Goal: Use online tool/utility: Utilize a website feature to perform a specific function

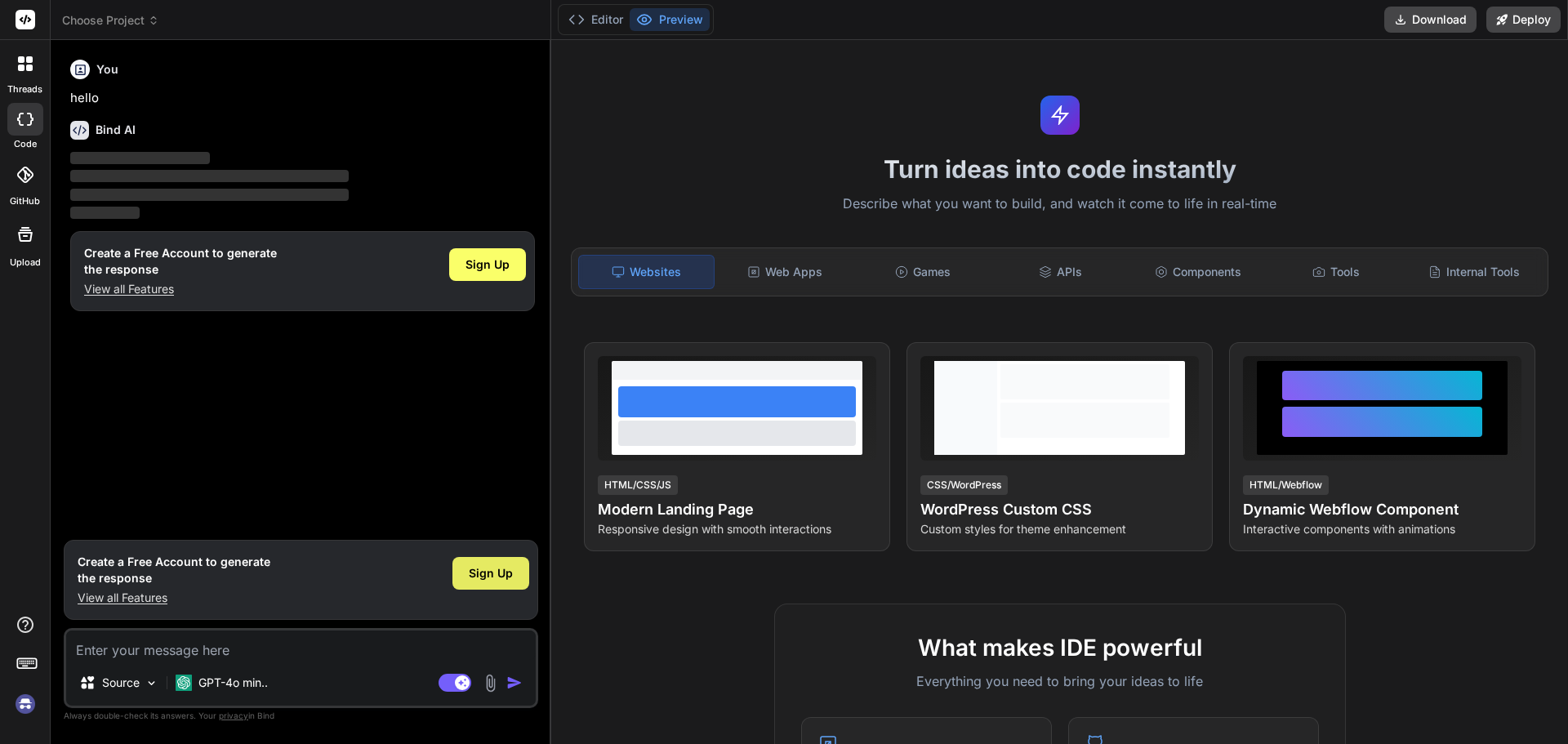
click at [481, 568] on span "Sign Up" at bounding box center [491, 572] width 44 height 16
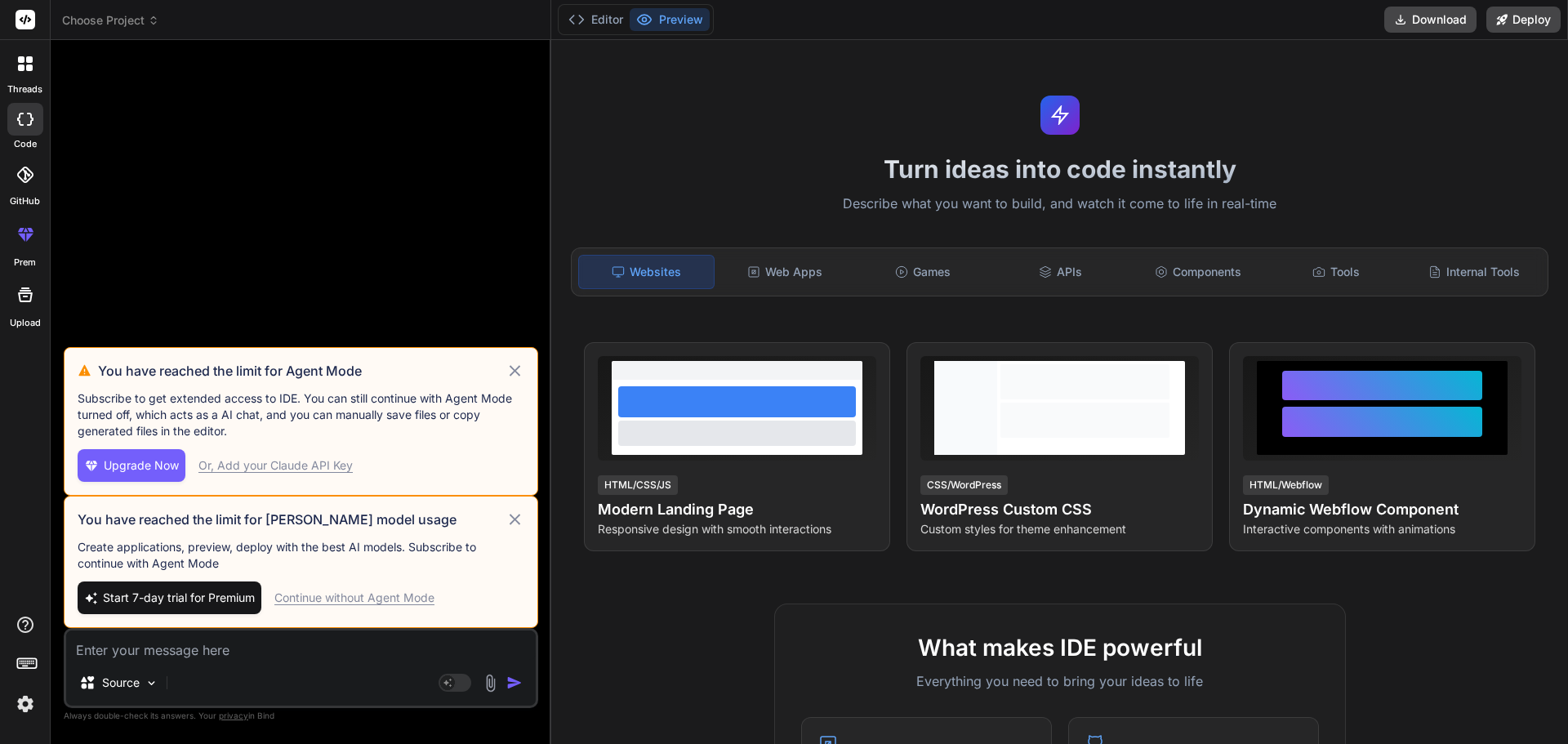
click at [374, 603] on div "Continue without Agent Mode" at bounding box center [354, 597] width 160 height 16
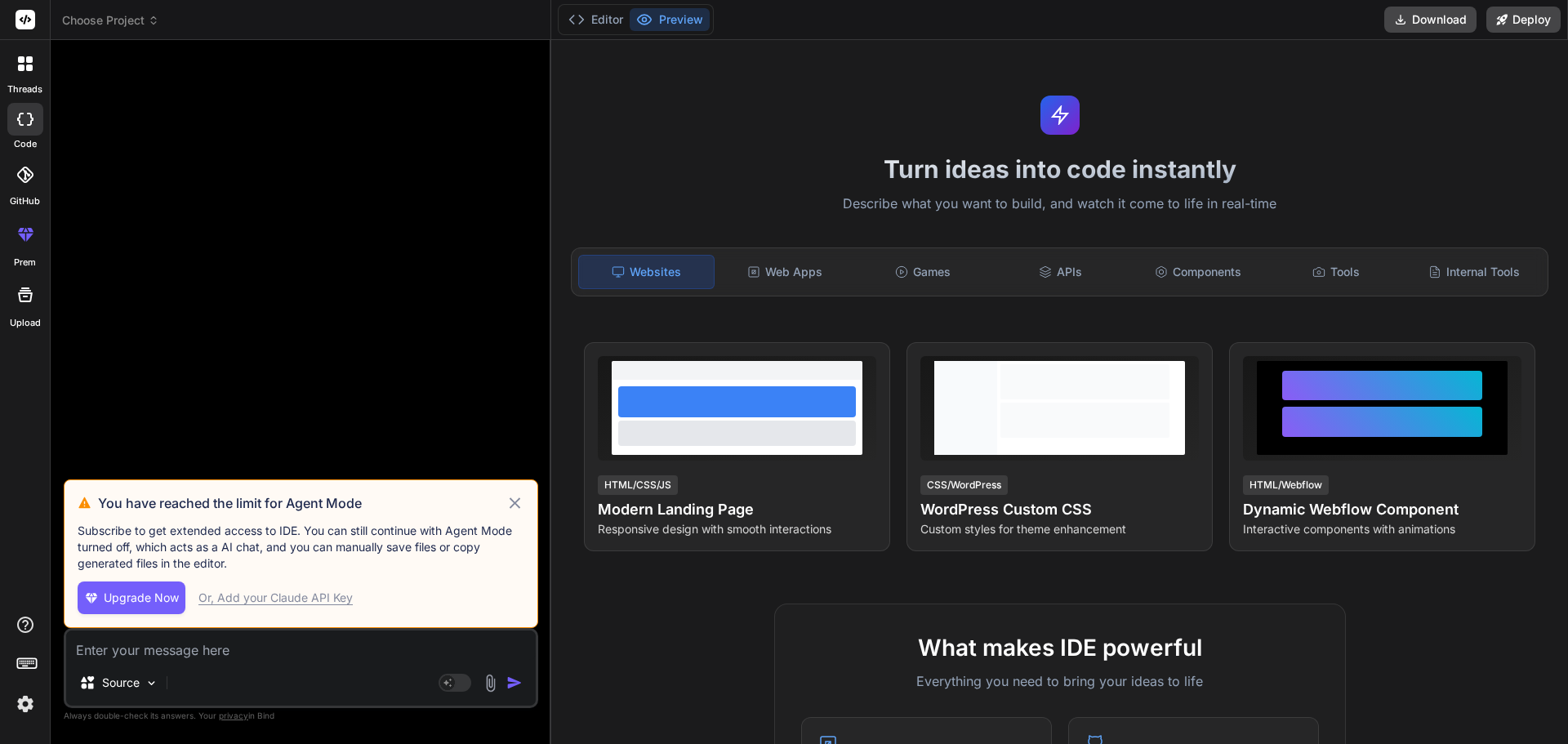
click at [519, 501] on icon at bounding box center [515, 502] width 19 height 19
type textarea "x"
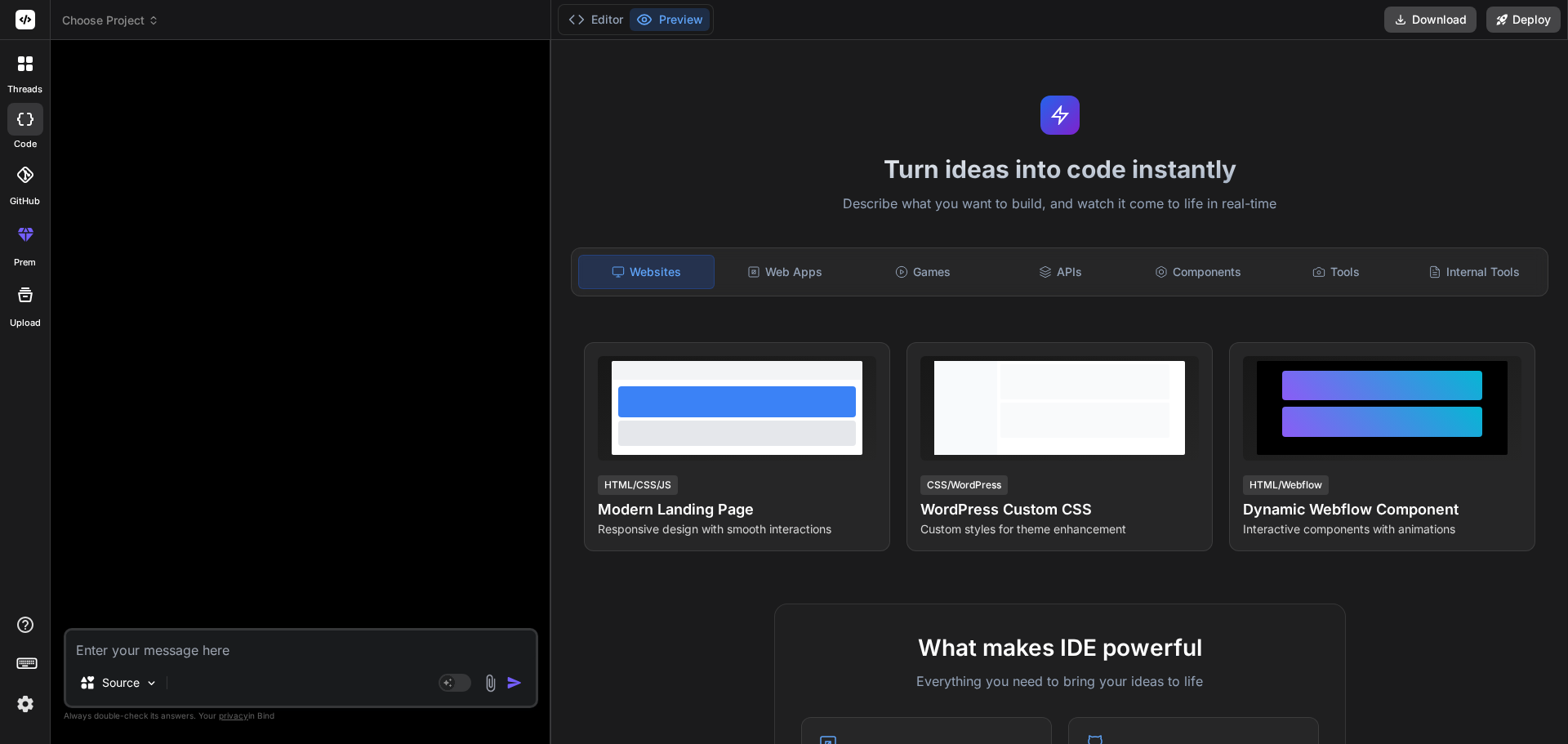
click at [164, 652] on textarea at bounding box center [301, 644] width 470 height 30
paste textarea "var options = { series: [{ name: 'Total Sale', [2150, 2350, 2500, 5600, 4500, 3…"
type textarea "var options = { series: [{ name: 'Total Sale', [2150, 2350, 2500, 5600, 4500, 3…"
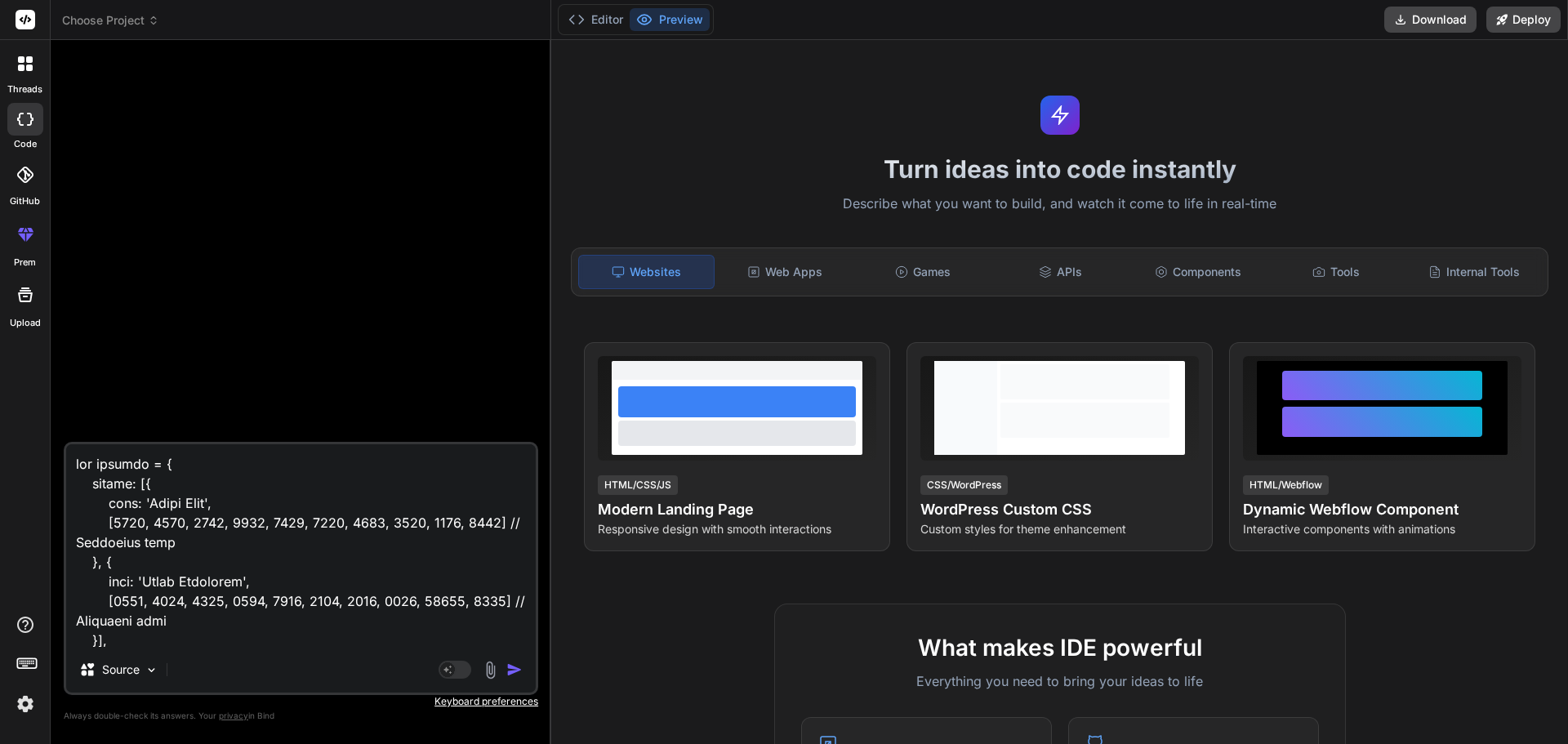
scroll to position [922, 0]
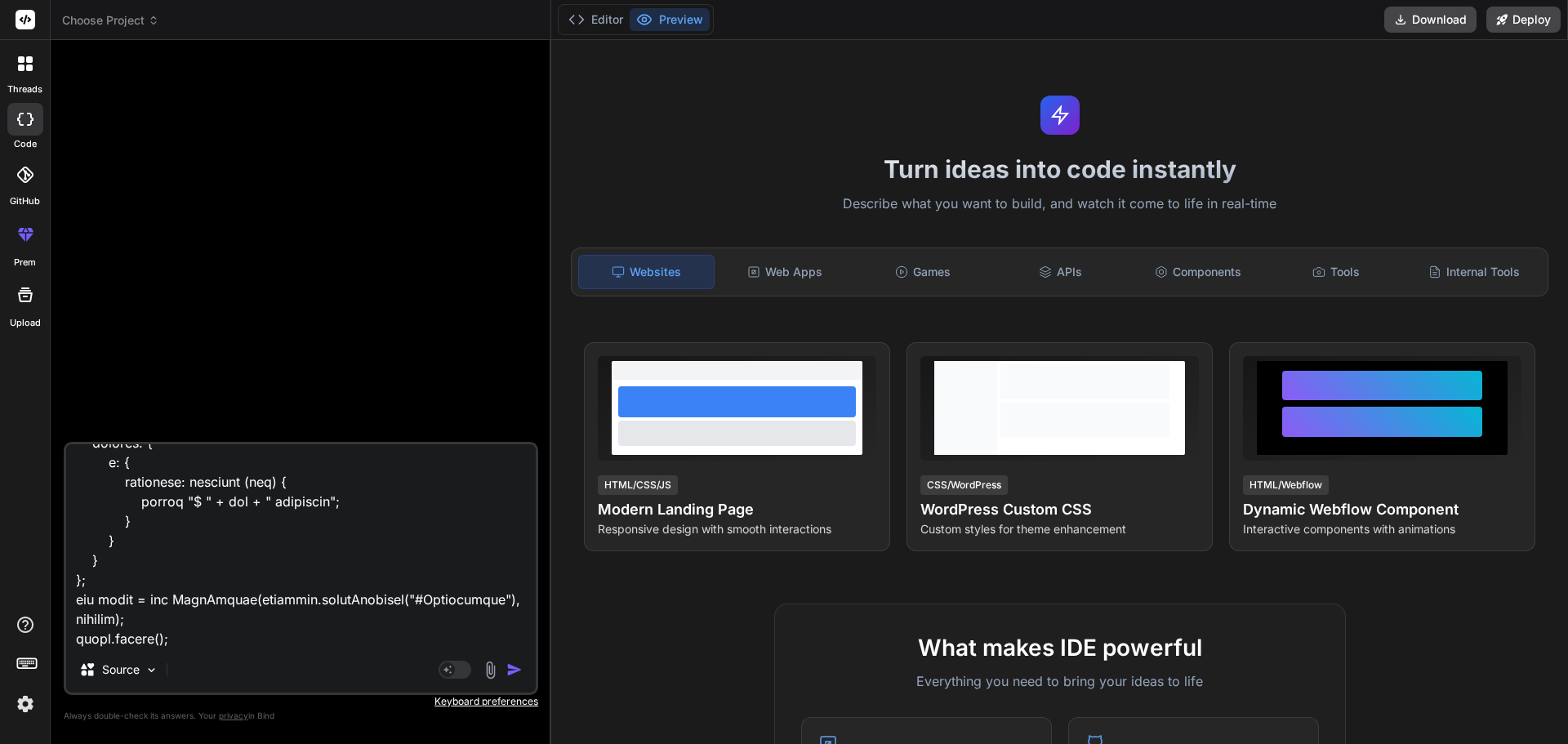
type textarea "x"
type textarea "var options = { series: [{ name: 'Total Sale', [2150, 2350, 2500, 5600, 4500, 3…"
type textarea "x"
type textarea "var options = { series: [{ name: 'Total Sale', [2150, 2350, 2500, 5600, 4500, 3…"
click at [182, 644] on textarea at bounding box center [301, 545] width 470 height 202
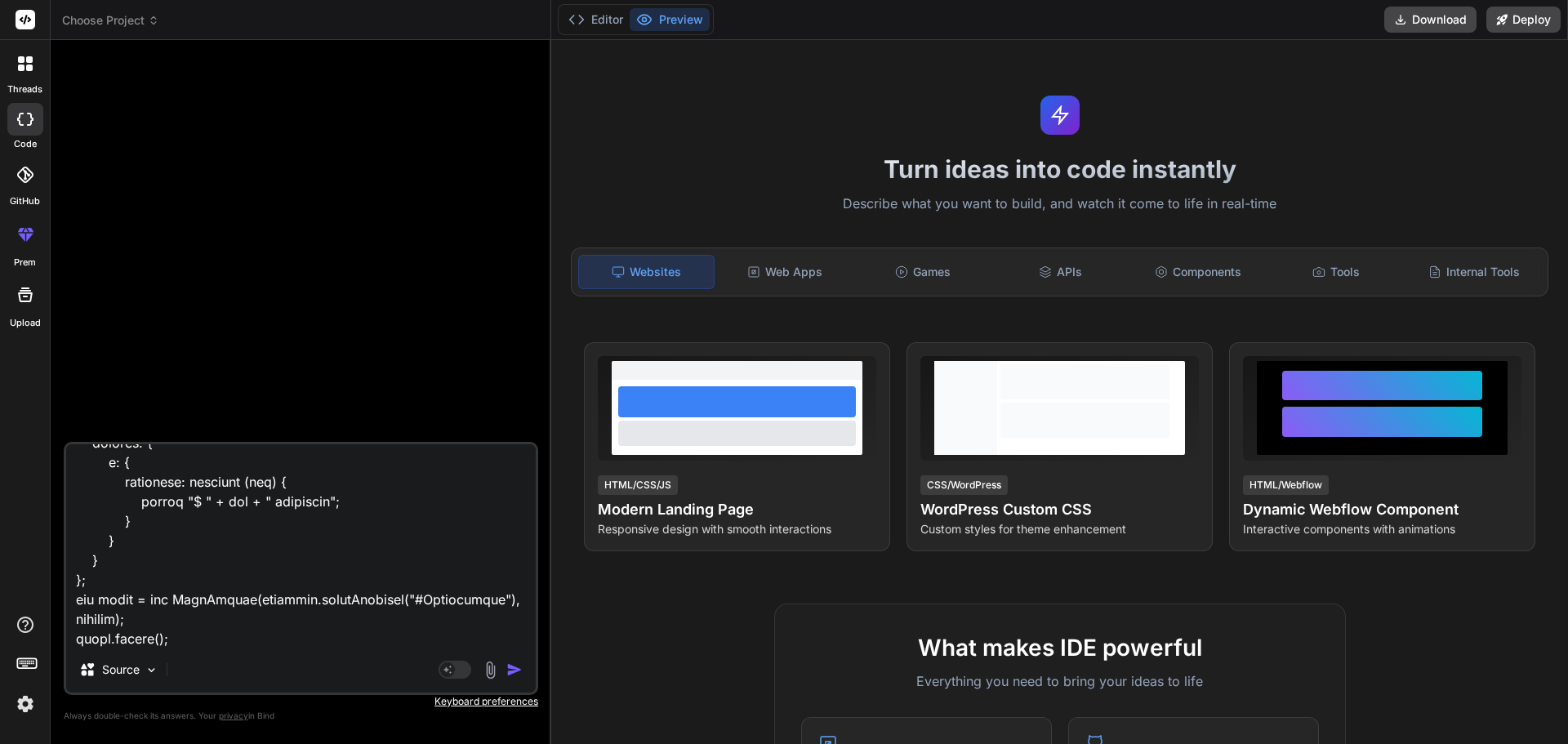
type textarea "x"
type textarea "var options = { series: [{ name: 'Total Sale', [2150, 2350, 2500, 5600, 4500, 3…"
type textarea "x"
type textarea "var options = { series: [{ name: 'Total Sale', [2150, 2350, 2500, 5600, 4500, 3…"
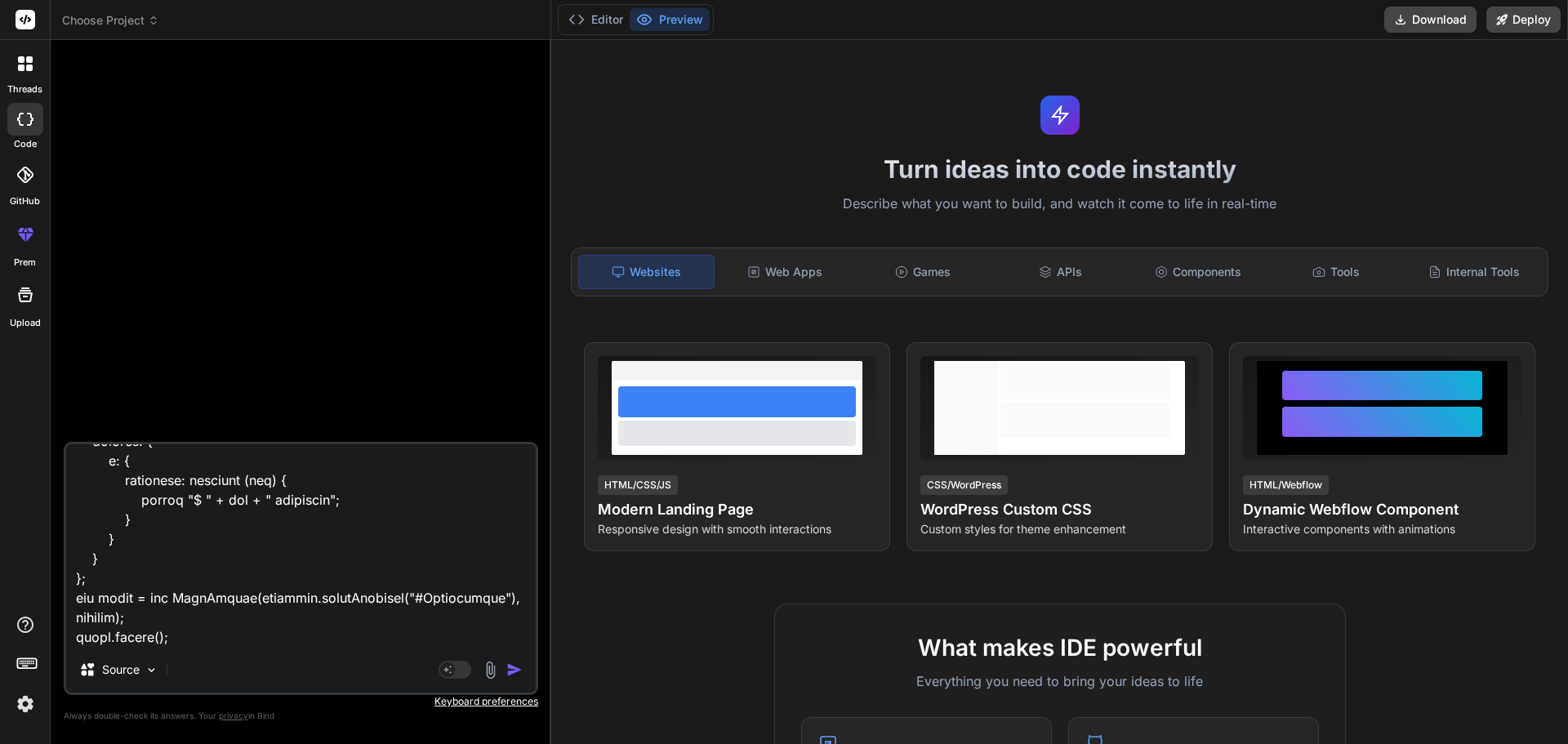
type textarea "x"
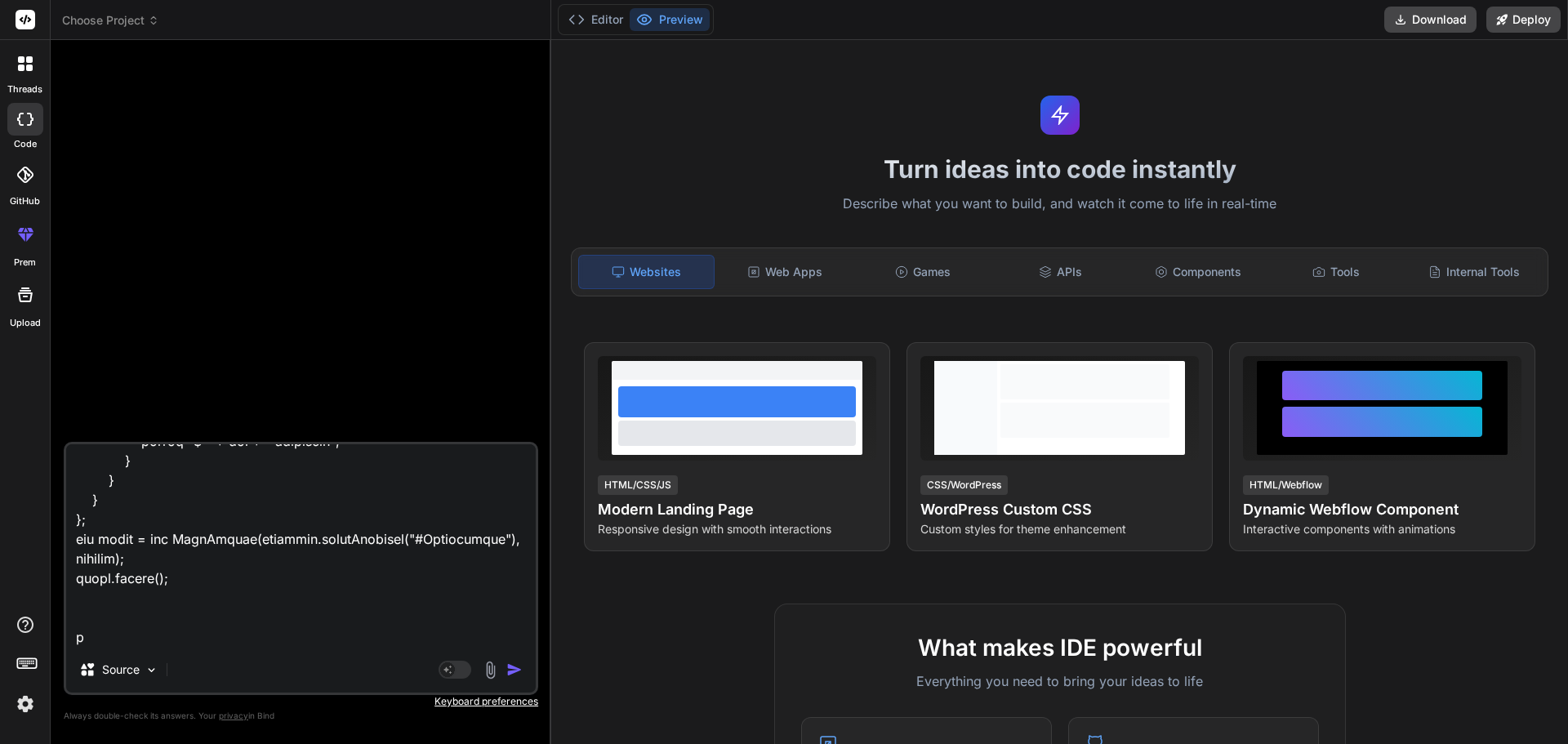
type textarea "var options = { series: [{ name: 'Total Sale', [2150, 2350, 2500, 5600, 4500, 3…"
type textarea "x"
type textarea "var options = { series: [{ name: 'Total Sale', [2150, 2350, 2500, 5600, 4500, 3…"
type textarea "x"
type textarea "var options = { series: [{ name: 'Total Sale', [2150, 2350, 2500, 5600, 4500, 3…"
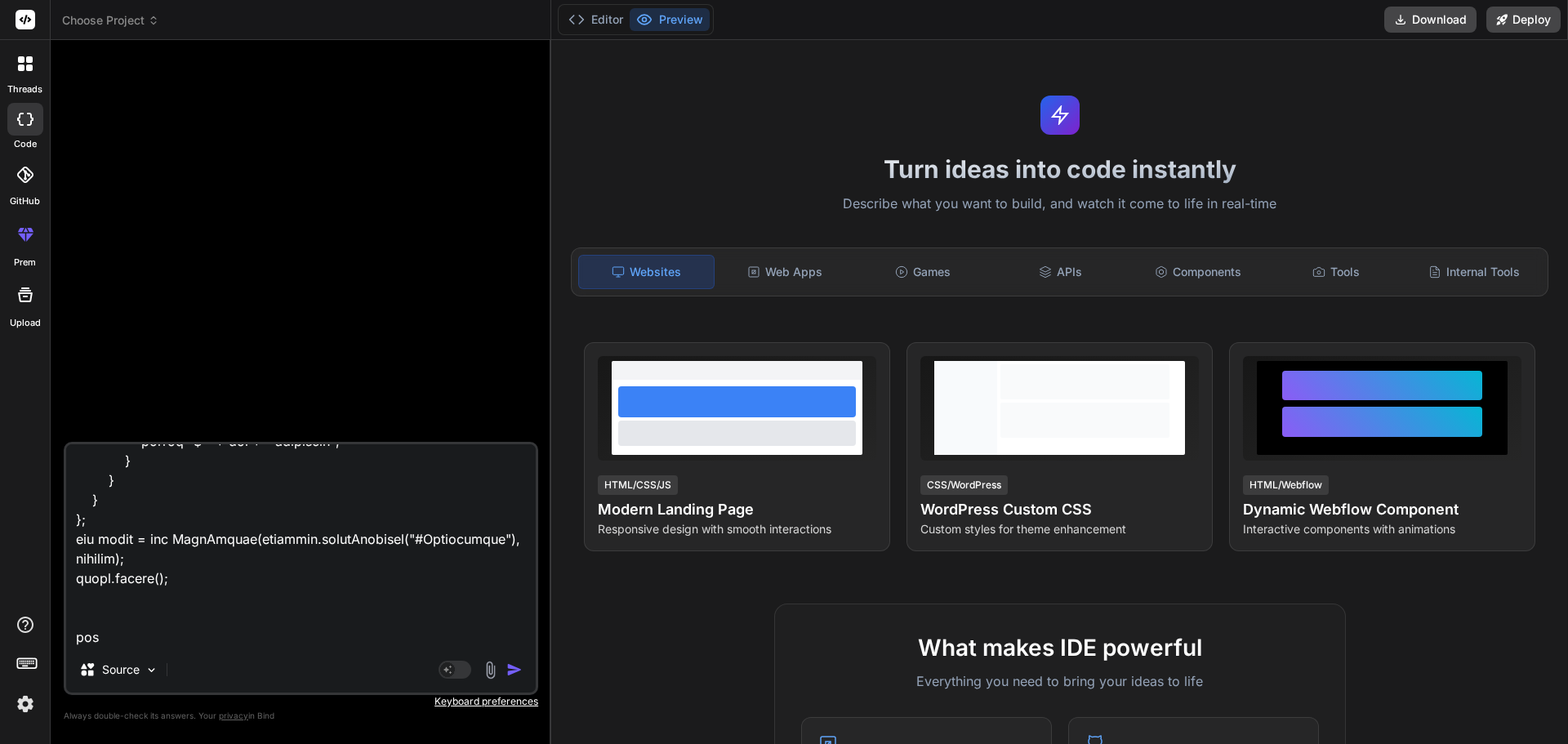
type textarea "x"
type textarea "var options = { series: [{ name: 'Total Sale', [2150, 2350, 2500, 5600, 4500, 3…"
type textarea "x"
type textarea "var options = { series: [{ name: 'Total Sale', [2150, 2350, 2500, 5600, 4500, 3…"
type textarea "x"
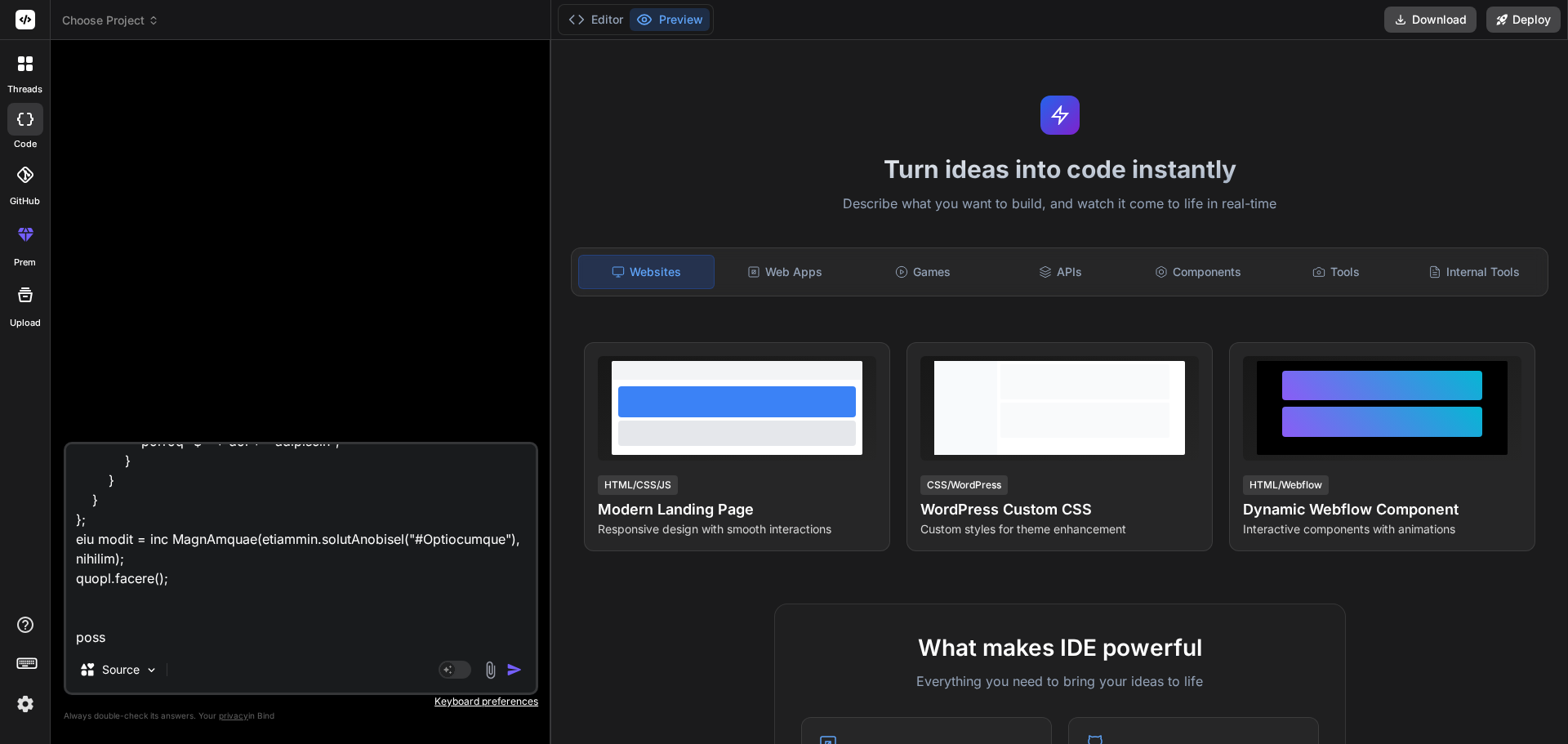
type textarea "var options = { series: [{ name: 'Total Sale', [2150, 2350, 2500, 5600, 4500, 3…"
type textarea "x"
type textarea "var options = { series: [{ name: 'Total Sale', [2150, 2350, 2500, 5600, 4500, 3…"
type textarea "x"
type textarea "var options = { series: [{ name: 'Total Sale', [2150, 2350, 2500, 5600, 4500, 3…"
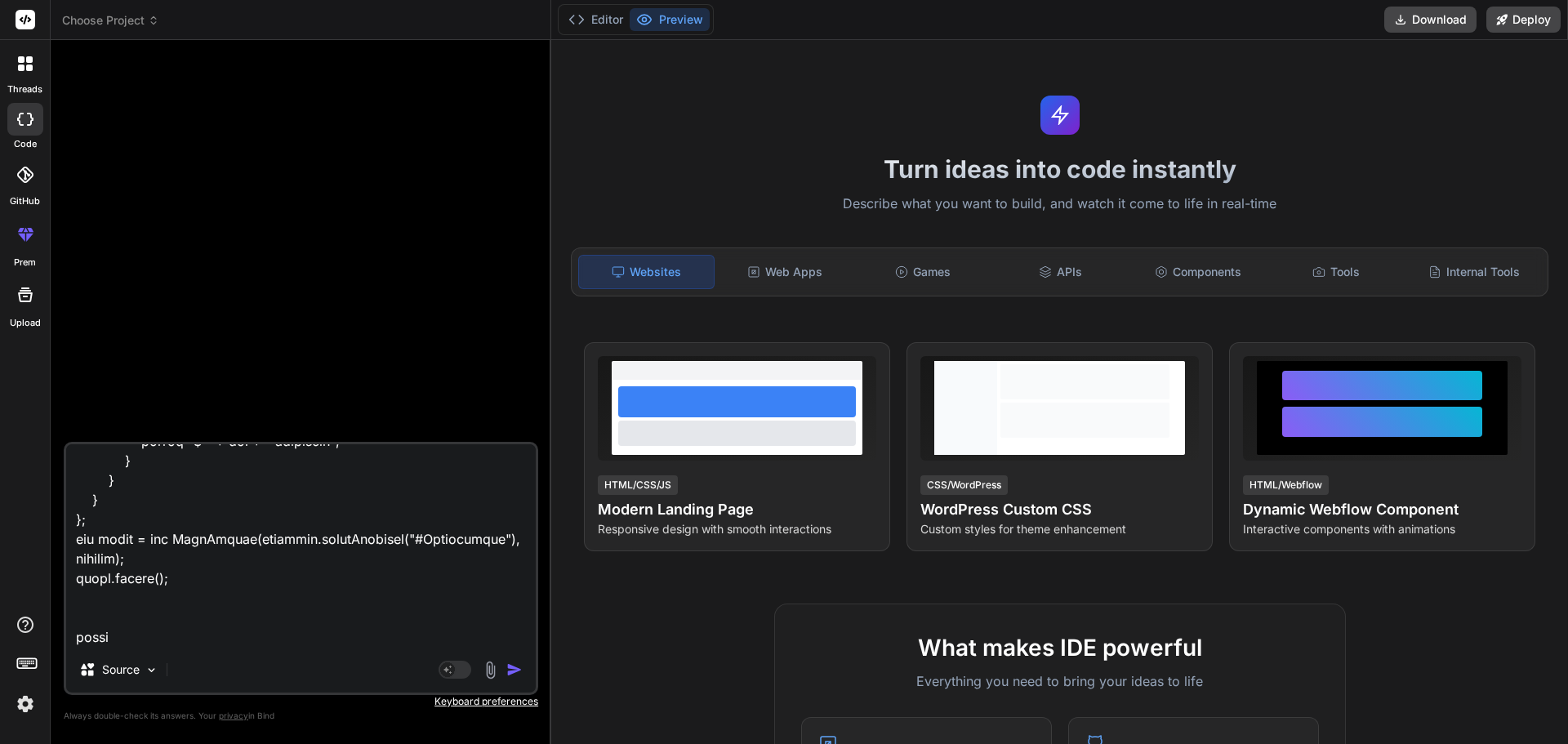
type textarea "x"
type textarea "var options = { series: [{ name: 'Total Sale', [2150, 2350, 2500, 5600, 4500, 3…"
type textarea "x"
type textarea "var options = { series: [{ name: 'Total Sale', [2150, 2350, 2500, 5600, 4500, 3…"
type textarea "x"
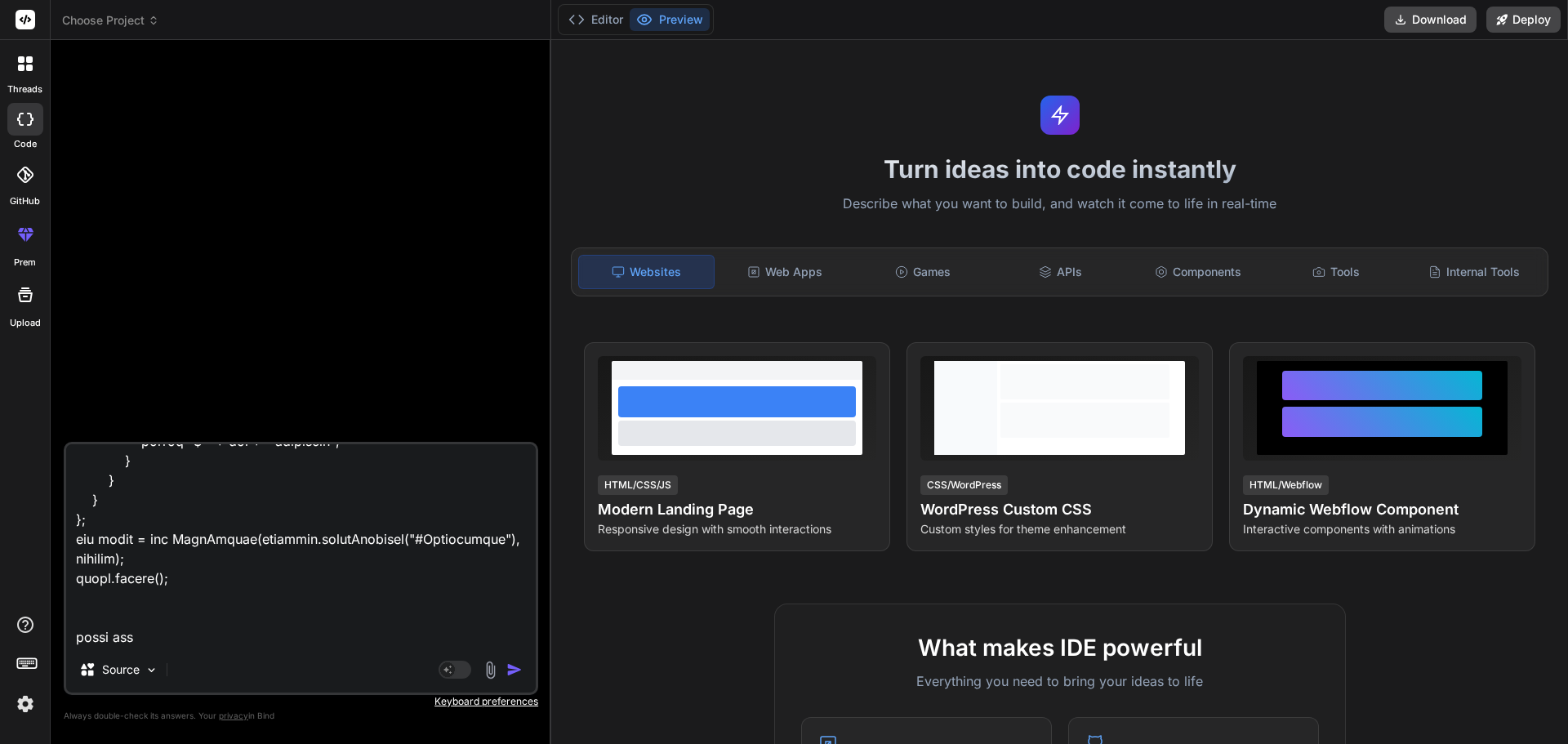
type textarea "var options = { series: [{ name: 'Total Sale', [2150, 2350, 2500, 5600, 4500, 3…"
type textarea "x"
type textarea "var options = { series: [{ name: 'Total Sale', [2150, 2350, 2500, 5600, 4500, 3…"
type textarea "x"
type textarea "var options = { series: [{ name: 'Total Sale', [2150, 2350, 2500, 5600, 4500, 3…"
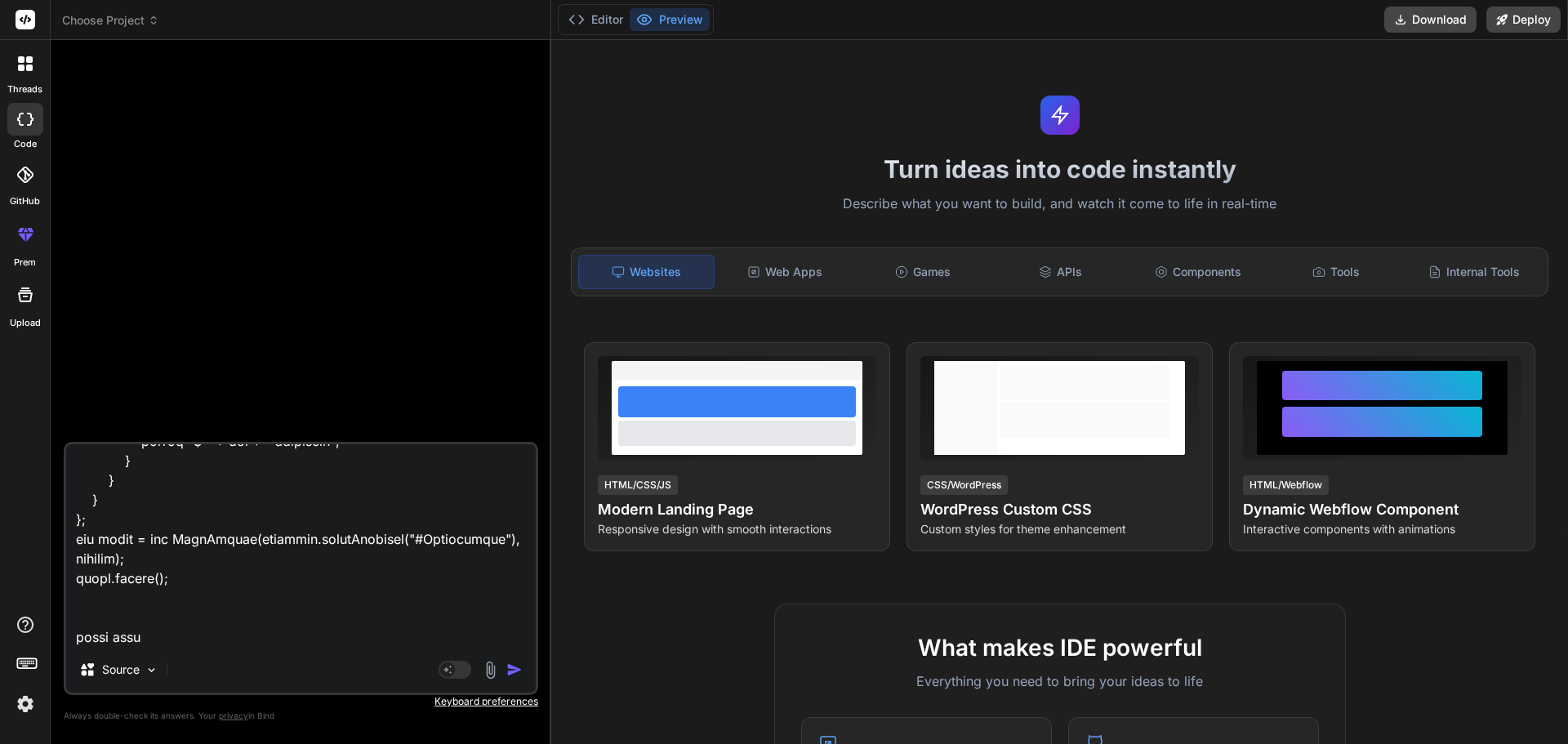
type textarea "x"
type textarea "var options = { series: [{ name: 'Total Sale', [2150, 2350, 2500, 5600, 4500, 3…"
type textarea "x"
type textarea "var options = { series: [{ name: 'Total Sale', [2150, 2350, 2500, 5600, 4500, 3…"
type textarea "x"
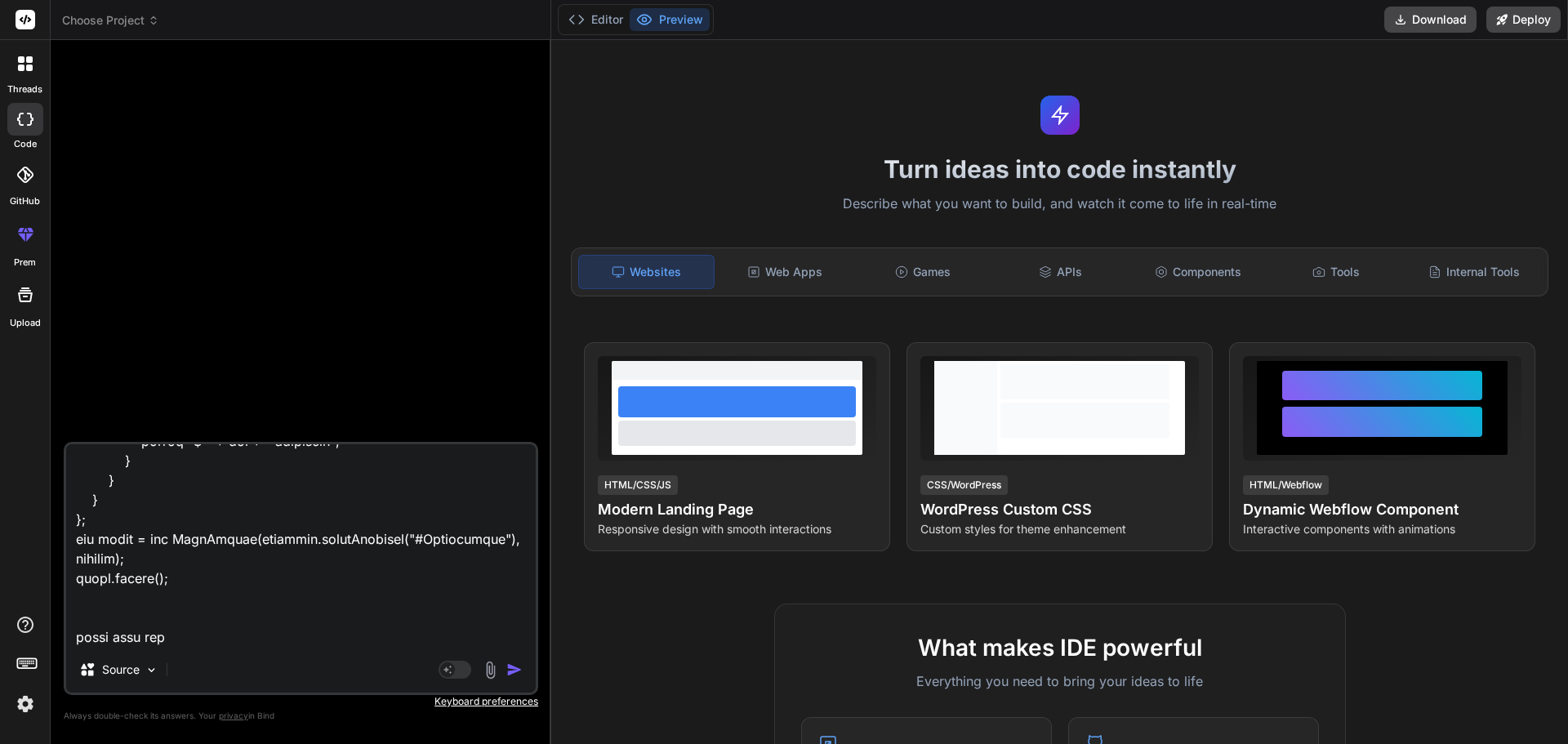
type textarea "var options = { series: [{ name: 'Total Sale', [2150, 2350, 2500, 5600, 4500, 3…"
type textarea "x"
type textarea "var options = { series: [{ name: 'Total Sale', [2150, 2350, 2500, 5600, 4500, 3…"
type textarea "x"
type textarea "var options = { series: [{ name: 'Total Sale', [2150, 2350, 2500, 5600, 4500, 3…"
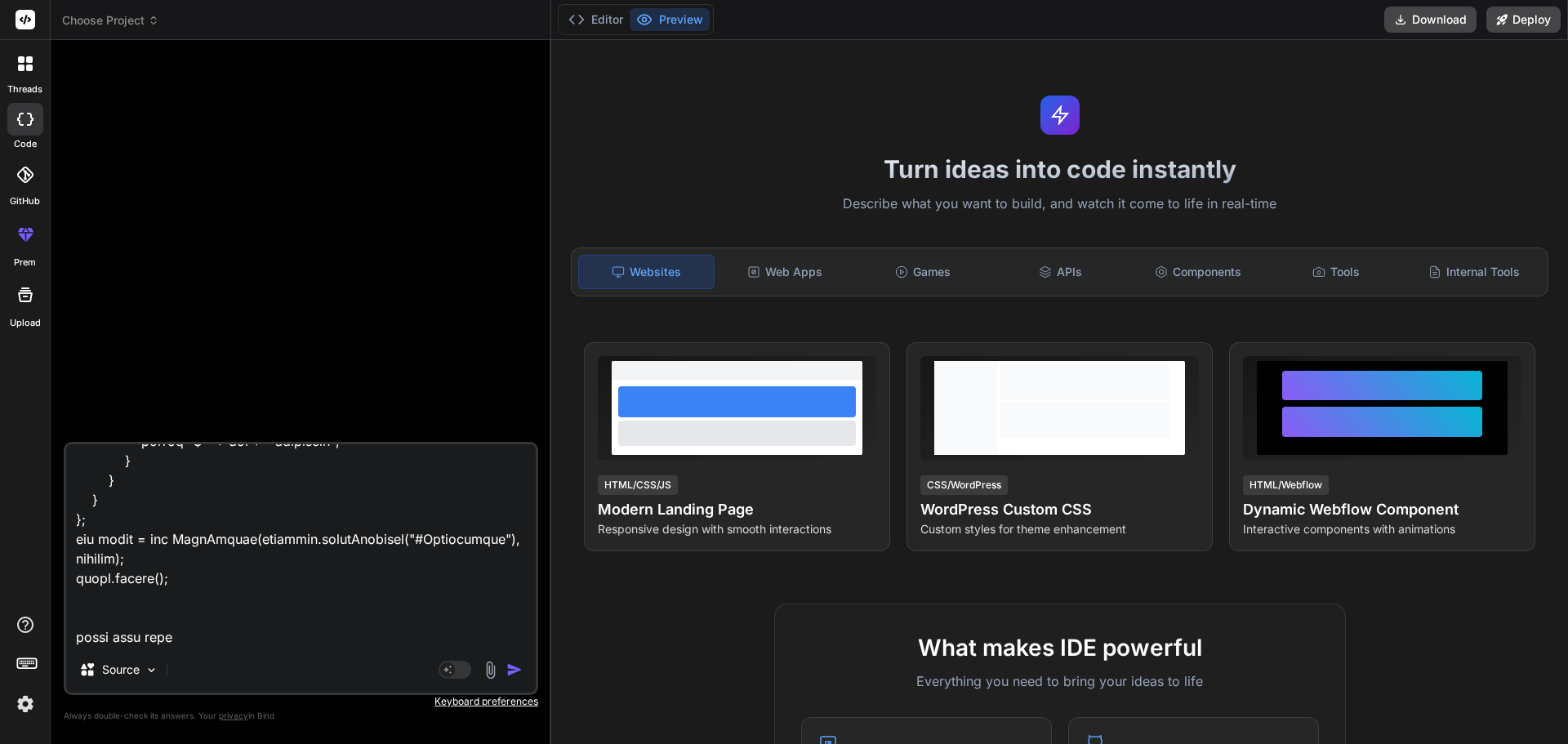
type textarea "x"
type textarea "var options = { series: [{ name: 'Total Sale', [2150, 2350, 2500, 5600, 4500, 3…"
type textarea "x"
type textarea "var options = { series: [{ name: 'Total Sale', [2150, 2350, 2500, 5600, 4500, 3…"
type textarea "x"
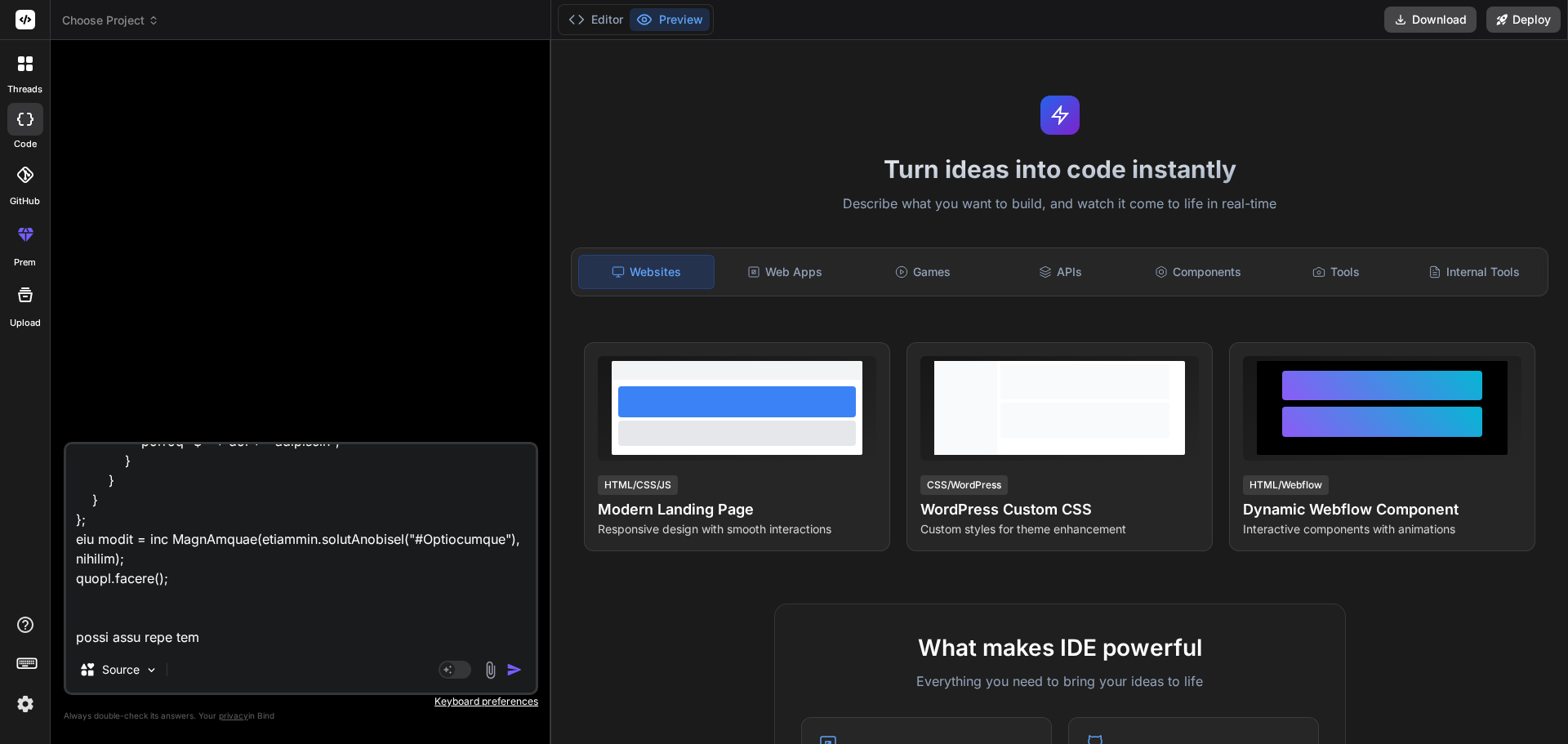
type textarea "var options = { series: [{ name: 'Total Sale', [2150, 2350, 2500, 5600, 4500, 3…"
type textarea "x"
type textarea "var options = { series: [{ name: 'Total Sale', [2150, 2350, 2500, 5600, 4500, 3…"
type textarea "x"
type textarea "var options = { series: [{ name: 'Total Sale', [2150, 2350, 2500, 5600, 4500, 3…"
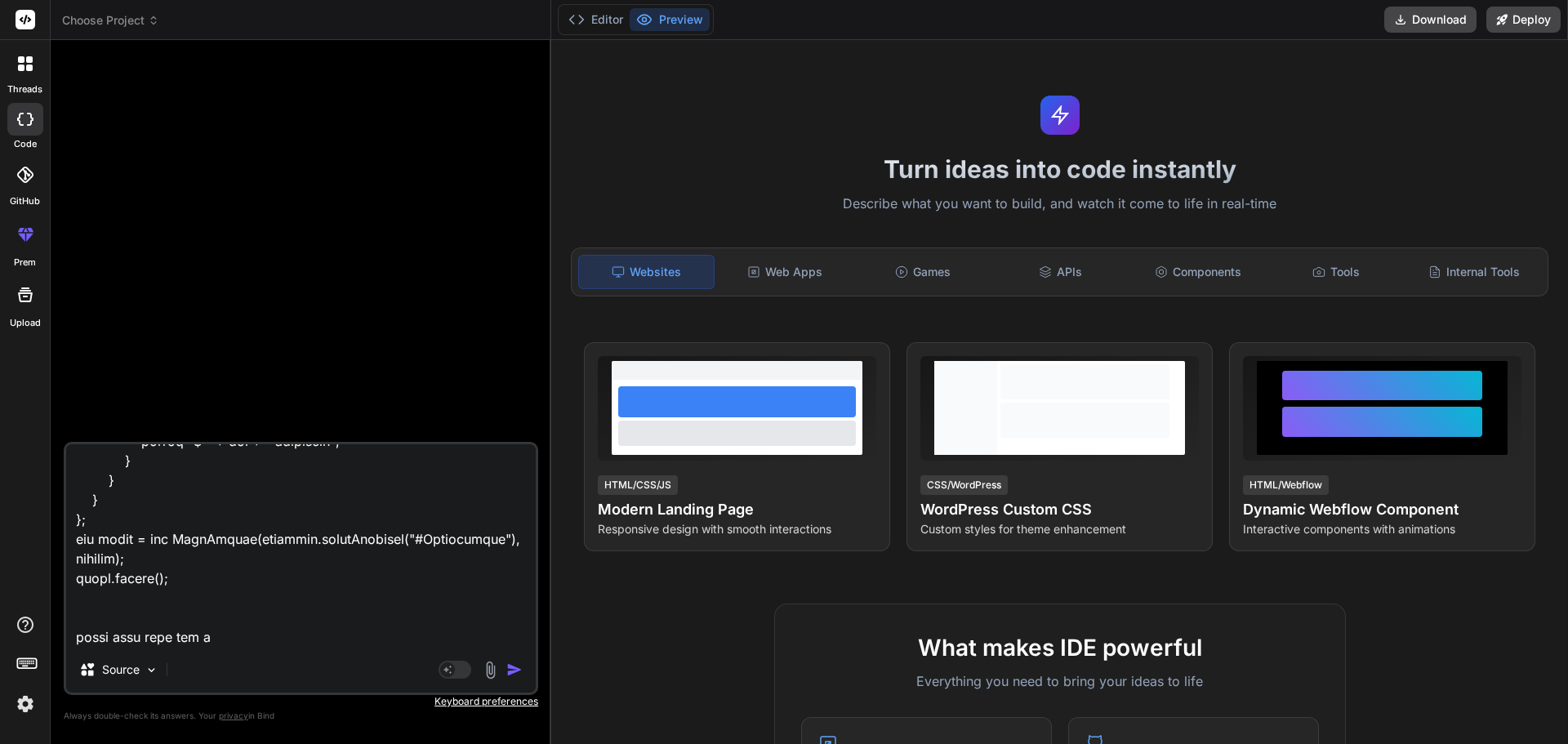
type textarea "x"
type textarea "var options = { series: [{ name: 'Total Sale', [2150, 2350, 2500, 5600, 4500, 3…"
type textarea "x"
type textarea "var options = { series: [{ name: 'Total Sale', [2150, 2350, 2500, 5600, 4500, 3…"
type textarea "x"
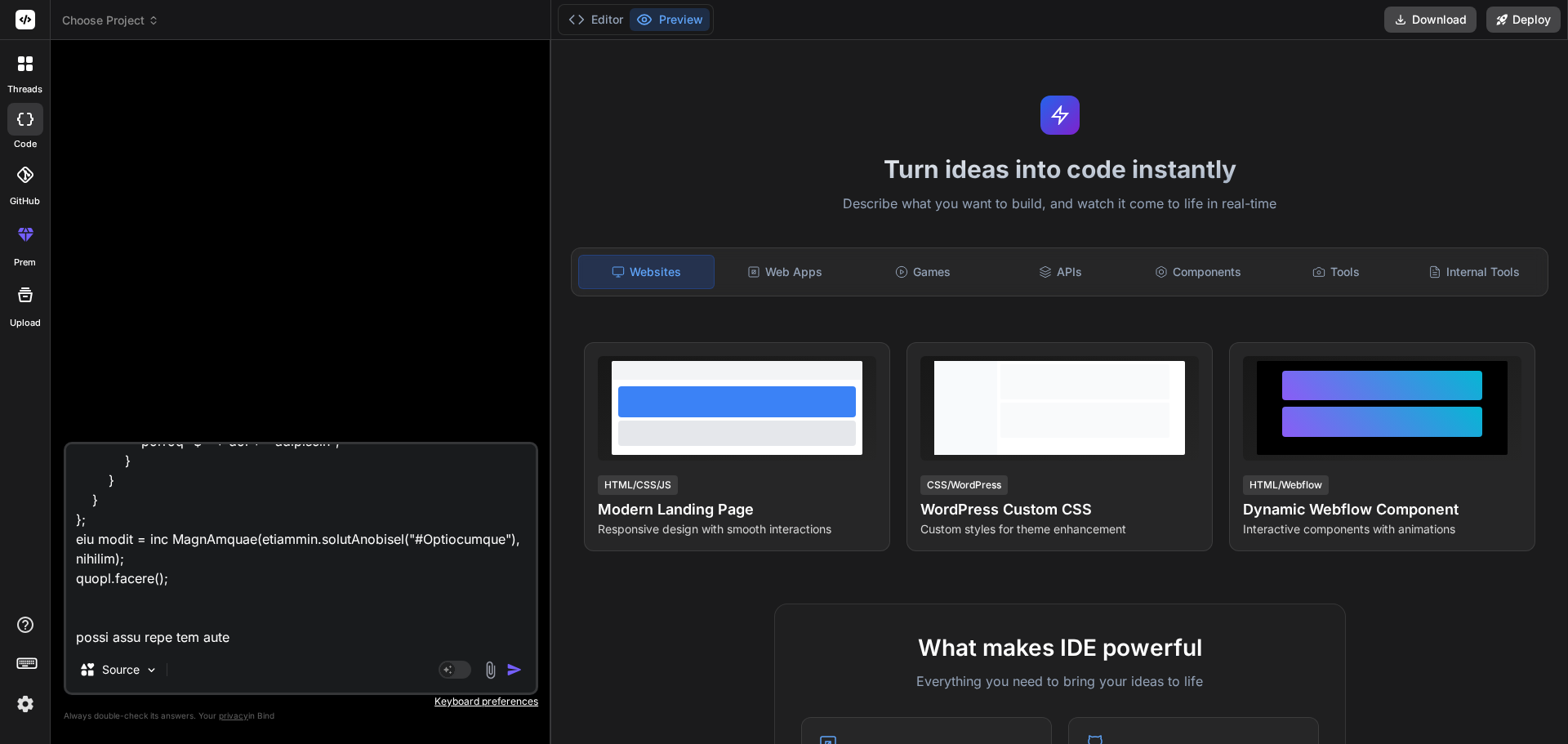
type textarea "var options = { series: [{ name: 'Total Sale', [2150, 2350, 2500, 5600, 4500, 3…"
type textarea "x"
type textarea "var options = { series: [{ name: 'Total Sale', [2150, 2350, 2500, 5600, 4500, 3…"
type textarea "x"
type textarea "var options = { series: [{ name: 'Total Sale', [2150, 2350, 2500, 5600, 4500, 3…"
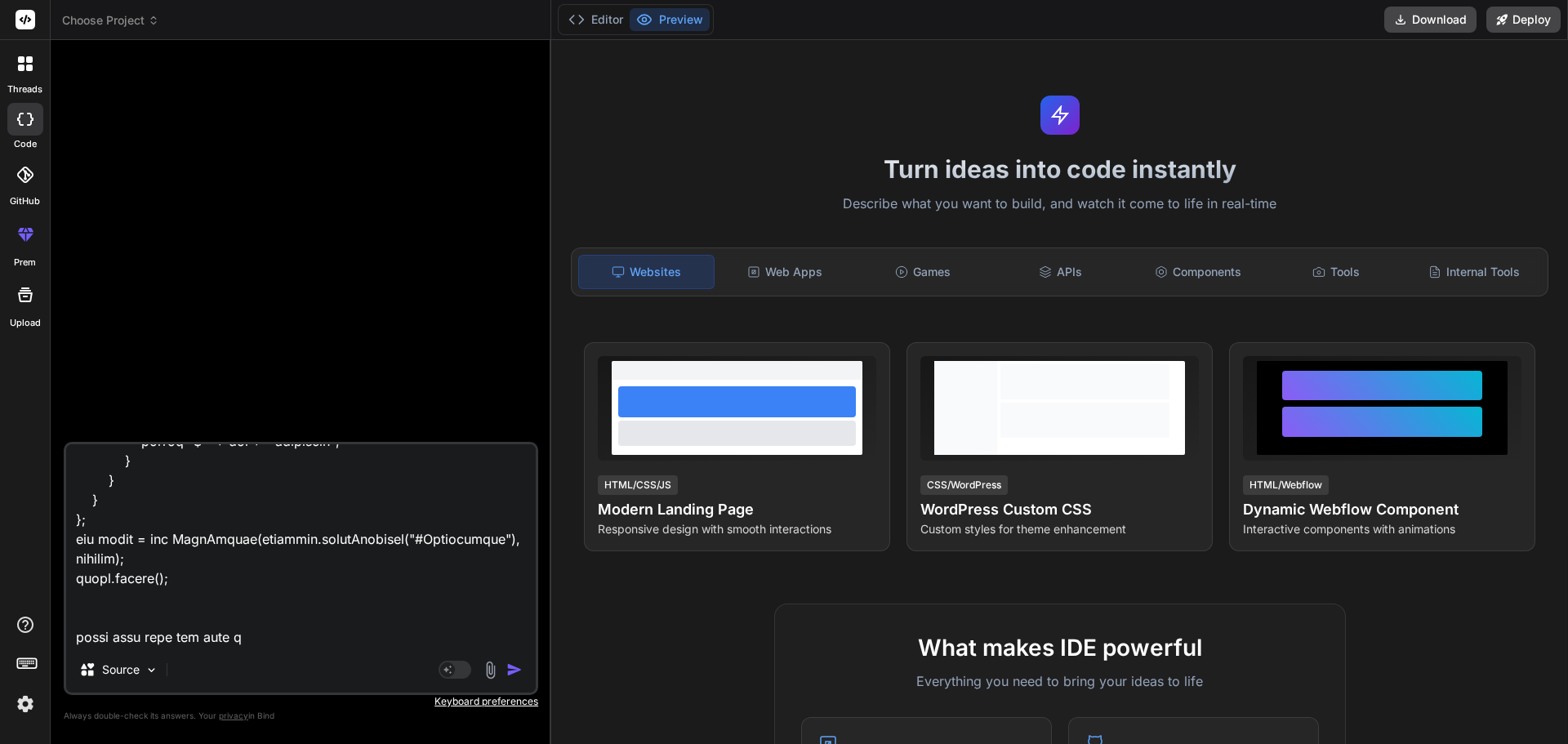
type textarea "x"
type textarea "var options = { series: [{ name: 'Total Sale', [2150, 2350, 2500, 5600, 4500, 3…"
type textarea "x"
type textarea "var options = { series: [{ name: 'Total Sale', [2150, 2350, 2500, 5600, 4500, 3…"
type textarea "x"
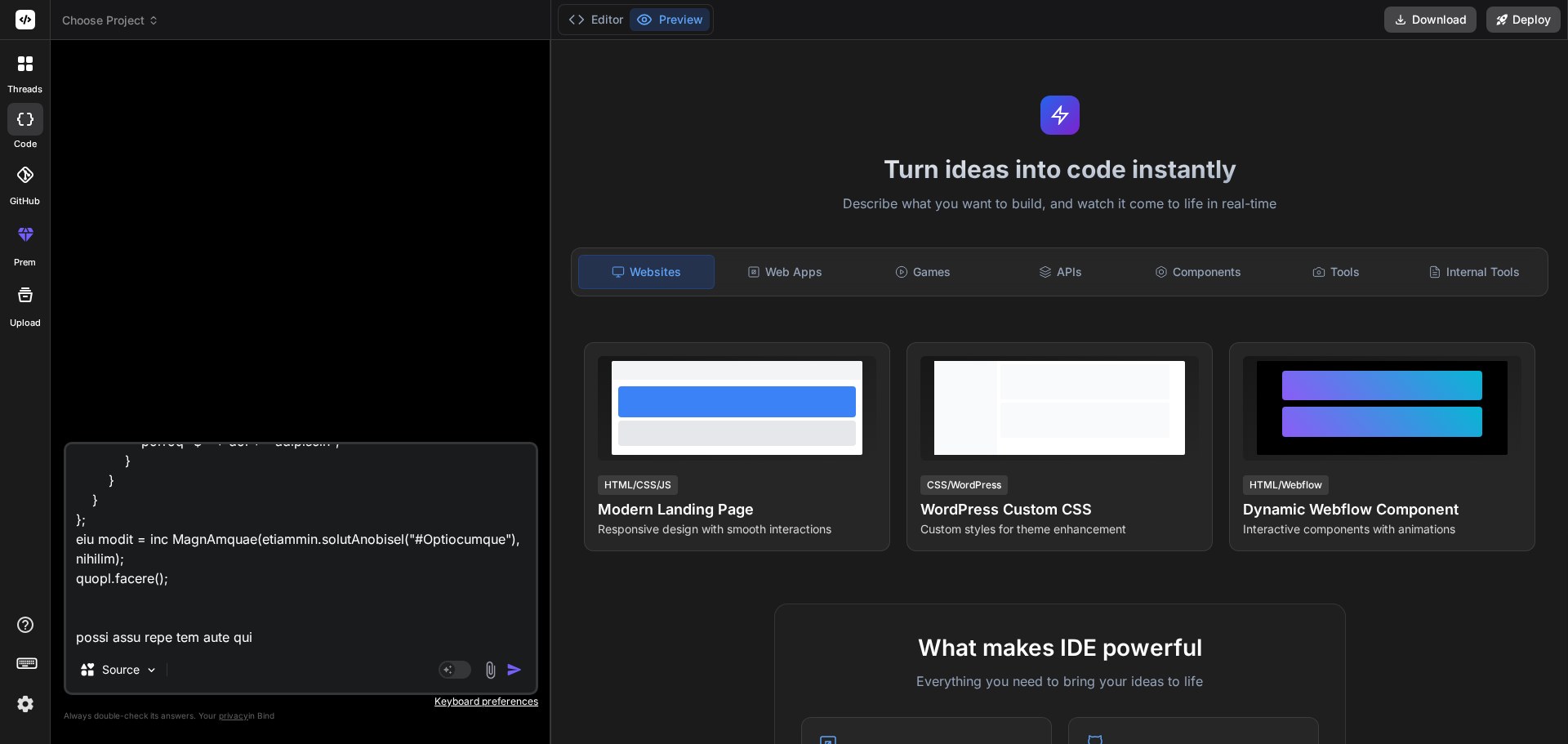
type textarea "var options = { series: [{ name: 'Total Sale', [2150, 2350, 2500, 5600, 4500, 3…"
type textarea "x"
type textarea "var options = { series: [{ name: 'Total Sale', [2150, 2350, 2500, 5600, 4500, 3…"
type textarea "x"
type textarea "var options = { series: [{ name: 'Total Sale', [2150, 2350, 2500, 5600, 4500, 3…"
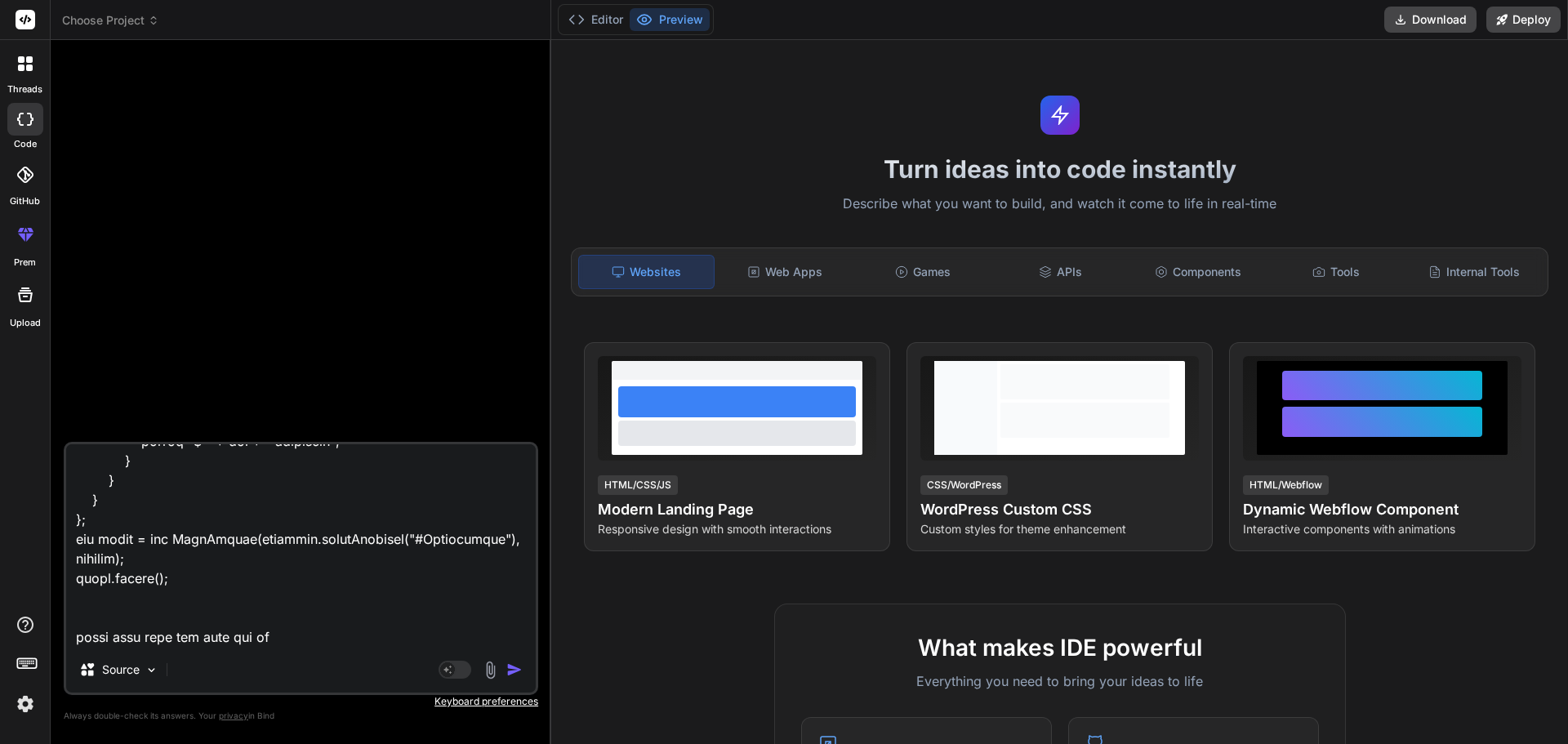
type textarea "x"
type textarea "var options = { series: [{ name: 'Total Sale', [2150, 2350, 2500, 5600, 4500, 3…"
type textarea "x"
type textarea "var options = { series: [{ name: 'Total Sale', [2150, 2350, 2500, 5600, 4500, 3…"
type textarea "x"
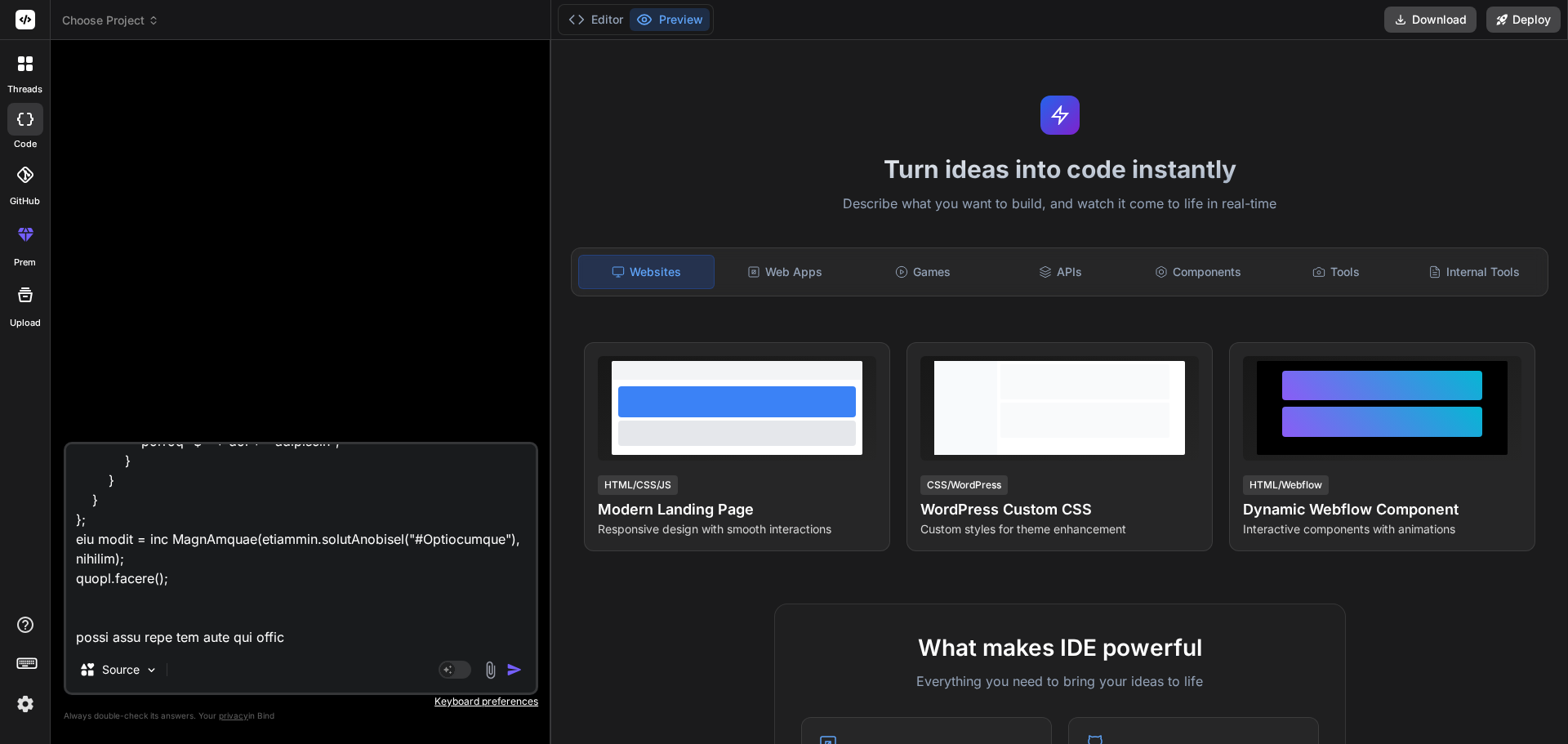
type textarea "var options = { series: [{ name: 'Total Sale', [2150, 2350, 2500, 5600, 4500, 3…"
type textarea "x"
type textarea "var options = { series: [{ name: 'Total Sale', [2150, 2350, 2500, 5600, 4500, 3…"
type textarea "x"
type textarea "var options = { series: [{ name: 'Total Sale', [2150, 2350, 2500, 5600, 4500, 3…"
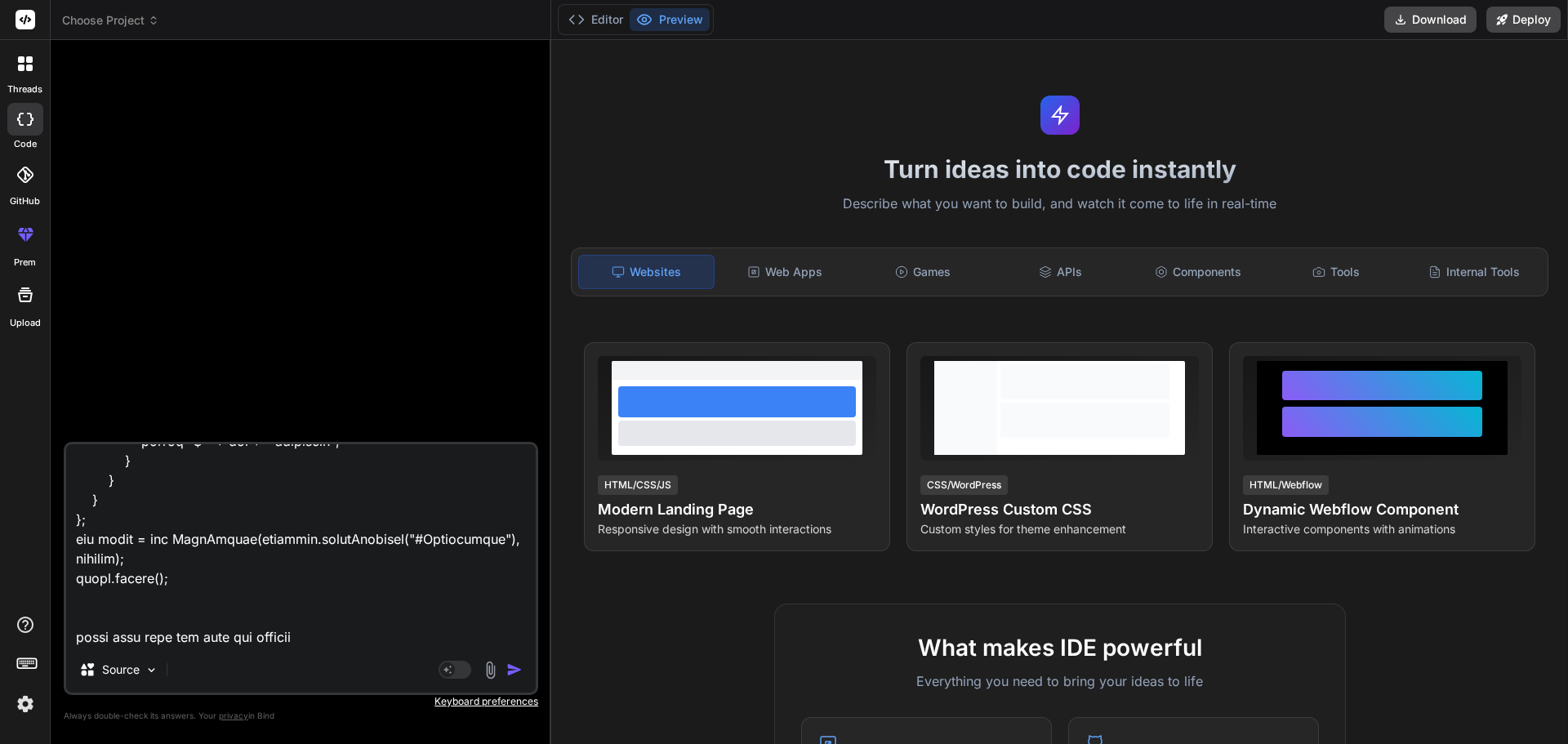
type textarea "x"
type textarea "var options = { series: [{ name: 'Total Sale', [2150, 2350, 2500, 5600, 4500, 3…"
type textarea "x"
type textarea "var options = { series: [{ name: 'Total Sale', [2150, 2350, 2500, 5600, 4500, 3…"
type textarea "x"
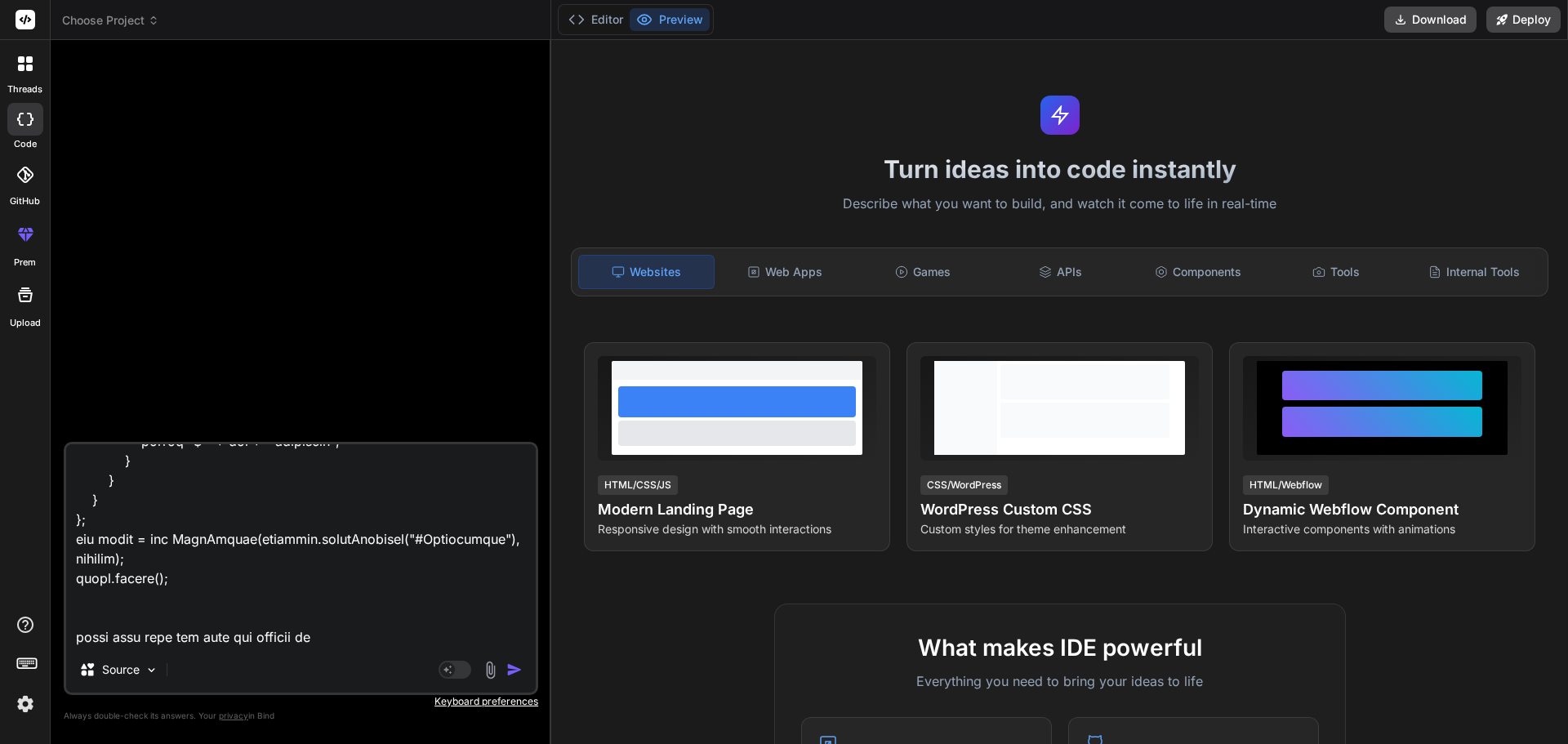
type textarea "var options = { series: [{ name: 'Total Sale', [2150, 2350, 2500, 5600, 4500, 3…"
type textarea "x"
type textarea "var options = { series: [{ name: 'Total Sale', [2150, 2350, 2500, 5600, 4500, 3…"
type textarea "x"
type textarea "var options = { series: [{ name: 'Total Sale', [2150, 2350, 2500, 5600, 4500, 3…"
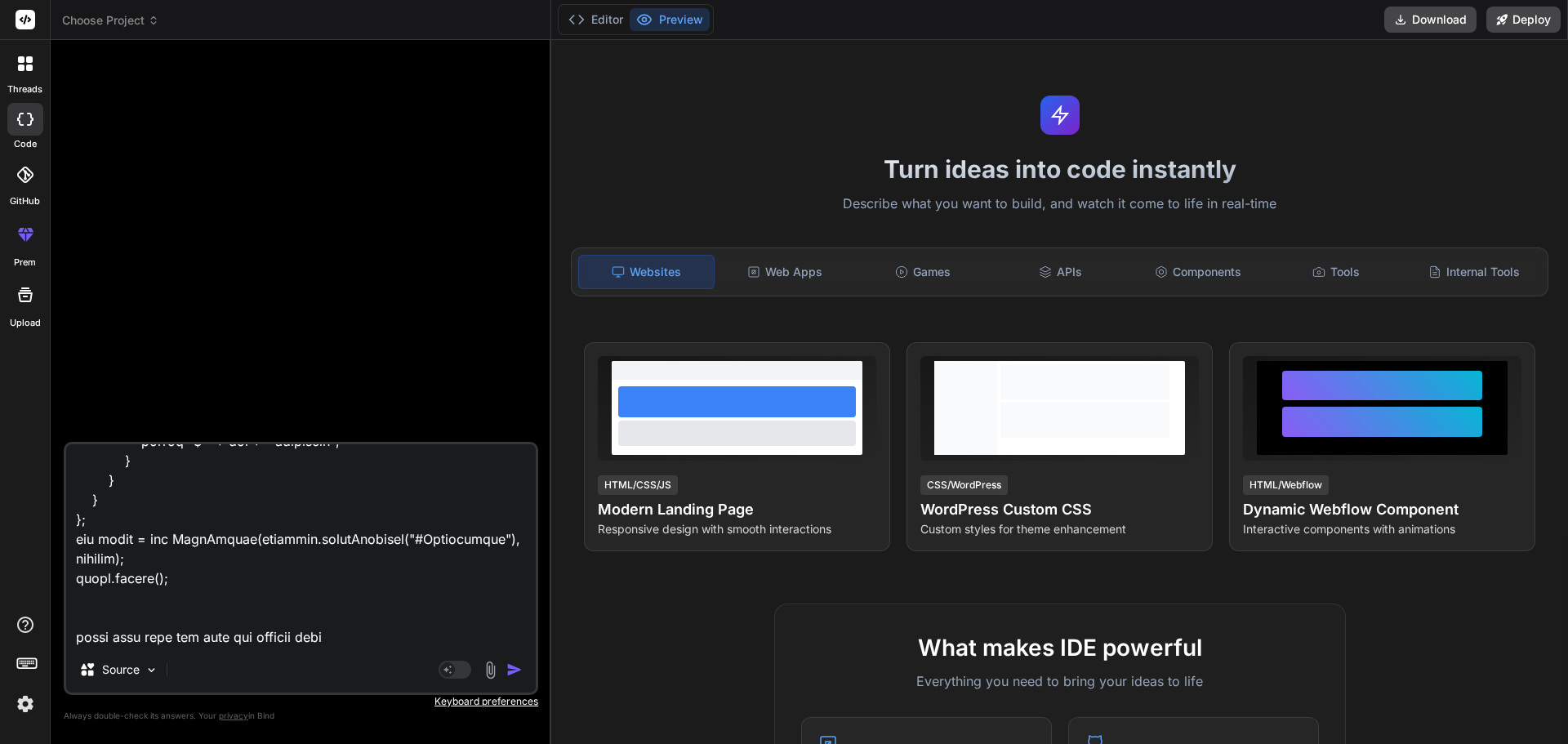
type textarea "x"
type textarea "var options = { series: [{ name: 'Total Sale', [2150, 2350, 2500, 5600, 4500, 3…"
type textarea "x"
type textarea "var options = { series: [{ name: 'Total Sale', [2150, 2350, 2500, 5600, 4500, 3…"
type textarea "x"
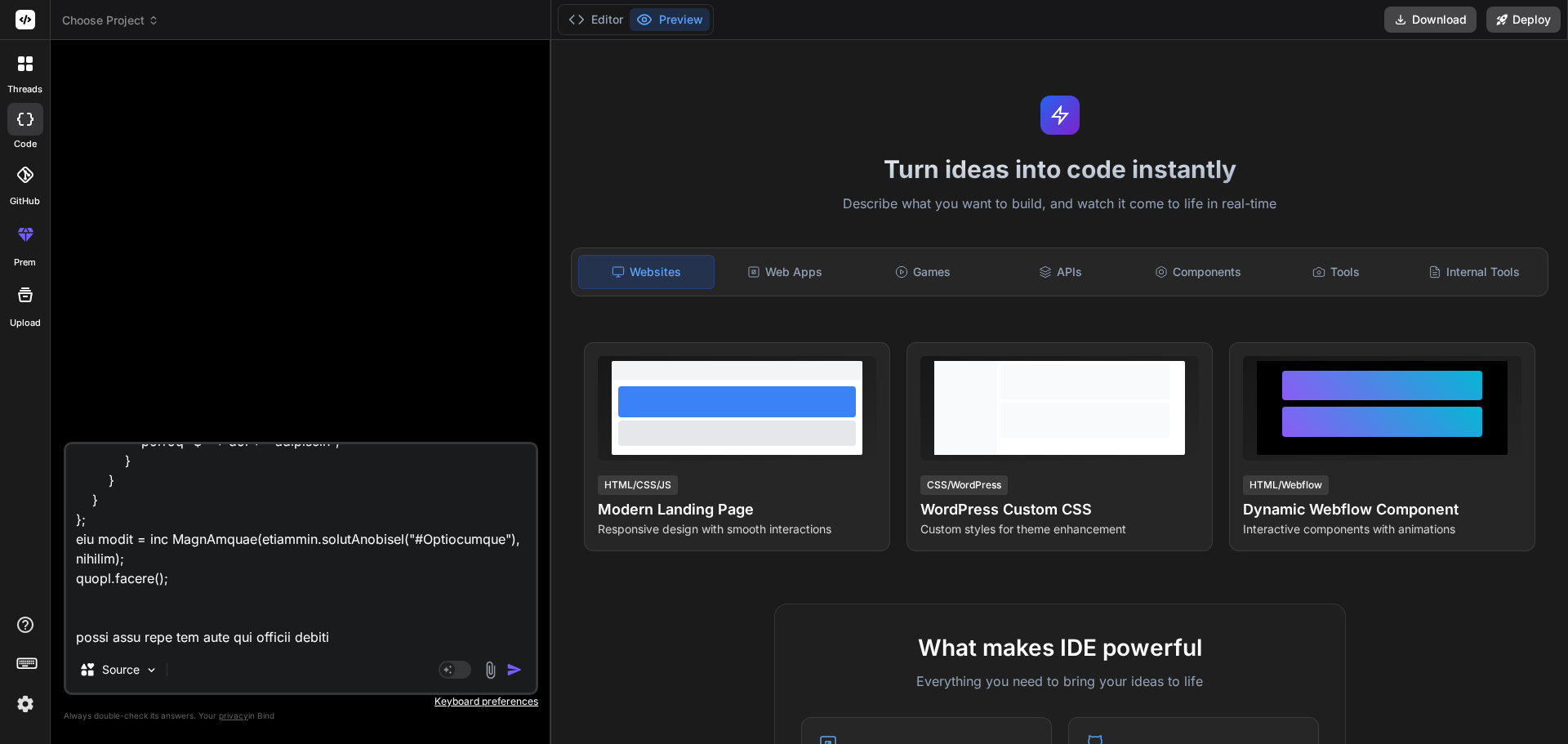
type textarea "var options = { series: [{ name: 'Total Sale', [2150, 2350, 2500, 5600, 4500, 3…"
type textarea "x"
type textarea "var options = { series: [{ name: 'Total Sale', [2150, 2350, 2500, 5600, 4500, 3…"
type textarea "x"
type textarea "var options = { series: [{ name: 'Total Sale', [2150, 2350, 2500, 5600, 4500, 3…"
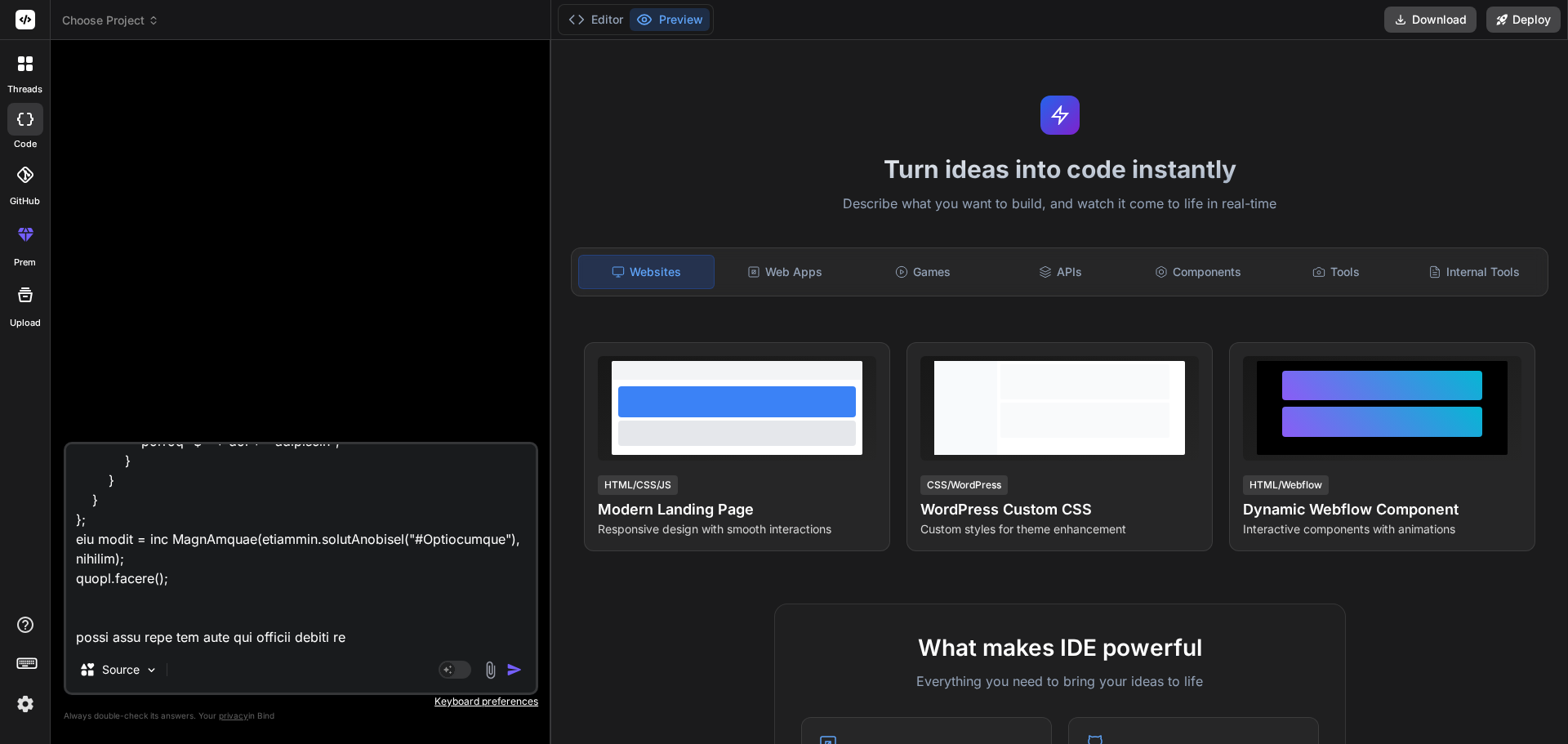
type textarea "x"
type textarea "var options = { series: [{ name: 'Total Sale', [2150, 2350, 2500, 5600, 4500, 3…"
type textarea "x"
type textarea "var options = { series: [{ name: 'Total Sale', [2150, 2350, 2500, 5600, 4500, 3…"
type textarea "x"
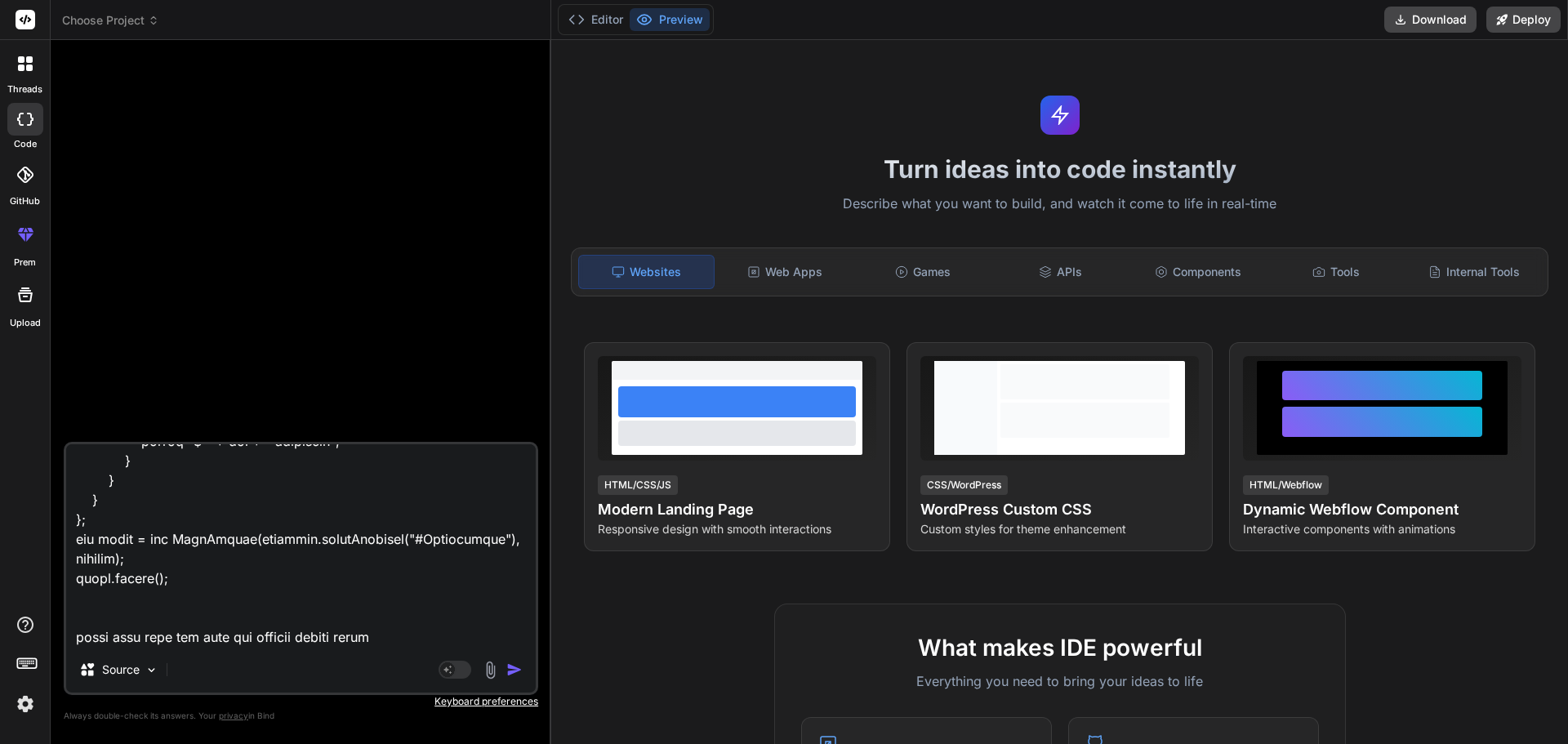
type textarea "var options = { series: [{ name: 'Total Sale', [2150, 2350, 2500, 5600, 4500, 3…"
type textarea "x"
type textarea "var options = { series: [{ name: 'Total Sale', [2150, 2350, 2500, 5600, 4500, 3…"
type textarea "x"
type textarea "var options = { series: [{ name: 'Total Sale', [2150, 2350, 2500, 5600, 4500, 3…"
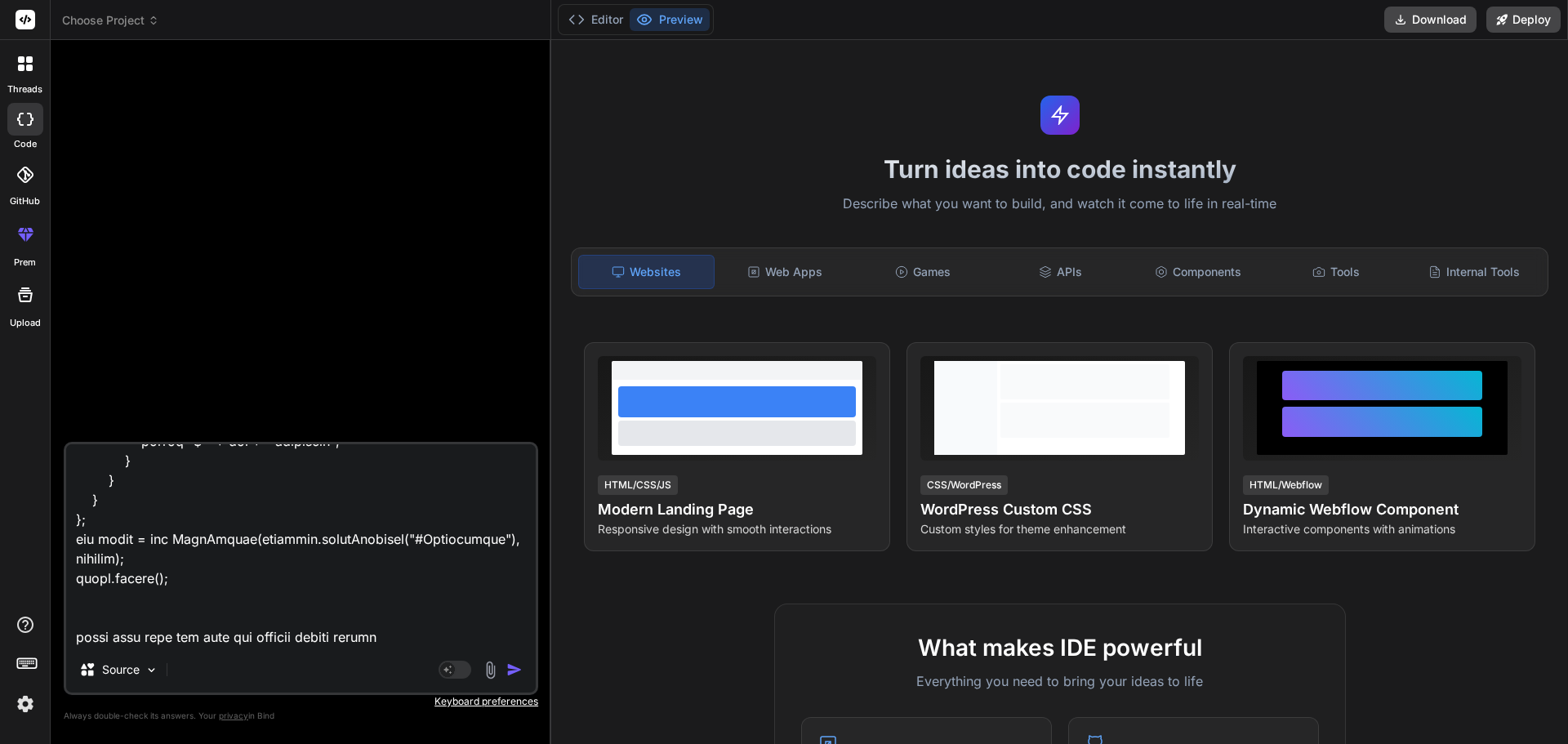
type textarea "x"
type textarea "var options = { series: [{ name: 'Total Sale', [2150, 2350, 2500, 5600, 4500, 3…"
type textarea "x"
type textarea "var options = { series: [{ name: 'Total Sale', [2150, 2350, 2500, 5600, 4500, 3…"
type textarea "x"
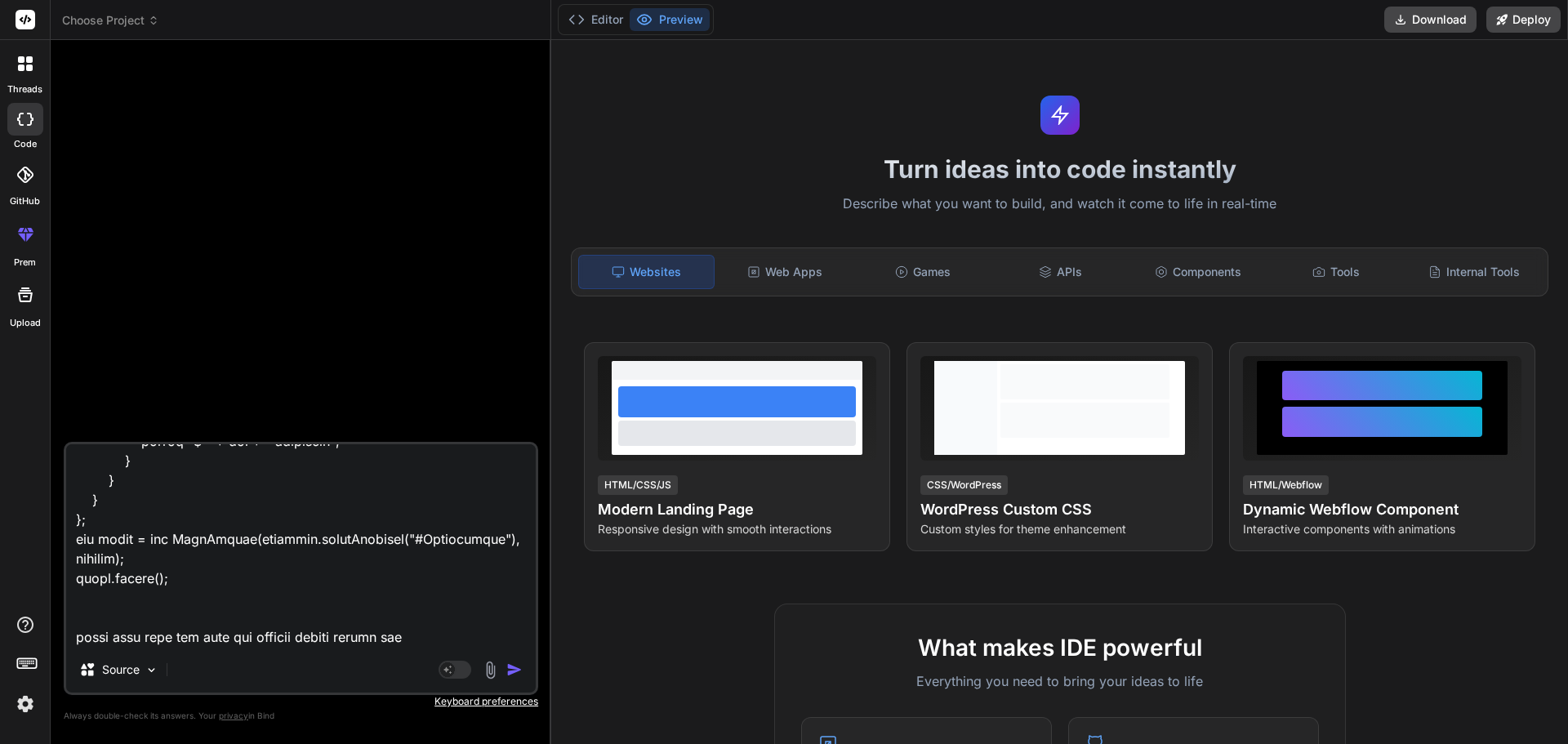
type textarea "var options = { series: [{ name: 'Total Sale', [2150, 2350, 2500, 5600, 4500, 3…"
type textarea "x"
type textarea "var options = { series: [{ name: 'Total Sale', [2150, 2350, 2500, 5600, 4500, 3…"
type textarea "x"
type textarea "var options = { series: [{ name: 'Total Sale', [2150, 2350, 2500, 5600, 4500, 3…"
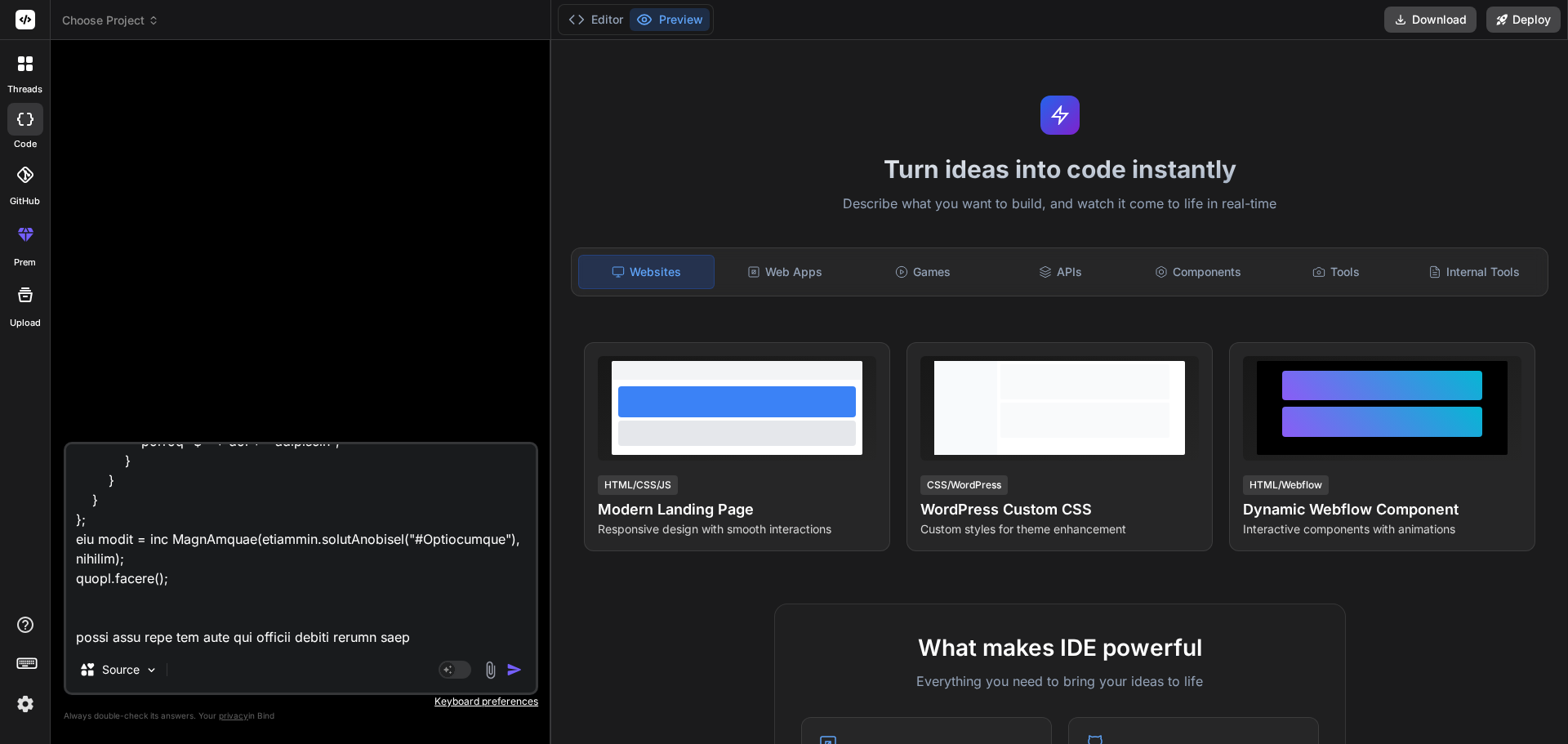
type textarea "x"
type textarea "var options = { series: [{ name: 'Total Sale', [2150, 2350, 2500, 5600, 4500, 3…"
type textarea "x"
type textarea "var options = { series: [{ name: 'Total Sale', [2150, 2350, 2500, 5600, 4500, 3…"
type textarea "x"
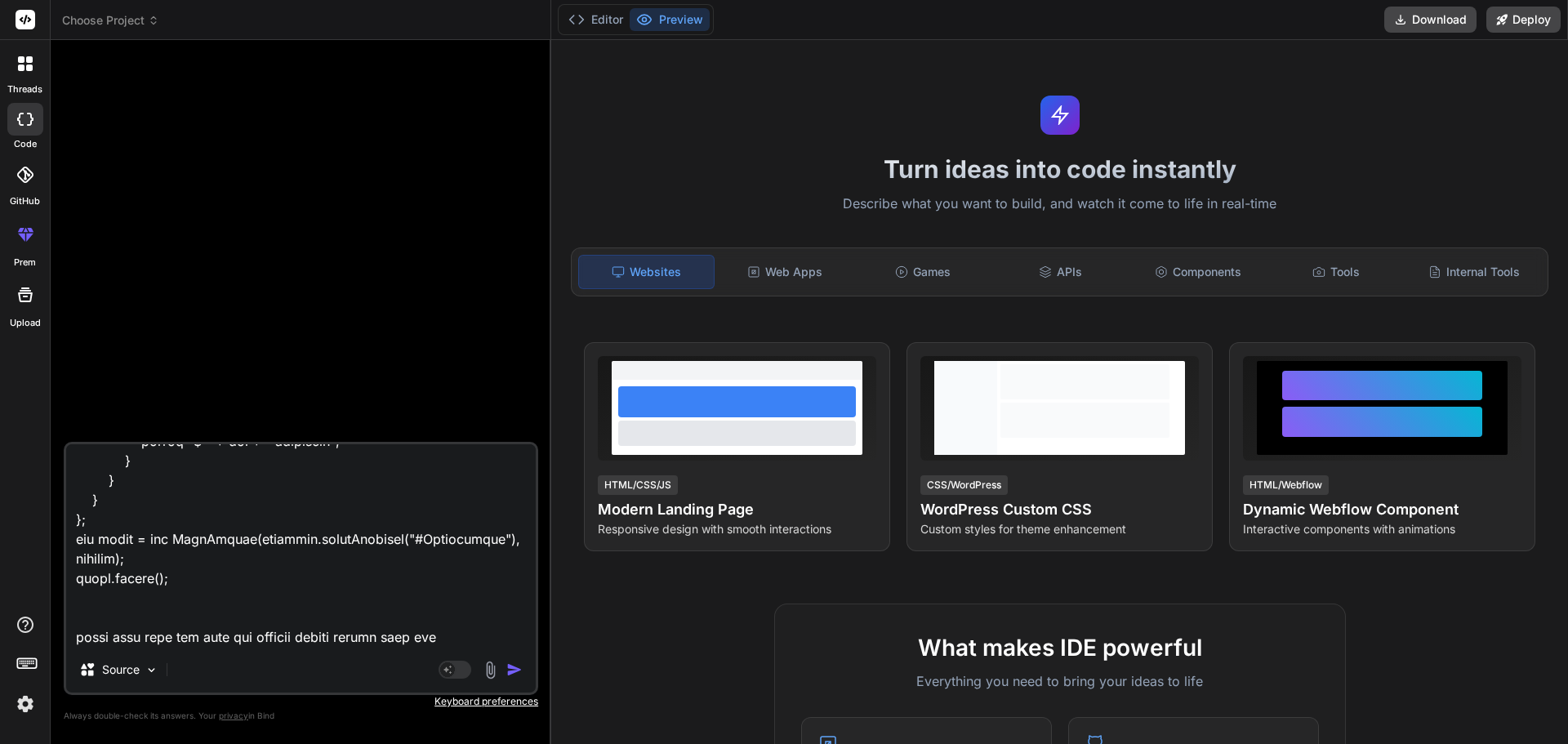
type textarea "var options = { series: [{ name: 'Total Sale', [2150, 2350, 2500, 5600, 4500, 3…"
type textarea "x"
type textarea "var options = { series: [{ name: 'Total Sale', [2150, 2350, 2500, 5600, 4500, 3…"
type textarea "x"
type textarea "var options = { series: [{ name: 'Total Sale', [2150, 2350, 2500, 5600, 4500, 3…"
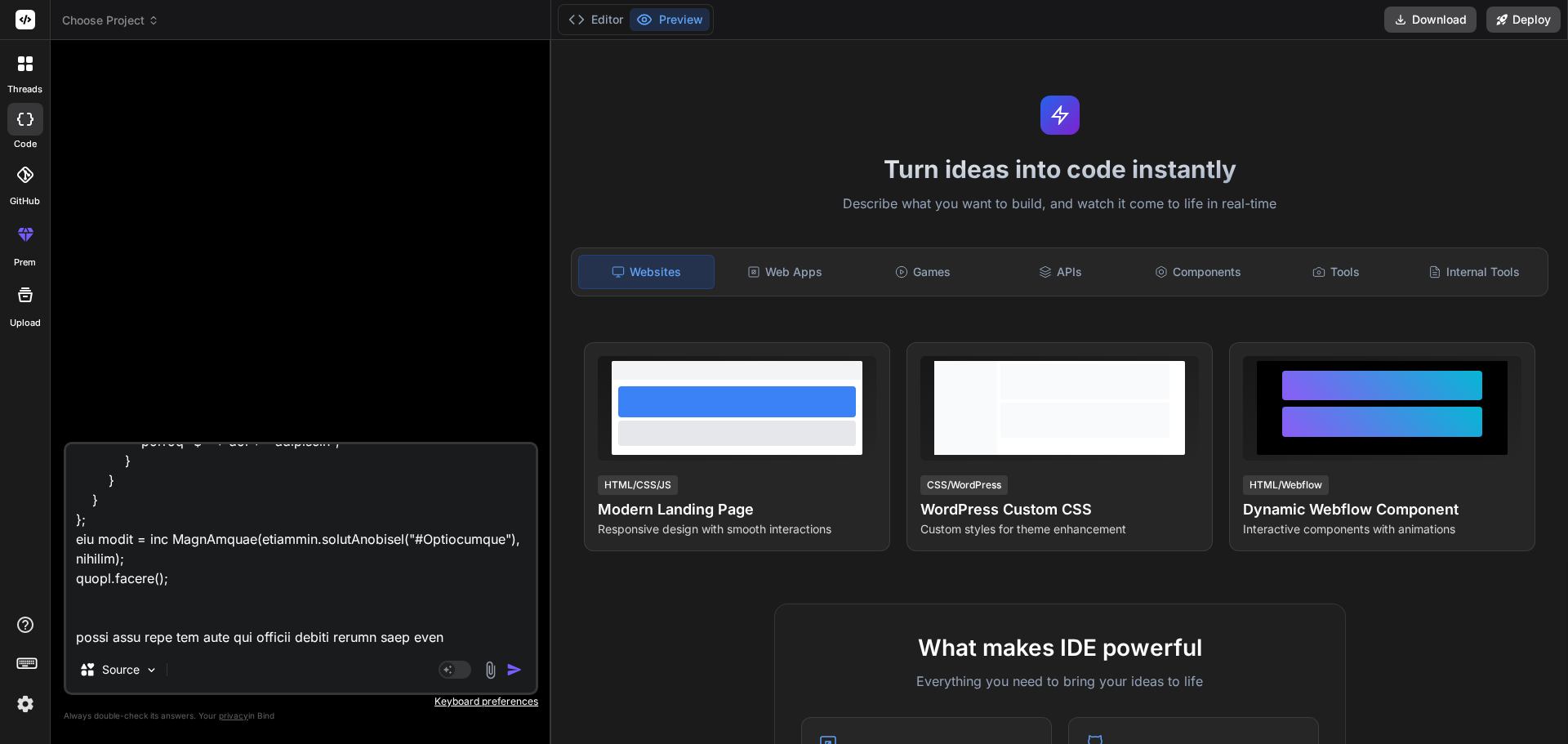
type textarea "x"
type textarea "var options = { series: [{ name: 'Total Sale', [2150, 2350, 2500, 5600, 4500, 3…"
type textarea "x"
type textarea "var options = { series: [{ name: 'Total Sale', [2150, 2350, 2500, 5600, 4500, 3…"
type textarea "x"
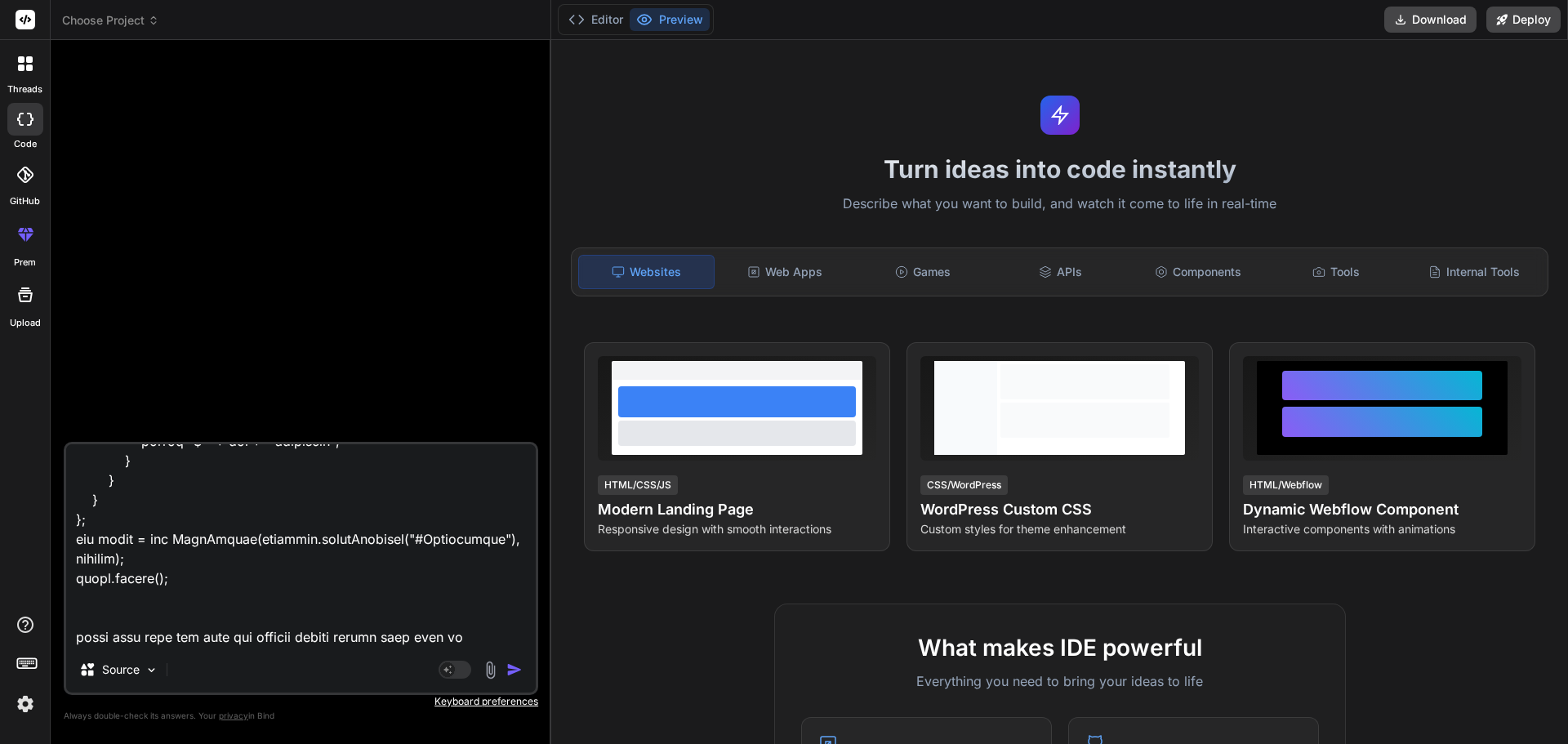
type textarea "var options = { series: [{ name: 'Total Sale', [2150, 2350, 2500, 5600, 4500, 3…"
type textarea "x"
type textarea "var options = { series: [{ name: 'Total Sale', [2150, 2350, 2500, 5600, 4500, 3…"
type textarea "x"
type textarea "var options = { series: [{ name: 'Total Sale', [2150, 2350, 2500, 5600, 4500, 3…"
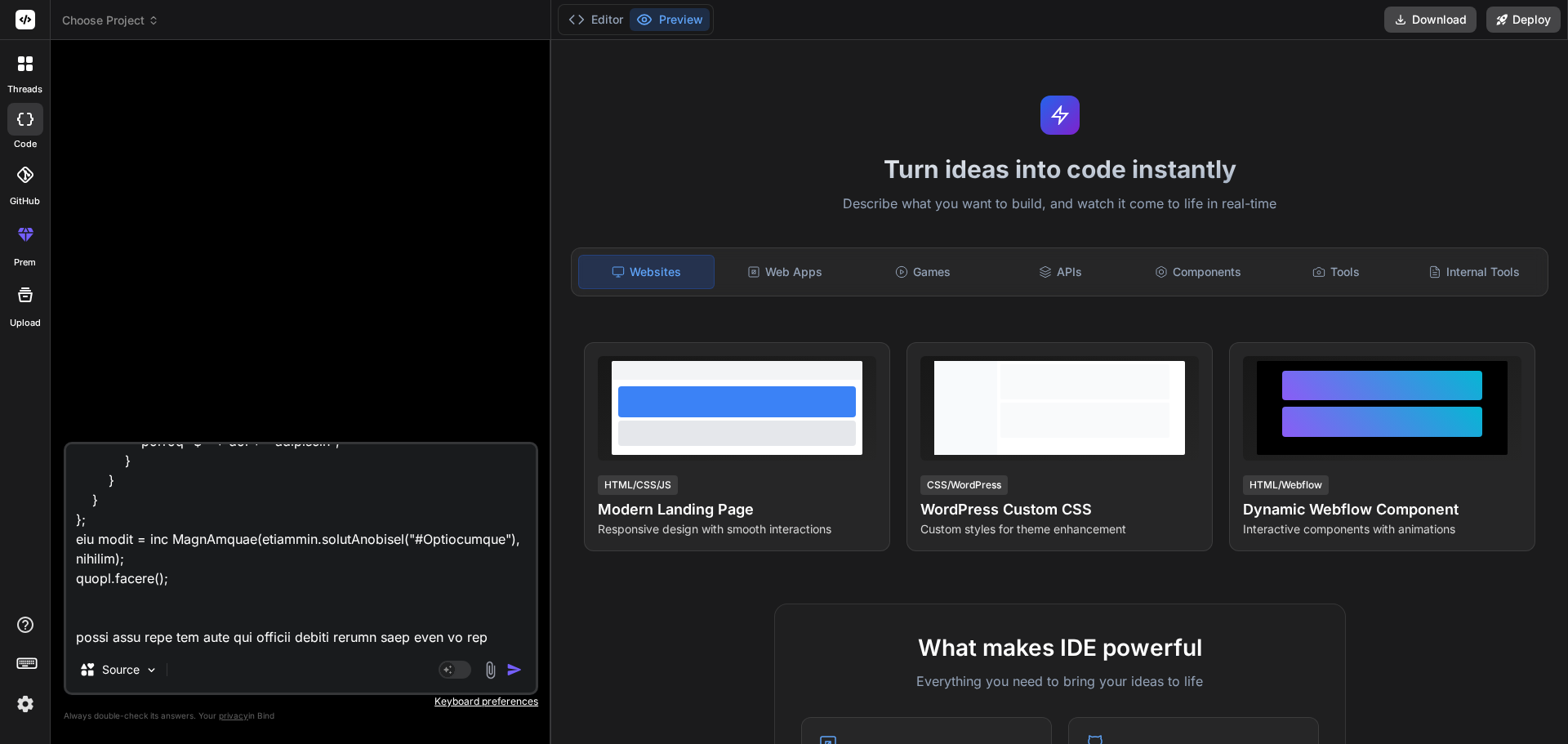
type textarea "x"
type textarea "var options = { series: [{ name: 'Total Sale', [2150, 2350, 2500, 5600, 4500, 3…"
type textarea "x"
type textarea "var options = { series: [{ name: 'Total Sale', [2150, 2350, 2500, 5600, 4500, 3…"
type textarea "x"
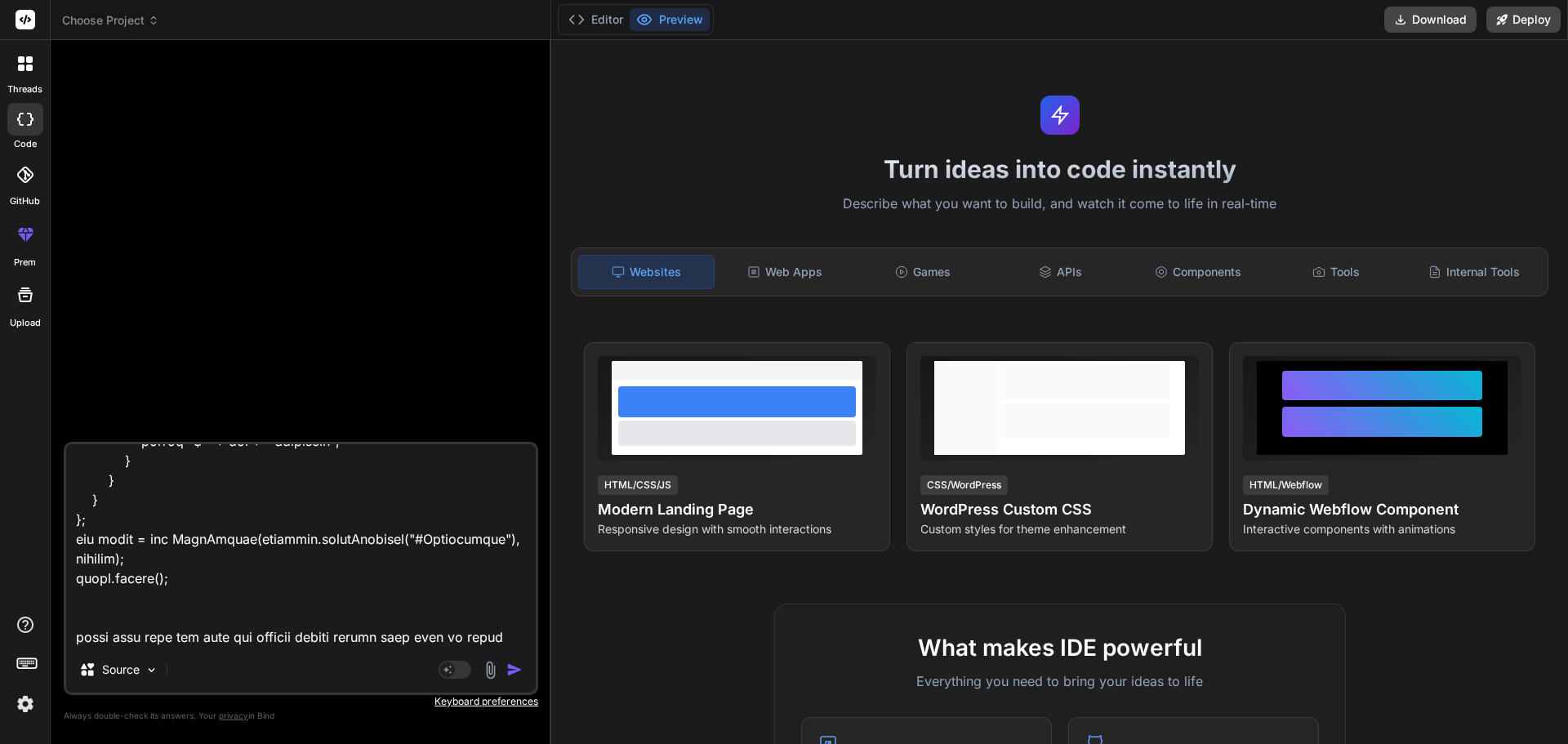
type textarea "var options = { series: [{ name: 'Total Sale', [2150, 2350, 2500, 5600, 4500, 3…"
type textarea "x"
type textarea "var options = { series: [{ name: 'Total Sale', [2150, 2350, 2500, 5600, 4500, 3…"
type textarea "x"
type textarea "var options = { series: [{ name: 'Total Sale', [2150, 2350, 2500, 5600, 4500, 3…"
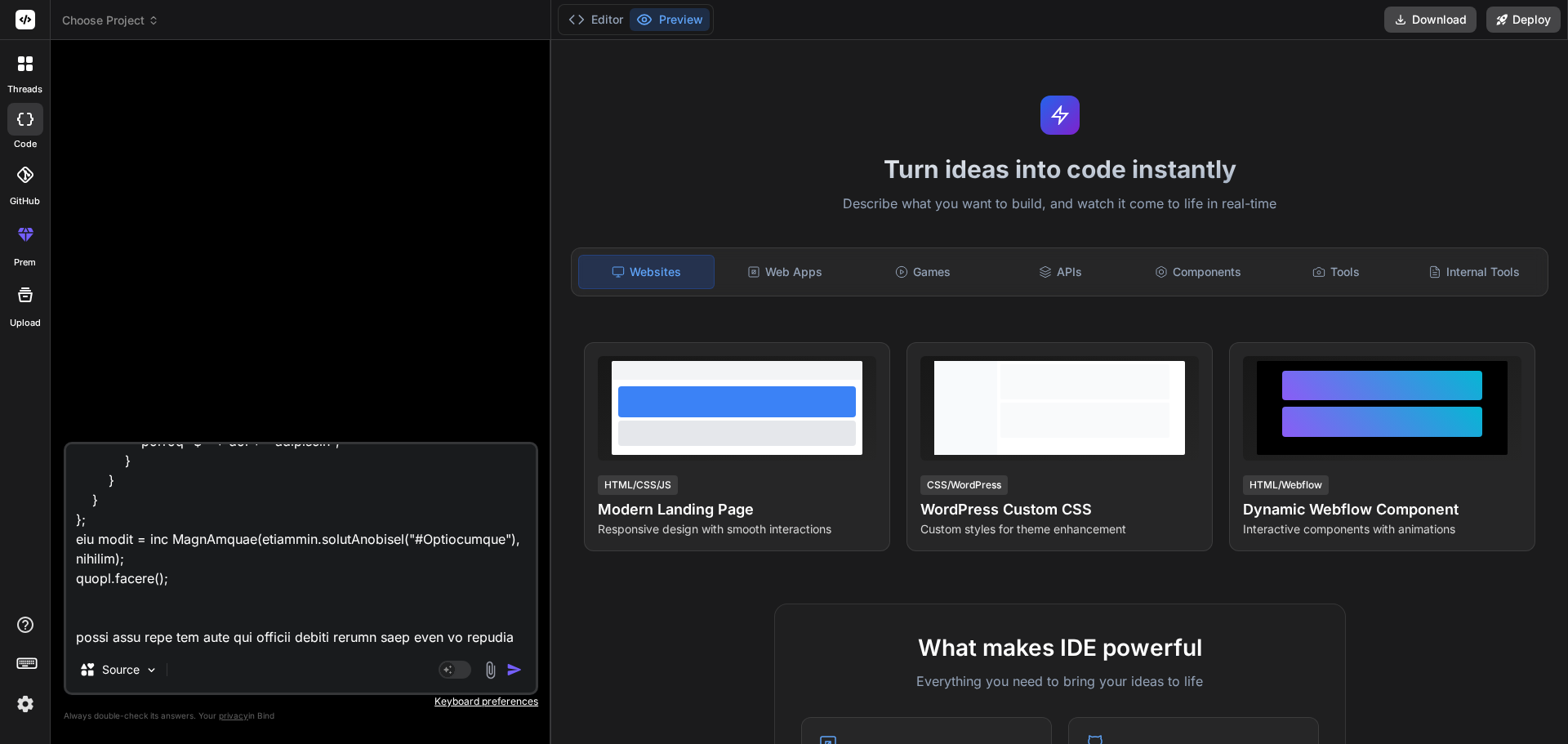
type textarea "x"
type textarea "var options = { series: [{ name: 'Total Sale', [2150, 2350, 2500, 5600, 4500, 3…"
type textarea "x"
type textarea "var options = { series: [{ name: 'Total Sale', [2150, 2350, 2500, 5600, 4500, 3…"
type textarea "x"
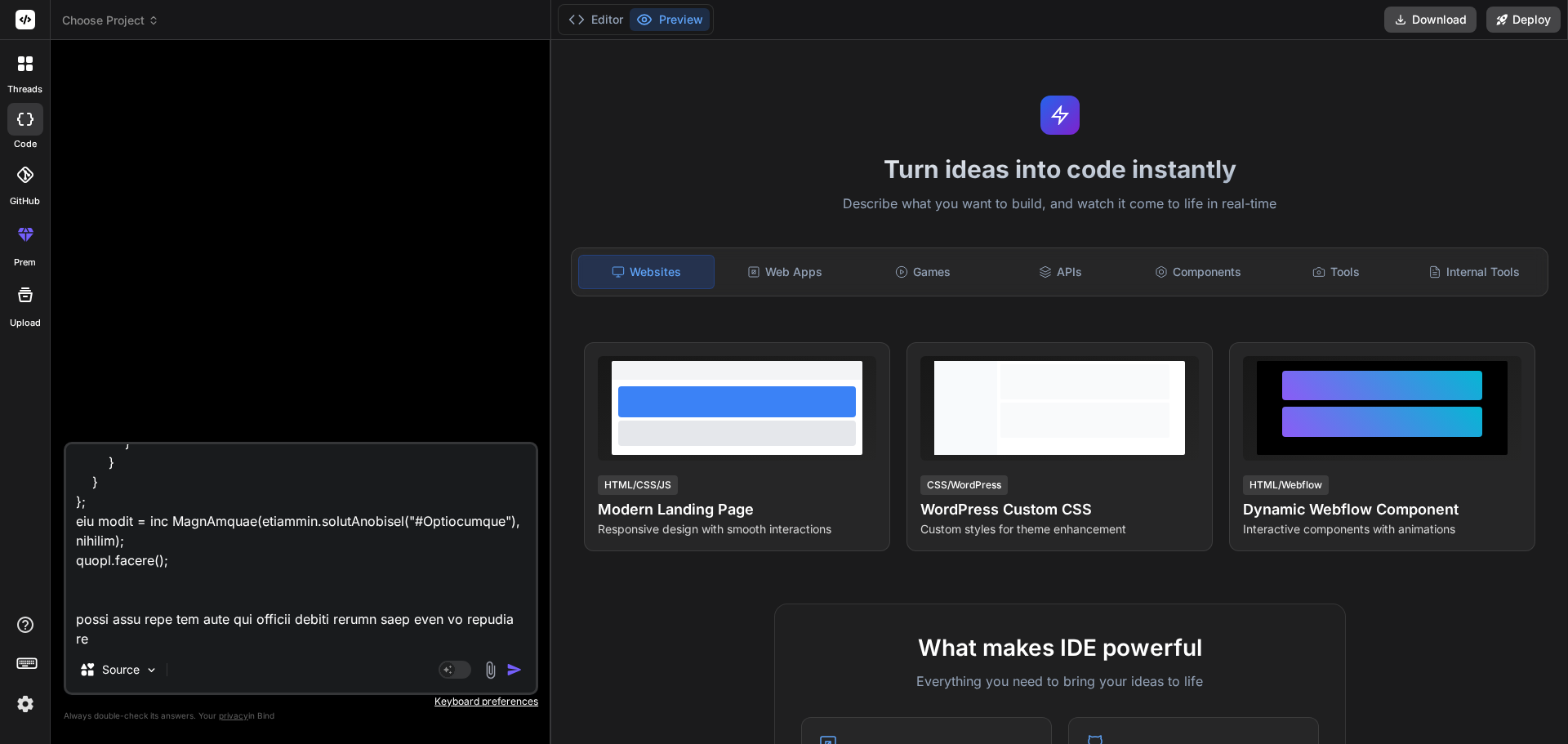
type textarea "var options = { series: [{ name: 'Total Sale', [2150, 2350, 2500, 5600, 4500, 3…"
type textarea "x"
type textarea "var options = { series: [{ name: 'Total Sale', [2150, 2350, 2500, 5600, 4500, 3…"
type textarea "x"
type textarea "var options = { series: [{ name: 'Total Sale', [2150, 2350, 2500, 5600, 4500, 3…"
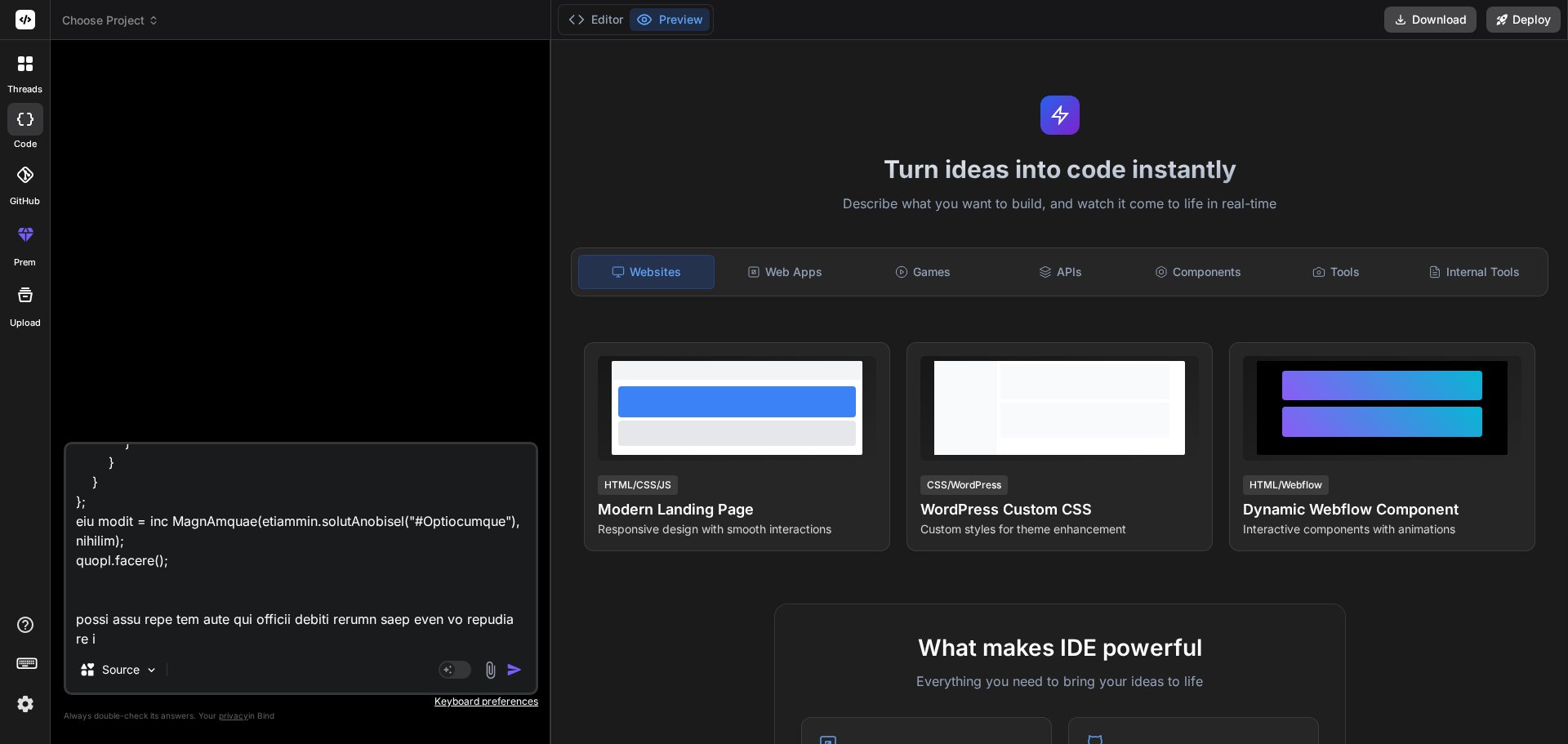
type textarea "x"
type textarea "var options = { series: [{ name: 'Total Sale', [2150, 2350, 2500, 5600, 4500, 3…"
type textarea "x"
type textarea "var options = { series: [{ name: 'Total Sale', [2150, 2350, 2500, 5600, 4500, 3…"
type textarea "x"
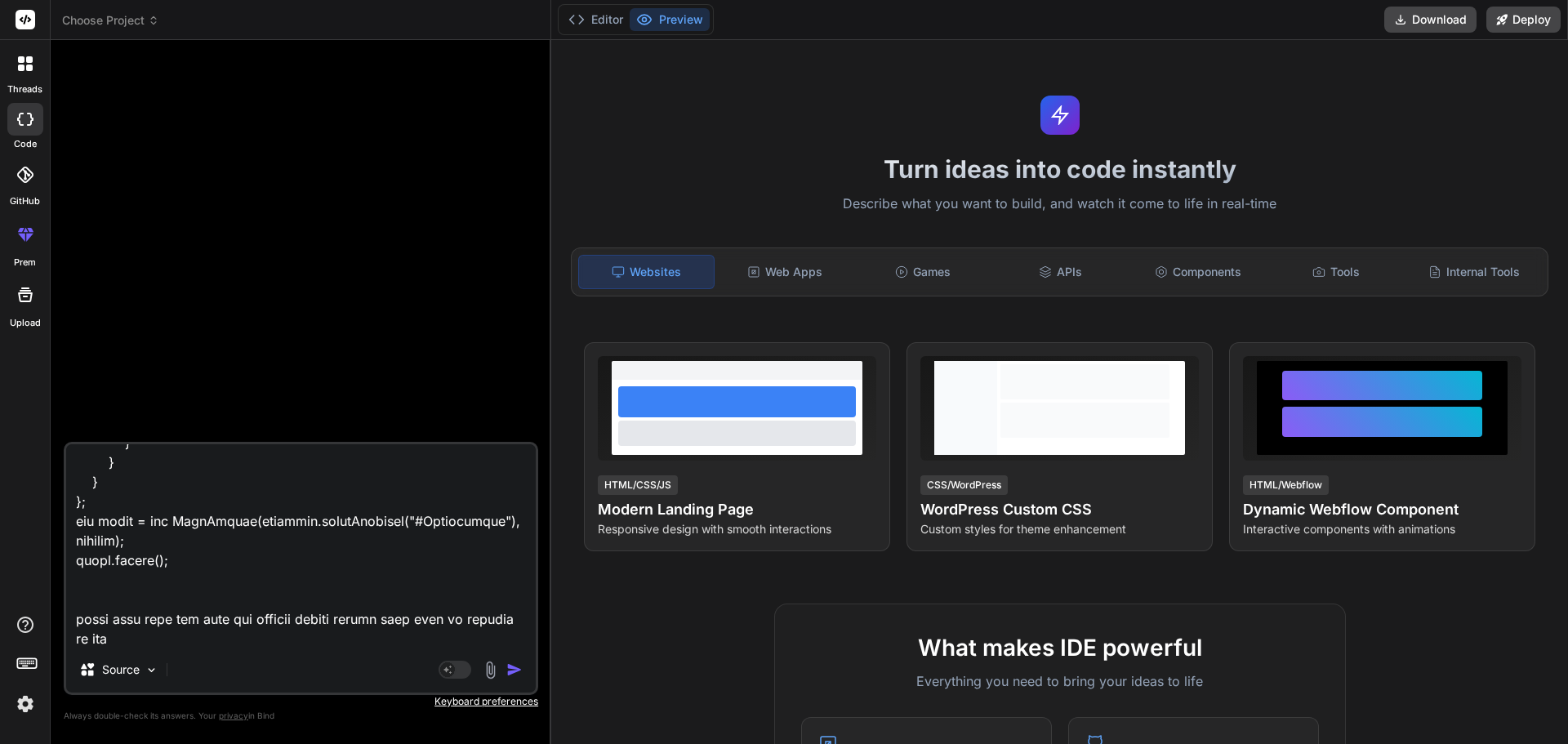
type textarea "var options = { series: [{ name: 'Total Sale', [2150, 2350, 2500, 5600, 4500, 3…"
type textarea "x"
type textarea "var options = { series: [{ name: 'Total Sale', [2150, 2350, 2500, 5600, 4500, 3…"
type textarea "x"
type textarea "var options = { series: [{ name: 'Total Sale', [2150, 2350, 2500, 5600, 4500, 3…"
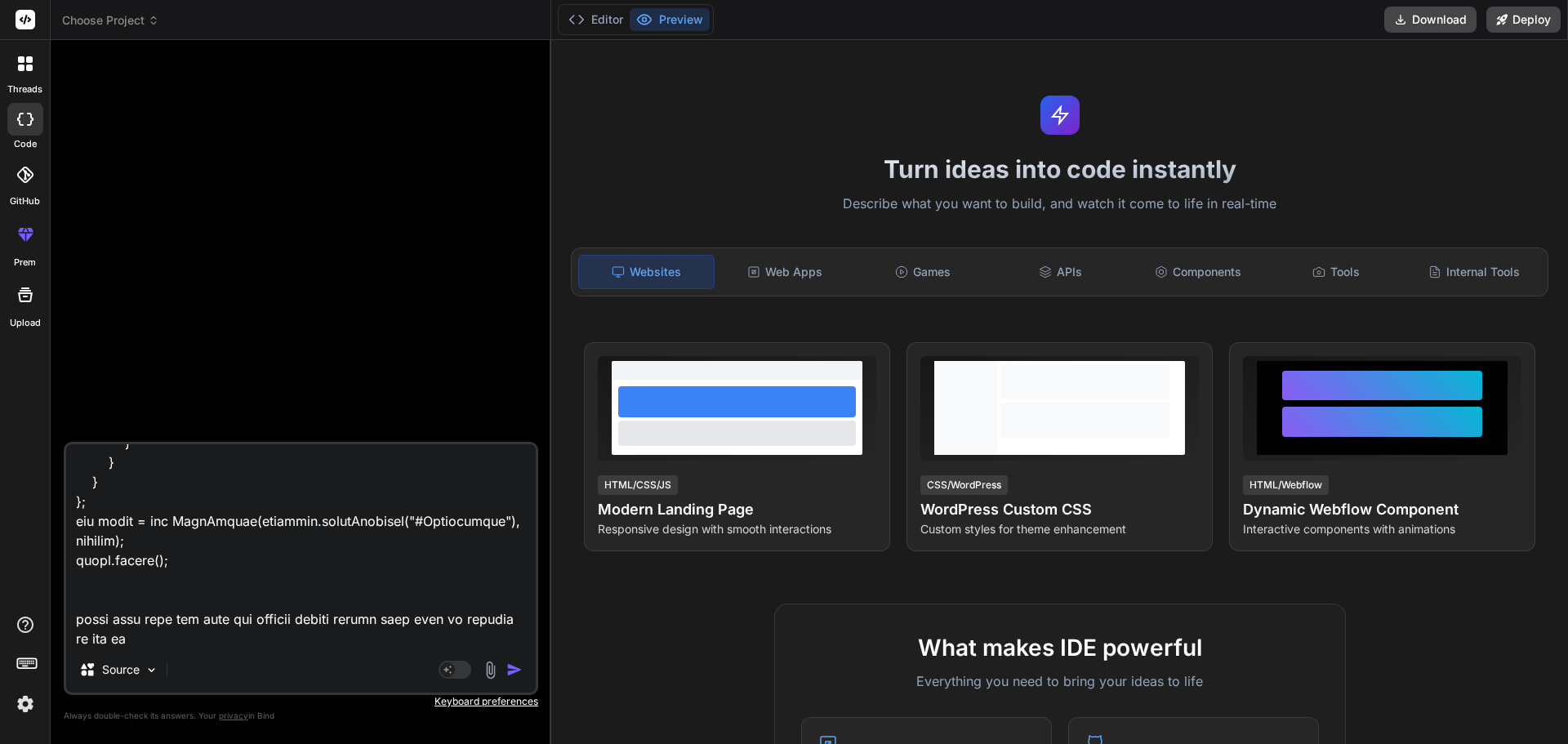
type textarea "x"
type textarea "var options = { series: [{ name: 'Total Sale', [2150, 2350, 2500, 5600, 4500, 3…"
type textarea "x"
type textarea "var options = { series: [{ name: 'Total Sale', [2150, 2350, 2500, 5600, 4500, 3…"
type textarea "x"
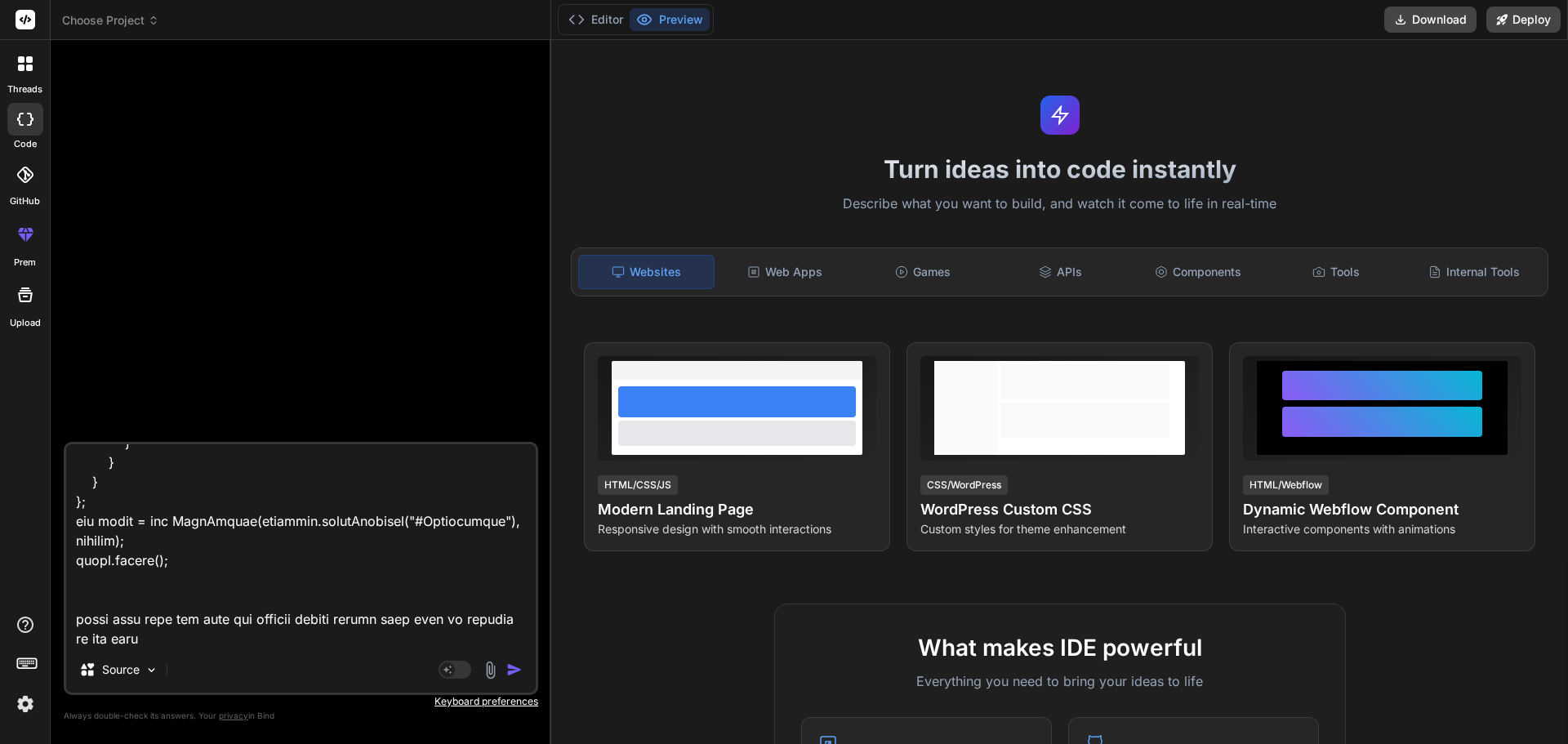
type textarea "var options = { series: [{ name: 'Total Sale', [2150, 2350, 2500, 5600, 4500, 3…"
type textarea "x"
type textarea "var options = { series: [{ name: 'Total Sale', [2150, 2350, 2500, 5600, 4500, 3…"
type textarea "x"
type textarea "var options = { series: [{ name: 'Total Sale', [2150, 2350, 2500, 5600, 4500, 3…"
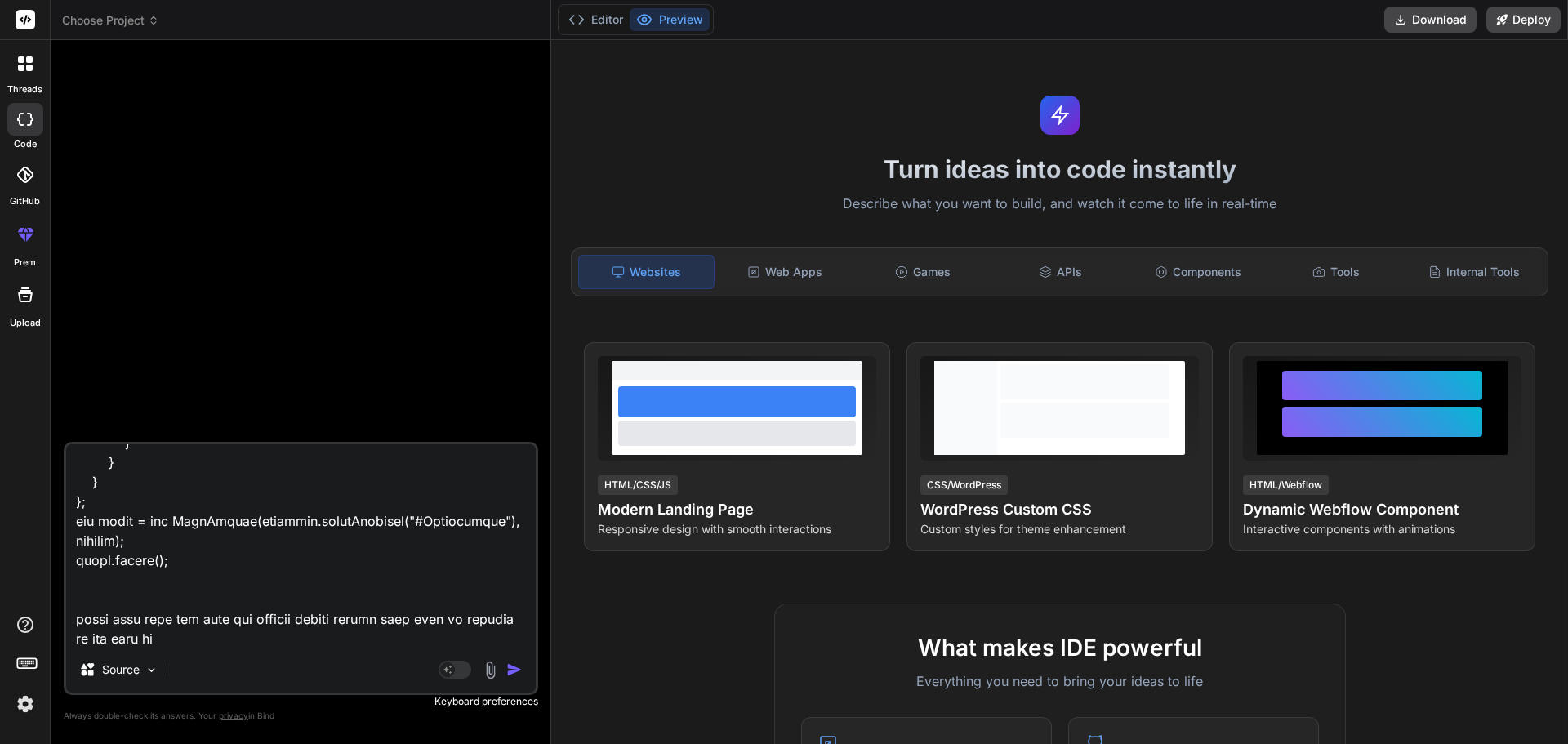
type textarea "x"
type textarea "var options = { series: [{ name: 'Total Sale', [2150, 2350, 2500, 5600, 4500, 3…"
type textarea "x"
type textarea "var options = { series: [{ name: 'Total Sale', [2150, 2350, 2500, 5600, 4500, 3…"
type textarea "x"
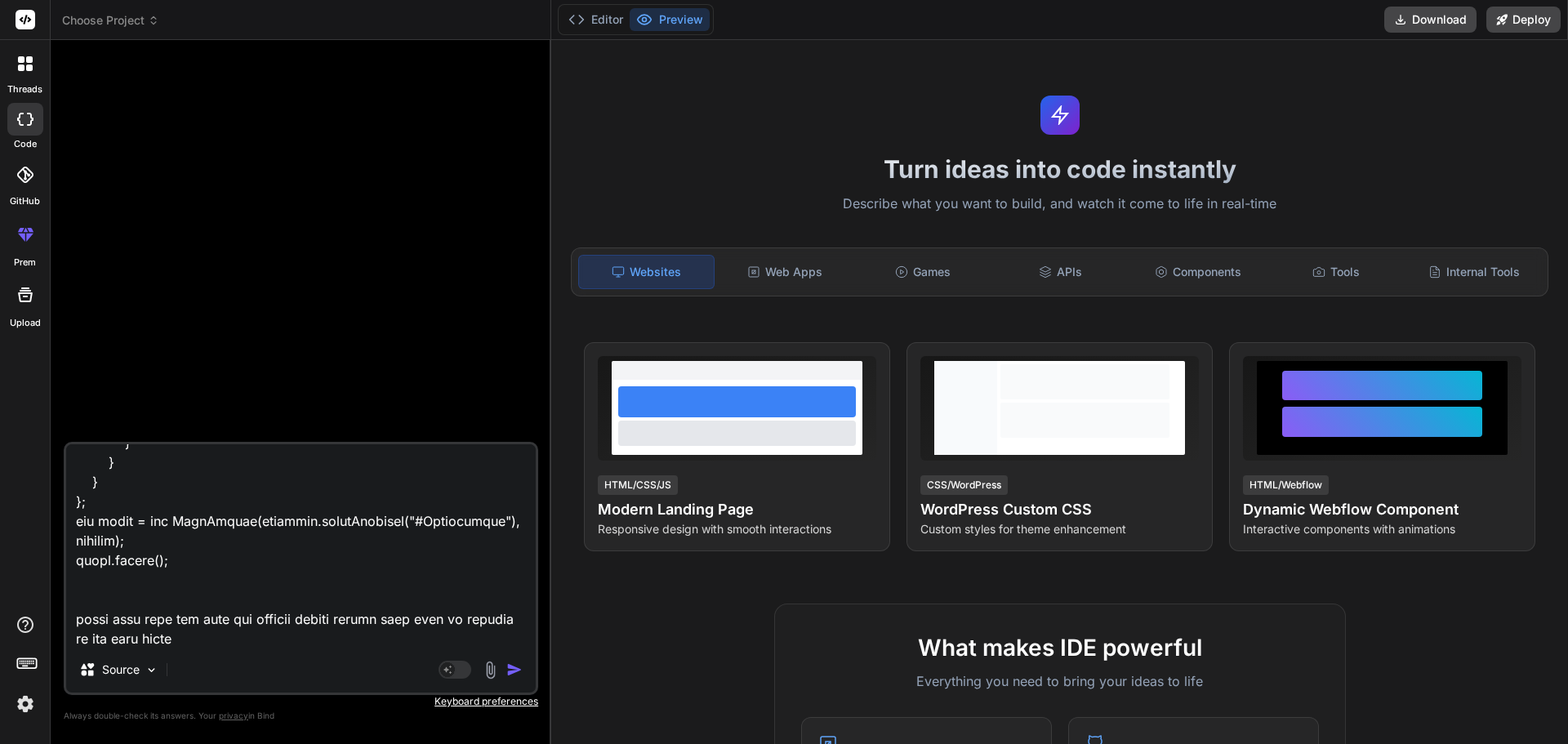
type textarea "var options = { series: [{ name: 'Total Sale', [2150, 2350, 2500, 5600, 4500, 3…"
type textarea "x"
type textarea "var options = { series: [{ name: 'Total Sale', [2150, 2350, 2500, 5600, 4500, 3…"
type textarea "x"
type textarea "var options = { series: [{ name: 'Total Sale', [2150, 2350, 2500, 5600, 4500, 3…"
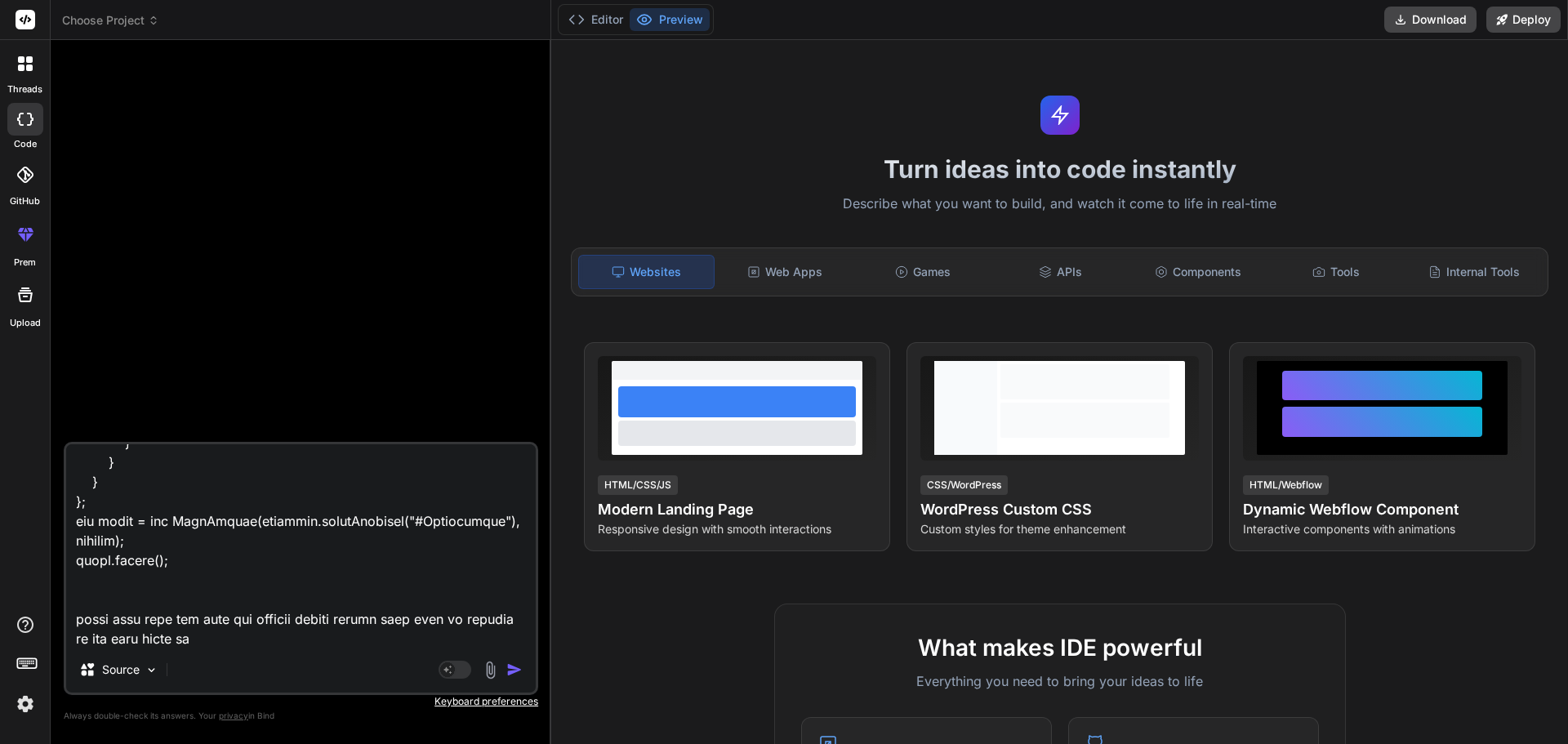
type textarea "x"
type textarea "var options = { series: [{ name: 'Total Sale', [2150, 2350, 2500, 5600, 4500, 3…"
type textarea "x"
type textarea "var options = { series: [{ name: 'Total Sale', [2150, 2350, 2500, 5600, 4500, 3…"
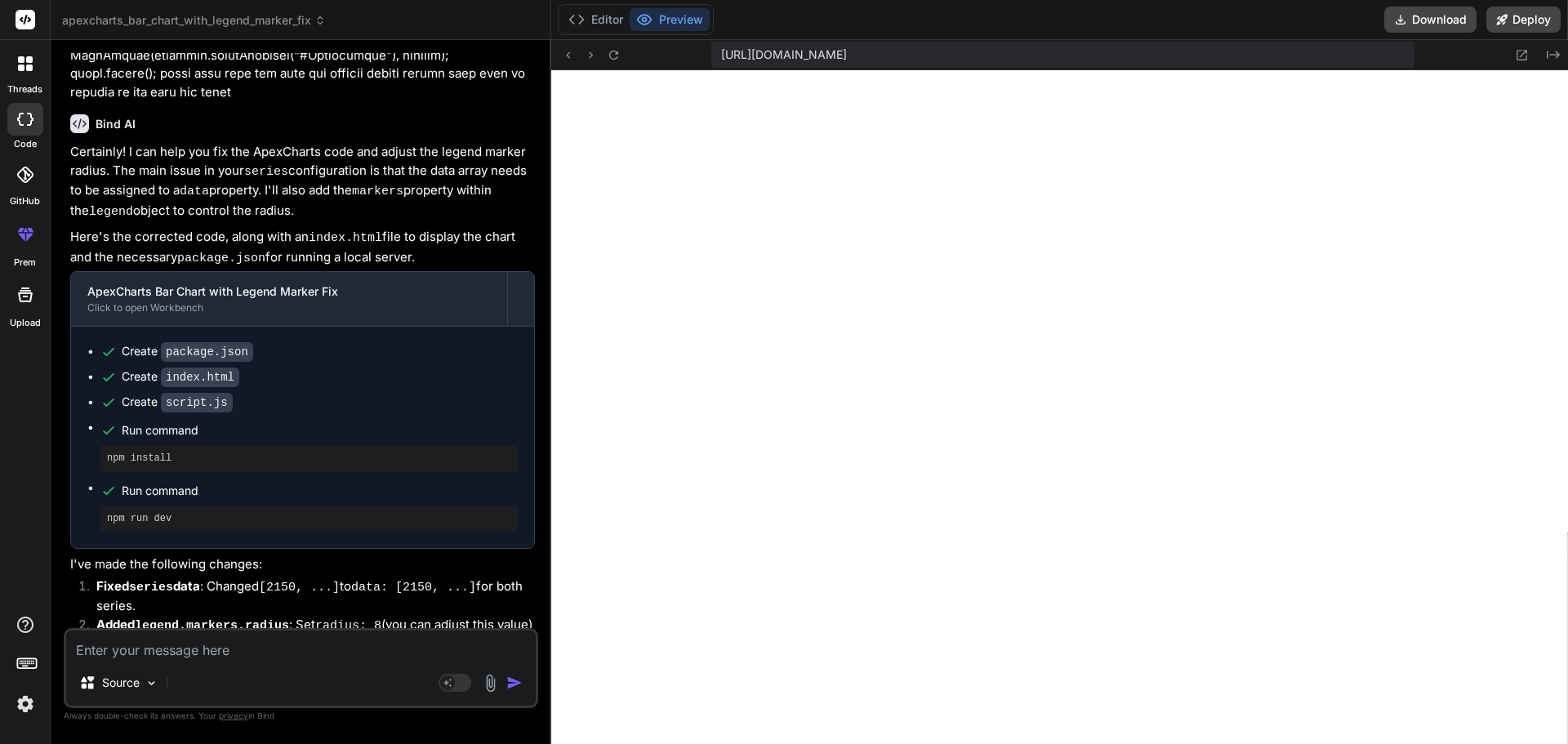
scroll to position [403, 0]
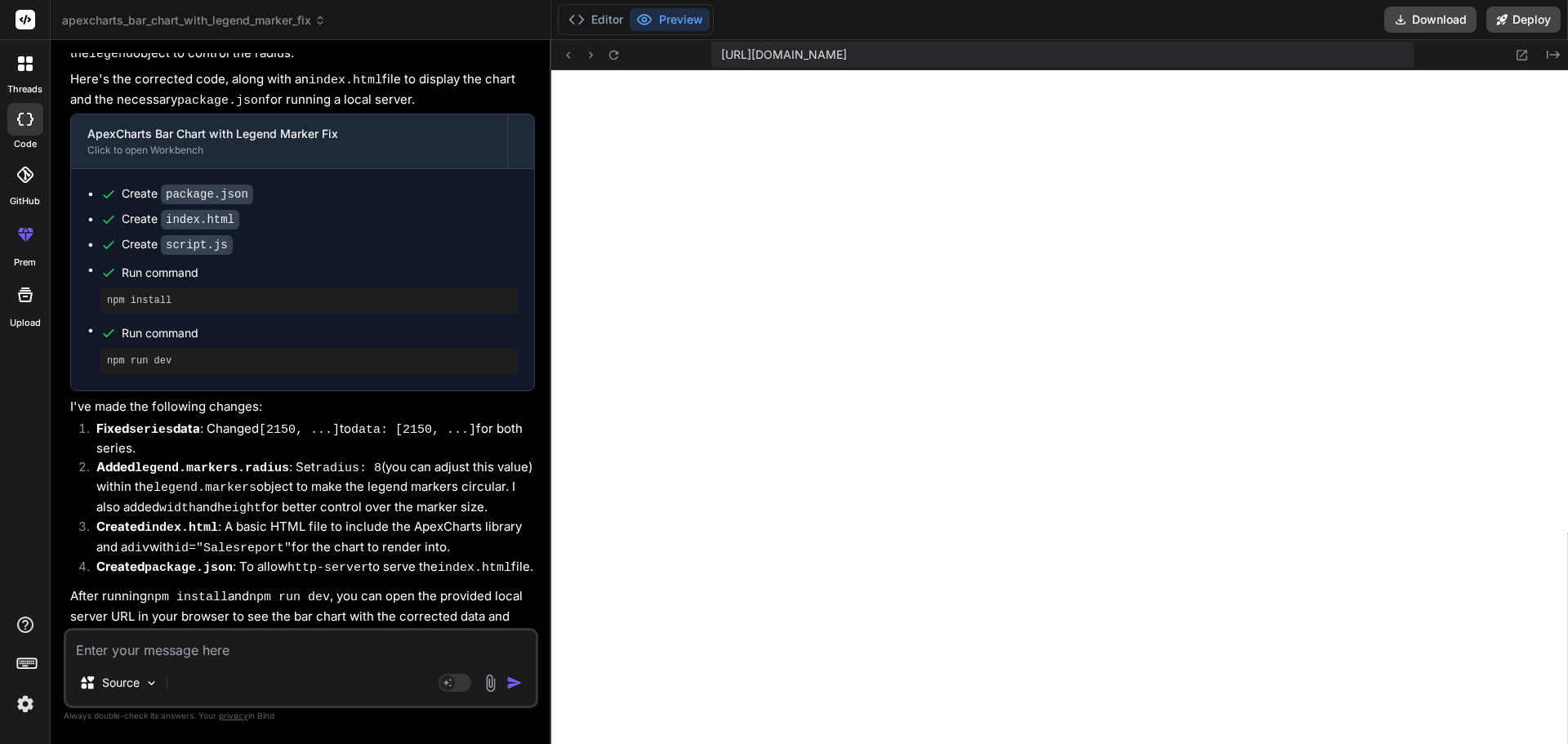
click at [174, 662] on div "Source Agent Mode. When this toggle is activated, AI automatically makes decisi…" at bounding box center [300, 667] width 475 height 80
click at [227, 645] on textarea at bounding box center [301, 644] width 470 height 30
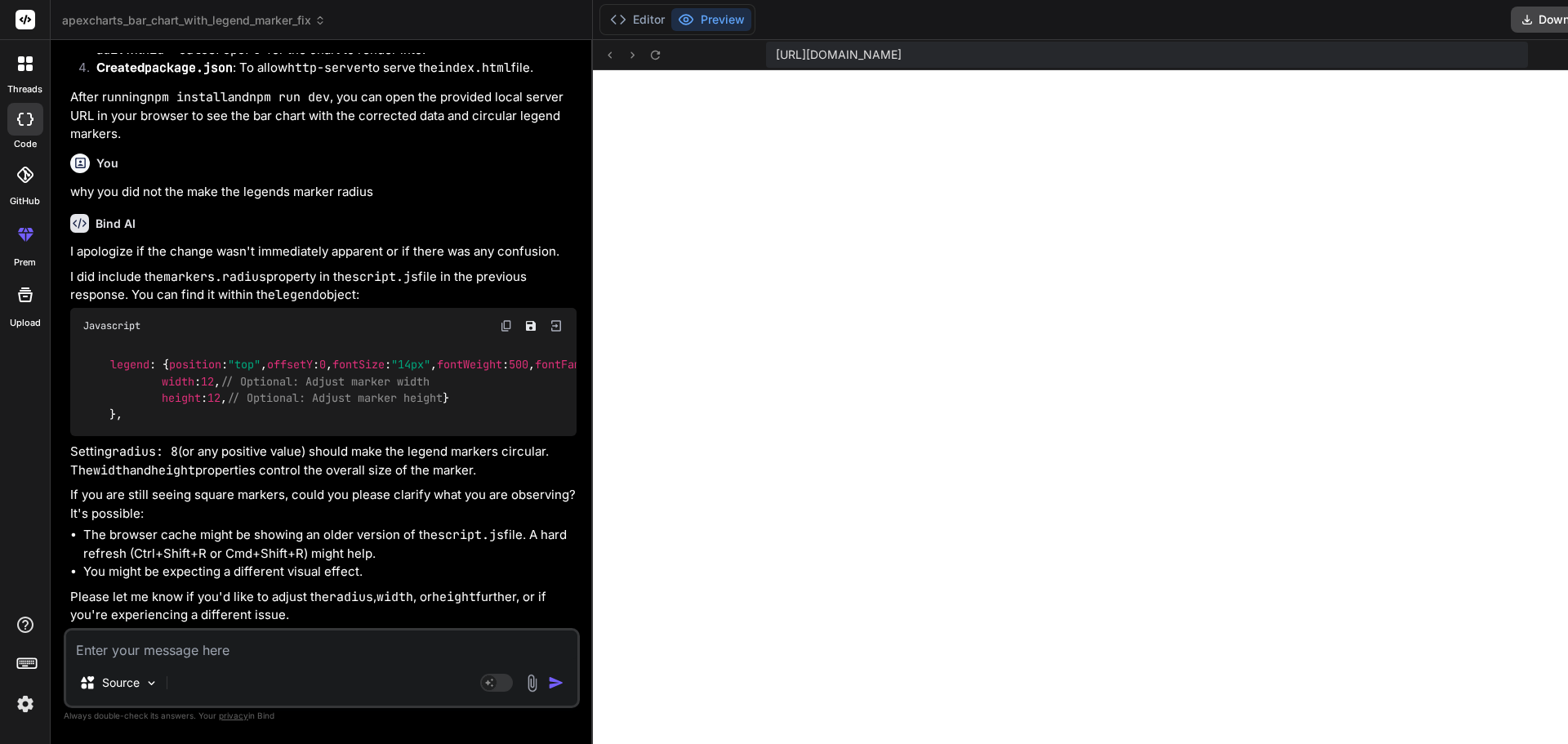
scroll to position [1112, 0]
drag, startPoint x: 106, startPoint y: 190, endPoint x: 217, endPoint y: 360, distance: 203.0
click at [217, 360] on div "legend : { position : "top" , offsetY : 0 , fontSize : "14px" , fontWeight : 50…" at bounding box center [323, 389] width 506 height 93
click at [612, 12] on button "Editor" at bounding box center [637, 20] width 68 height 23
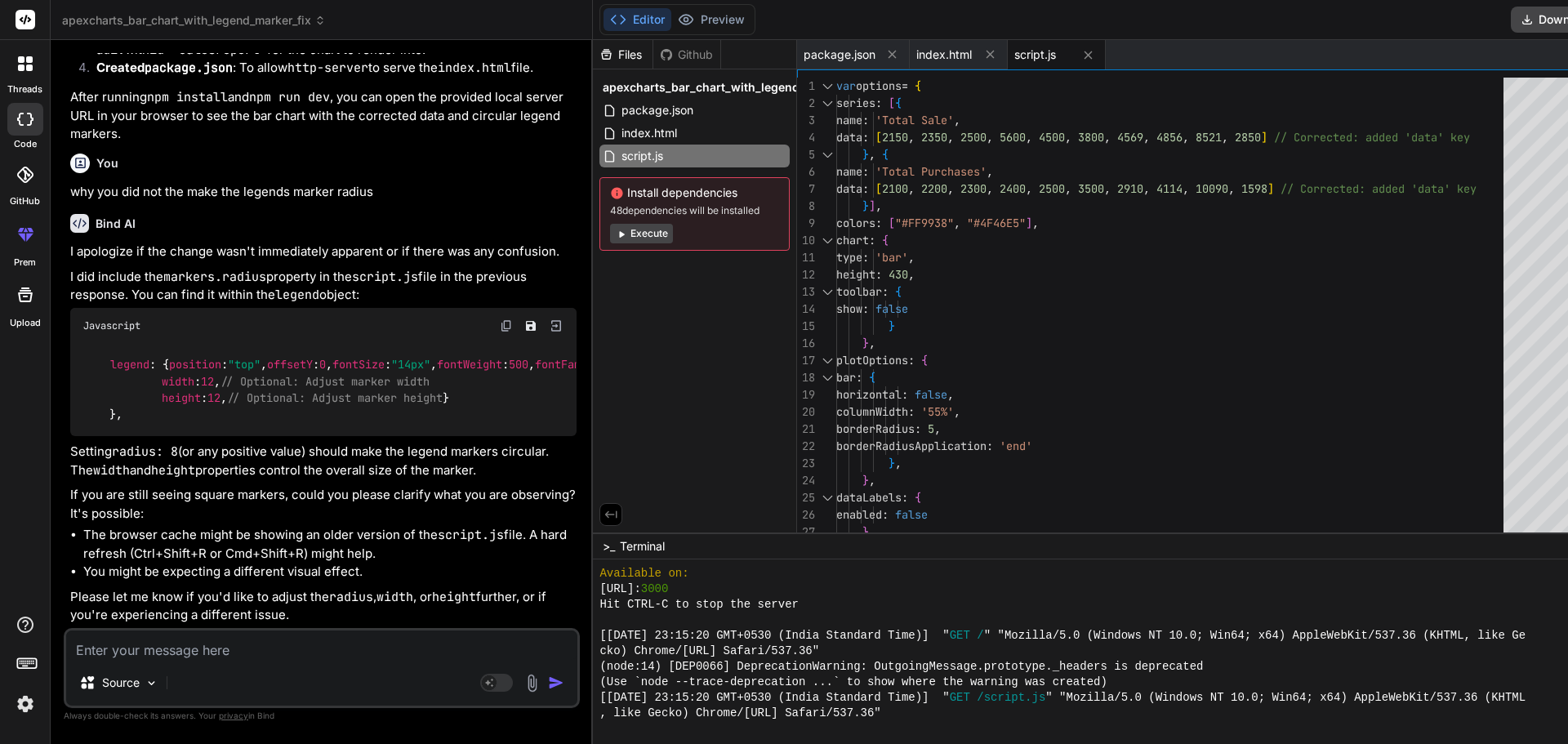
drag, startPoint x: 795, startPoint y: 86, endPoint x: 850, endPoint y: 365, distance: 284.4
click at [850, 365] on div "var options = { series : [ { name : 'Total Sale' , data : [ 2150 , 2350 , 2500 …" at bounding box center [1175, 617] width 677 height 1081
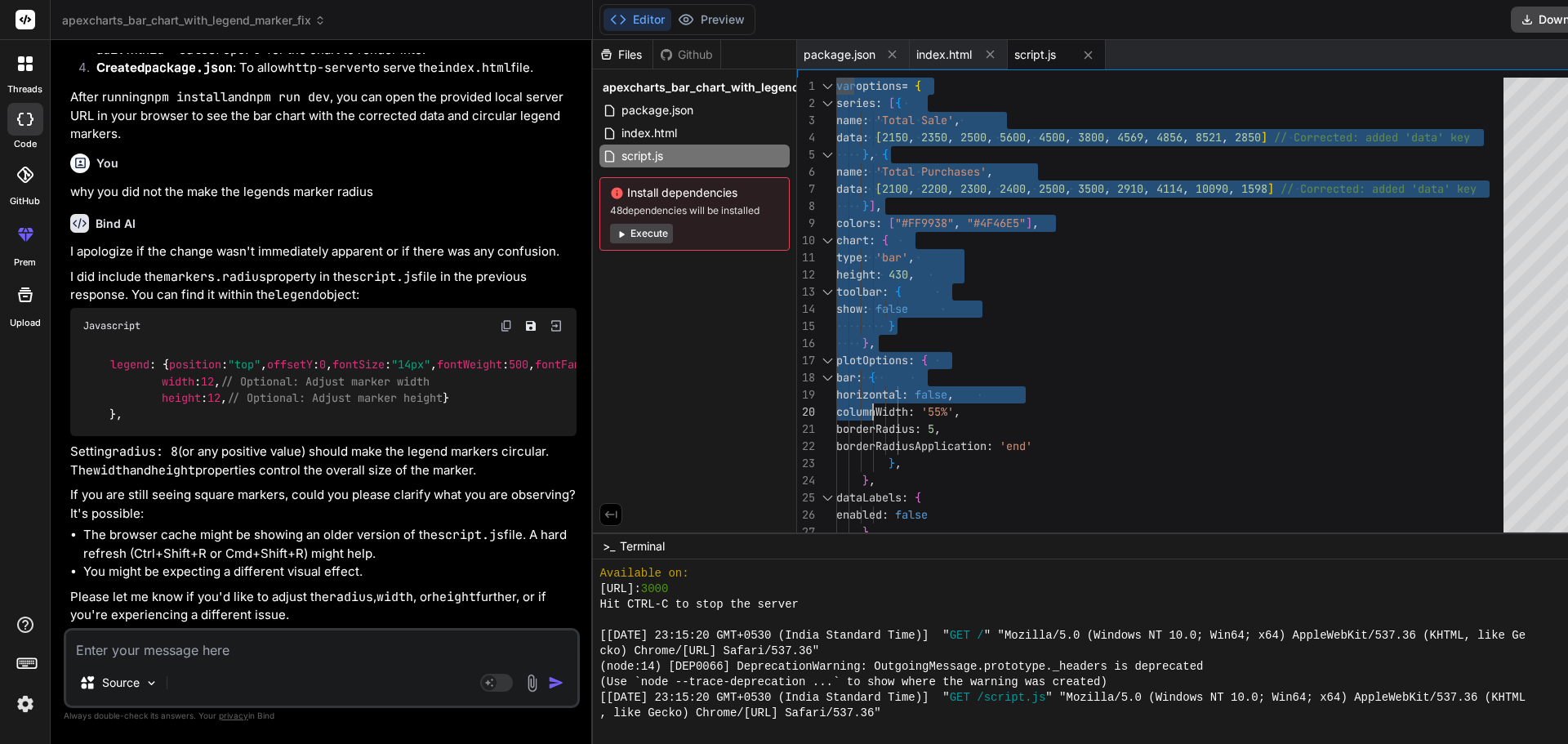
drag, startPoint x: 796, startPoint y: 85, endPoint x: 905, endPoint y: 417, distance: 349.4
click at [836, 426] on div "var options = { series : [ { name : 'Total Sale' , data : [ 2150 , 2350 , 2500 …" at bounding box center [1175, 617] width 677 height 1081
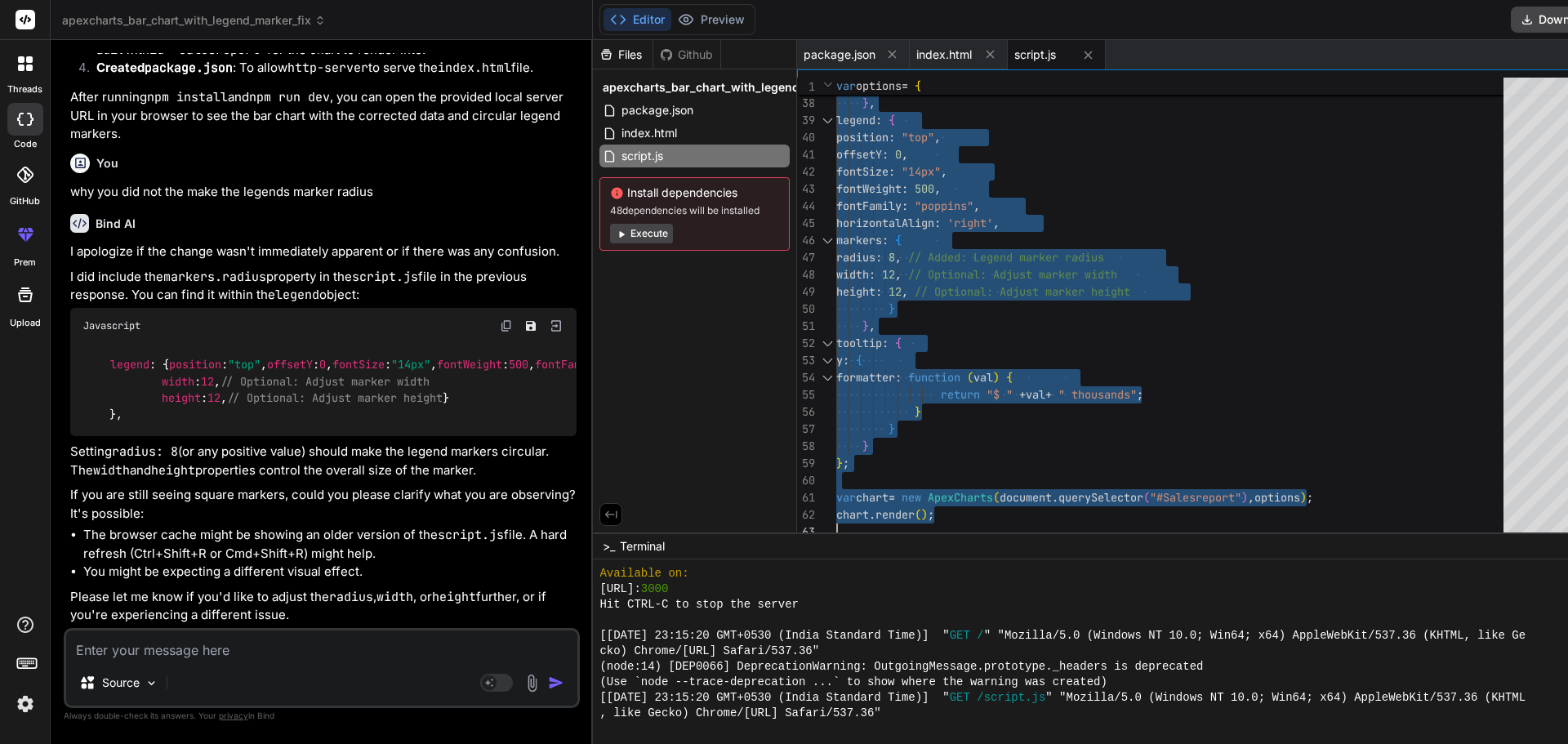
click at [933, 521] on div "opacity : 1 } , legend : { position : "top" , offsetY : 0 , fontSize : "14px" ,…" at bounding box center [1175, 0] width 677 height 1081
click at [1314, 499] on div "opacity : 1 } , legend : { position : "top" , offsetY : 0 , fontSize : "14px" ,…" at bounding box center [1175, 0] width 677 height 1081
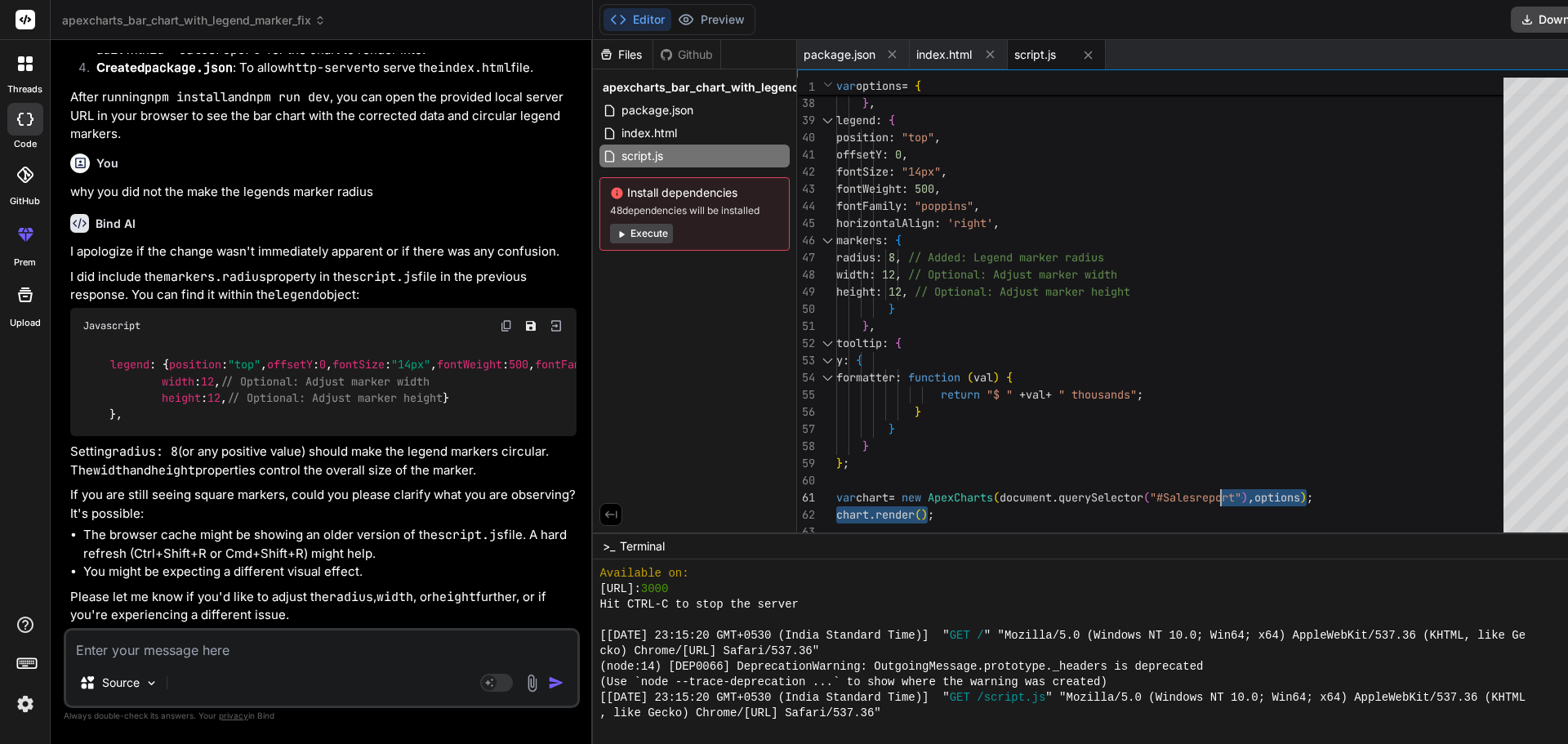
drag, startPoint x: 1314, startPoint y: 498, endPoint x: 1213, endPoint y: 482, distance: 102.3
click at [1213, 482] on div "opacity : 1 } , legend : { position : "top" , offsetY : 0 , fontSize : "14px" ,…" at bounding box center [1175, 0] width 677 height 1081
drag, startPoint x: 925, startPoint y: 514, endPoint x: 930, endPoint y: 496, distance: 18.7
click at [925, 509] on div "opacity : 1 } , legend : { position : "top" , offsetY : 0 , fontSize : "14px" ,…" at bounding box center [1175, 0] width 677 height 1081
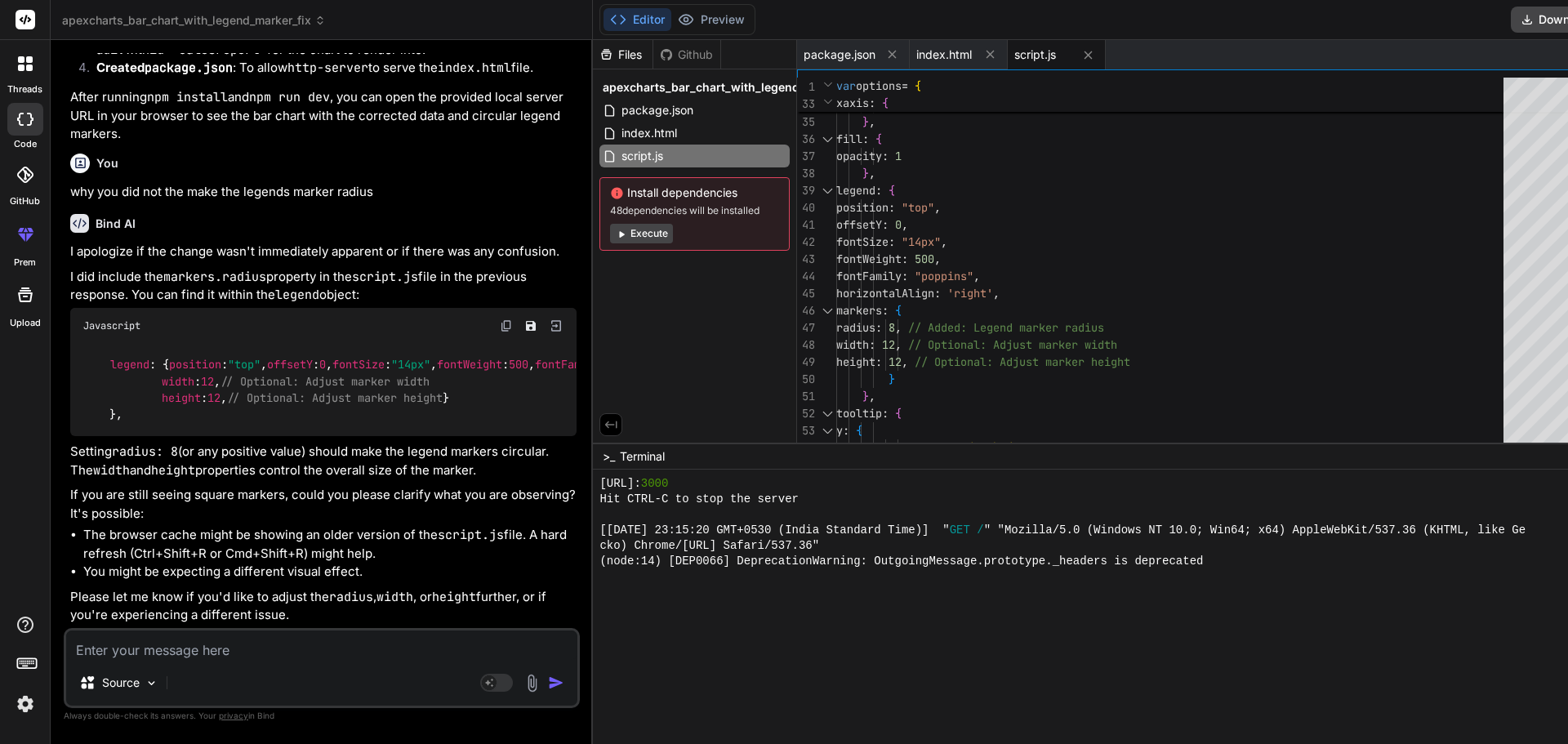
drag, startPoint x: 934, startPoint y: 533, endPoint x: 995, endPoint y: 443, distance: 108.7
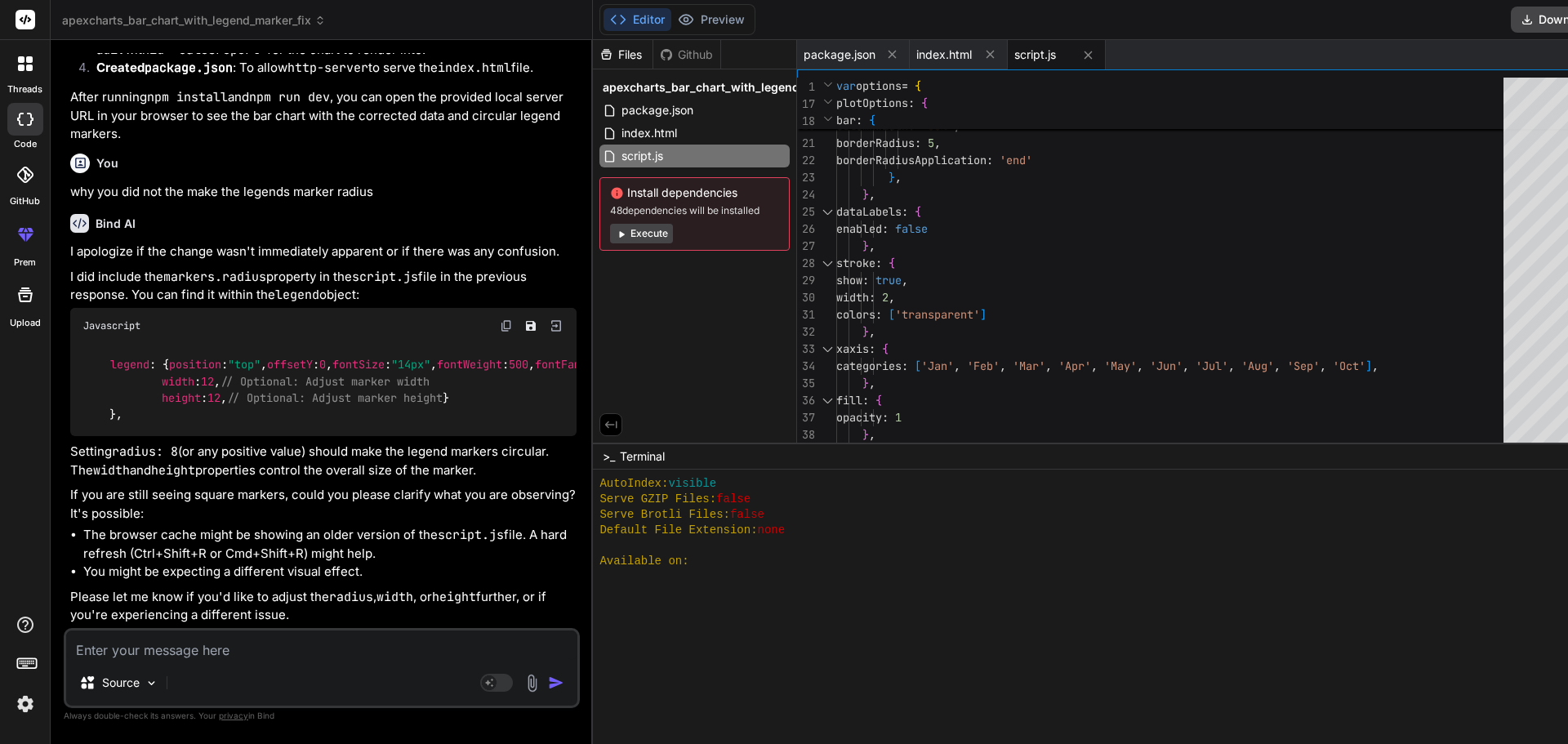
click at [996, 368] on div "} , width : 2 , colors : [ 'transparent' ] stroke : { show : true , dataLabels …" at bounding box center [1175, 332] width 677 height 1081
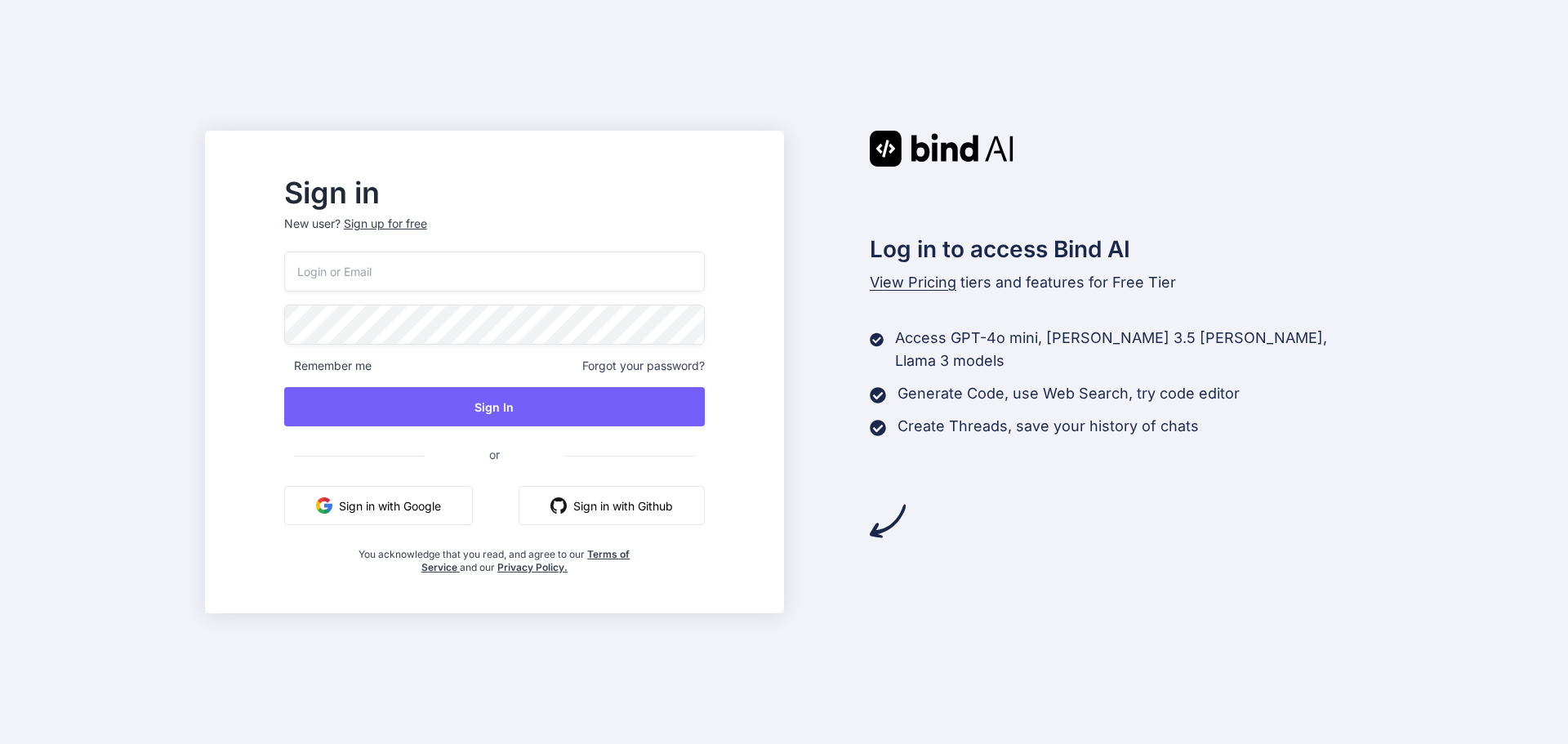
click at [498, 268] on input "email" at bounding box center [494, 271] width 421 height 40
type input "prutreratellou-9496@yopmail.com"
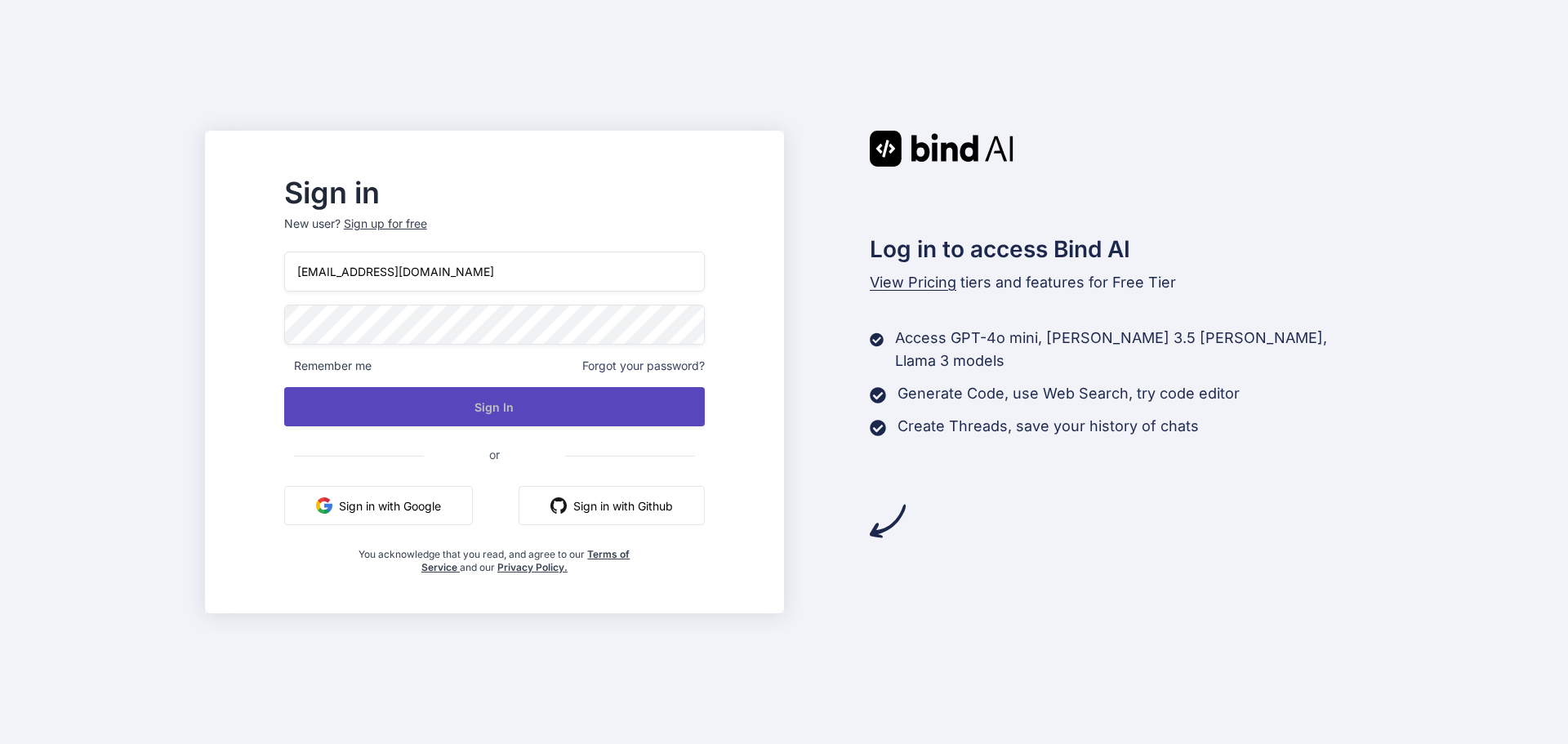
click at [459, 401] on button "Sign In" at bounding box center [494, 407] width 421 height 39
click at [619, 400] on button "Sign In" at bounding box center [494, 407] width 421 height 39
